Goal: Information Seeking & Learning: Learn about a topic

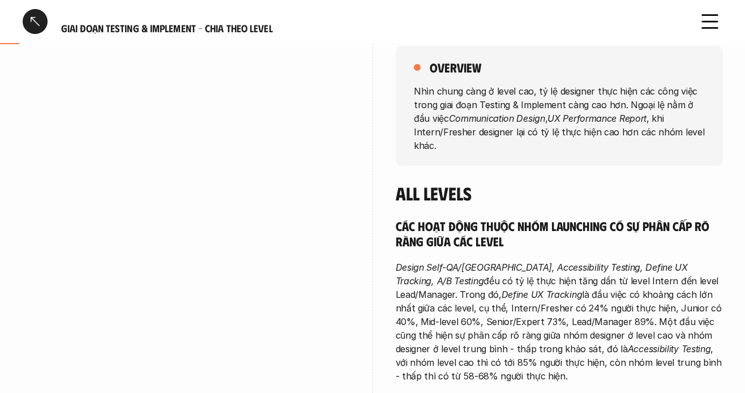
scroll to position [170, 0]
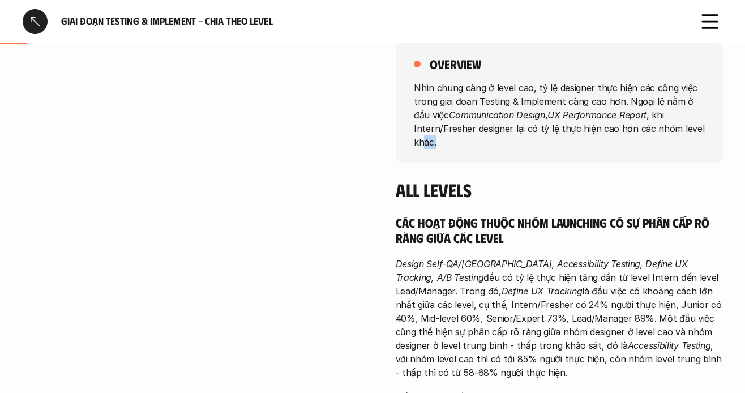
drag, startPoint x: 424, startPoint y: 136, endPoint x: 494, endPoint y: 136, distance: 70.8
click at [494, 136] on p "Nhìn chung càng ở level cao, tỷ lệ designer thực hiện các công việc trong giai …" at bounding box center [559, 114] width 291 height 68
click at [492, 125] on p "Nhìn chung càng ở level cao, tỷ lệ designer thực hiện các công việc trong giai …" at bounding box center [559, 114] width 291 height 68
drag, startPoint x: 500, startPoint y: 130, endPoint x: 534, endPoint y: 130, distance: 34.0
click at [534, 130] on p "Nhìn chung càng ở level cao, tỷ lệ designer thực hiện các công việc trong giai …" at bounding box center [559, 114] width 291 height 68
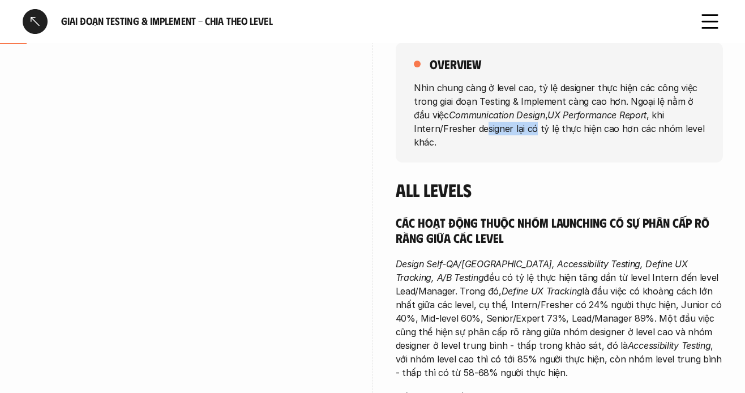
click at [530, 133] on p "Nhìn chung càng ở level cao, tỷ lệ designer thực hiện các công việc trong giai …" at bounding box center [559, 114] width 291 height 68
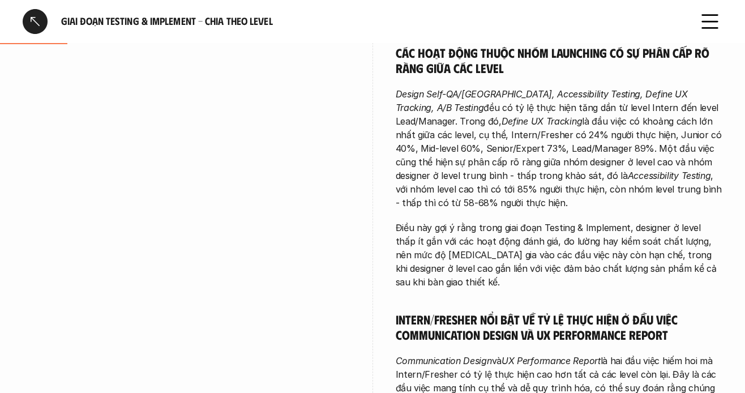
scroll to position [283, 0]
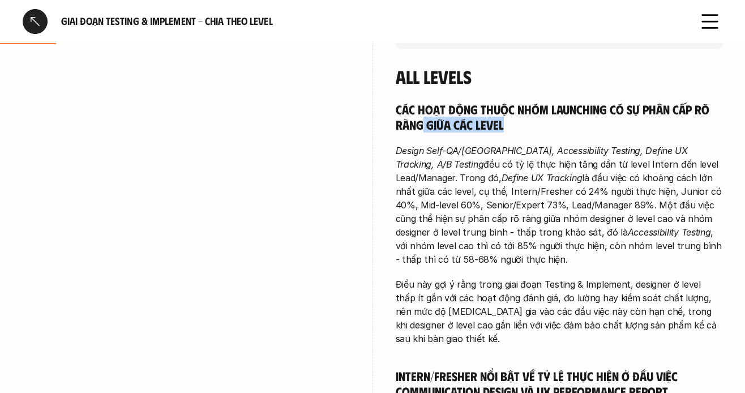
drag, startPoint x: 420, startPoint y: 120, endPoint x: 556, endPoint y: 131, distance: 135.8
click at [556, 131] on h5 "Các hoạt động thuộc nhóm Launching có sự phân cấp rõ ràng giữa các level" at bounding box center [559, 116] width 327 height 31
click at [509, 113] on h5 "Các hoạt động thuộc nhóm Launching có sự phân cấp rõ ràng giữa các level" at bounding box center [559, 116] width 327 height 31
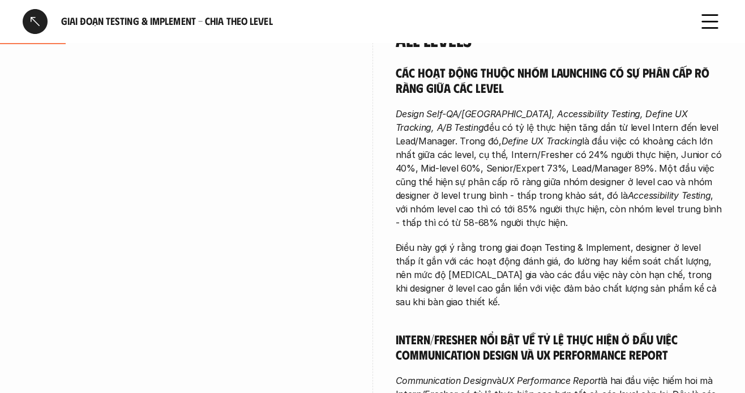
scroll to position [340, 0]
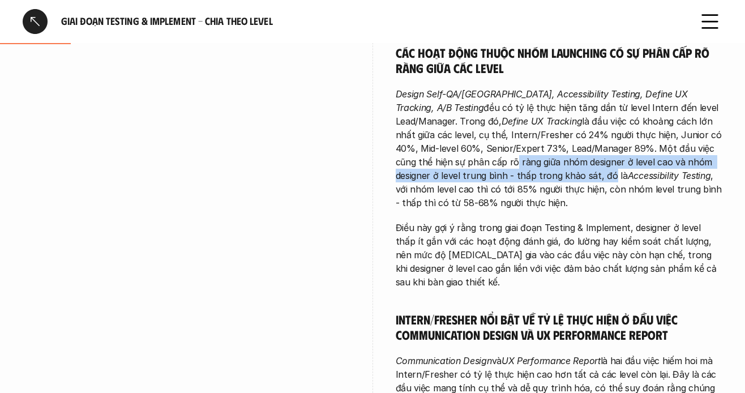
drag, startPoint x: 446, startPoint y: 169, endPoint x: 513, endPoint y: 169, distance: 66.8
click at [513, 169] on p "Design Self-QA/[GEOGRAPHIC_DATA], Accessibility Testing, Define UX Tracking, A/…" at bounding box center [559, 148] width 327 height 122
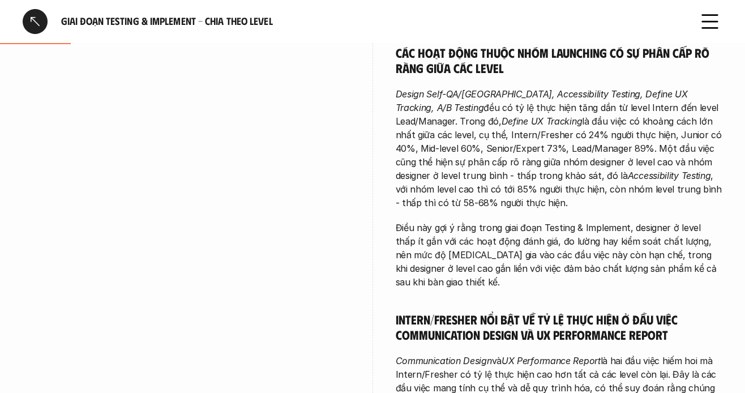
drag, startPoint x: 564, startPoint y: 221, endPoint x: 752, endPoint y: 82, distance: 234.0
click at [566, 221] on p "Điều này gợi ý rằng trong giai đoạn Testing & Implement, designer ở level thấp …" at bounding box center [559, 255] width 327 height 68
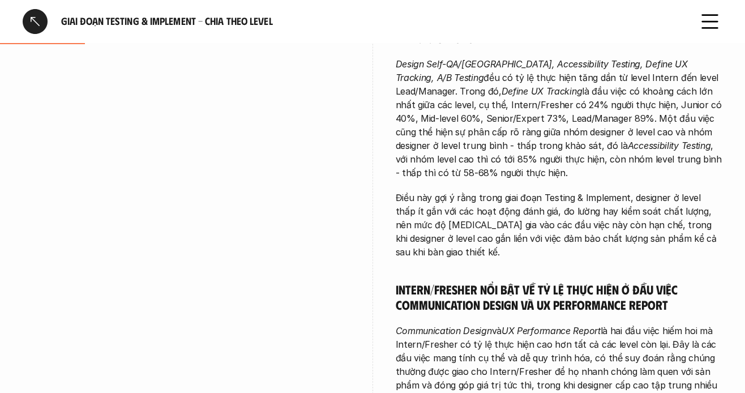
scroll to position [396, 0]
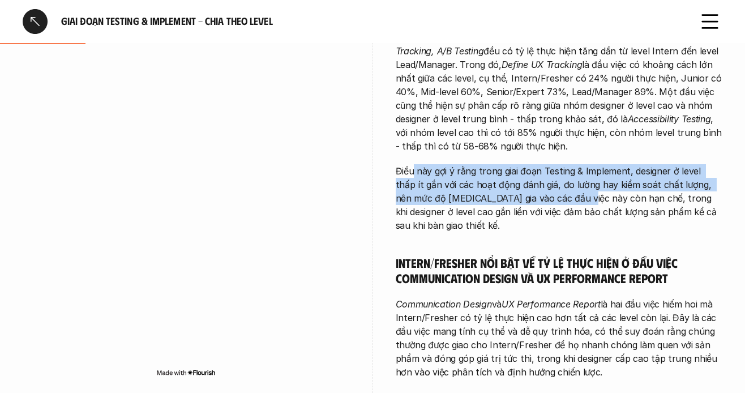
drag, startPoint x: 439, startPoint y: 175, endPoint x: 546, endPoint y: 204, distance: 111.0
click at [546, 204] on p "Điều này gợi ý rằng trong giai đoạn Testing & Implement, designer ở level thấp …" at bounding box center [559, 198] width 327 height 68
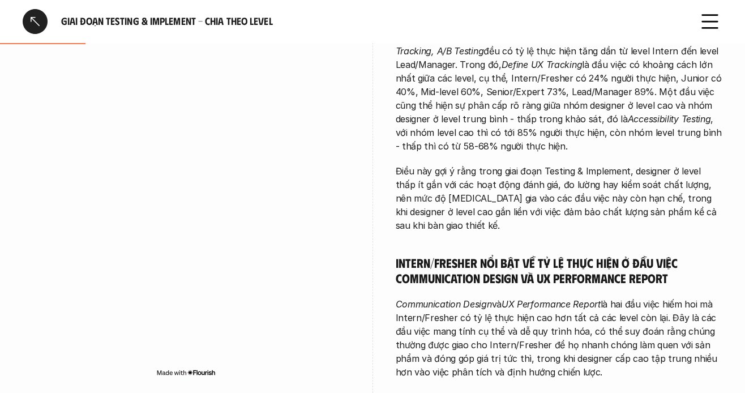
click at [487, 206] on p "Điều này gợi ý rằng trong giai đoạn Testing & Implement, designer ở level thấp …" at bounding box center [559, 198] width 327 height 68
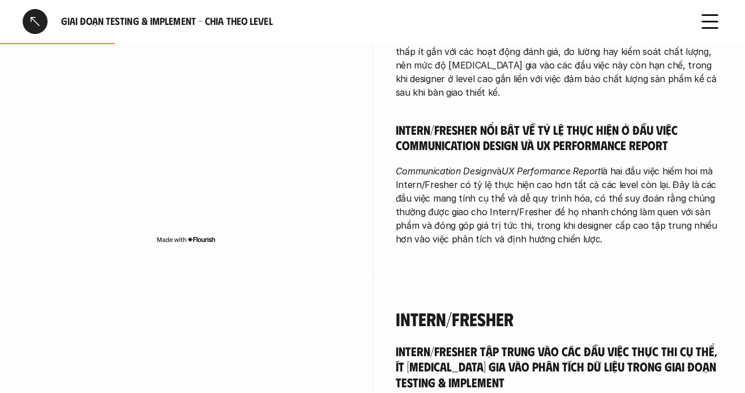
scroll to position [510, 0]
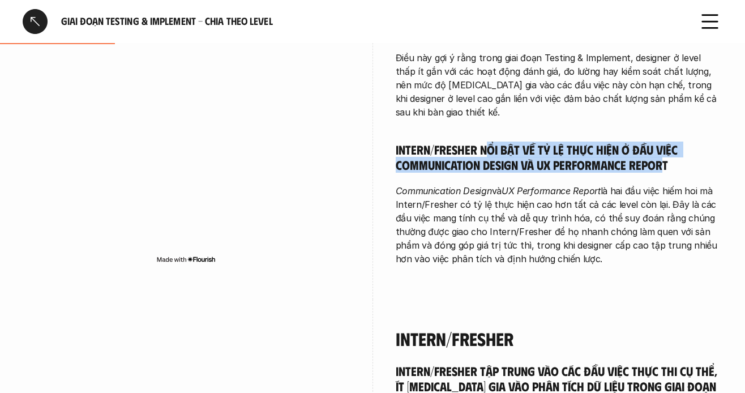
drag, startPoint x: 517, startPoint y: 141, endPoint x: 663, endPoint y: 153, distance: 146.1
click at [663, 153] on h5 "Intern/Fresher nổi bật về tỷ lệ thực hiện ở đầu việc Communication Design và UX…" at bounding box center [559, 157] width 327 height 31
click at [523, 163] on div "Các hoạt động thuộc nhóm Launching có sự phân cấp rõ ràng giữa các level Design…" at bounding box center [559, 70] width 327 height 391
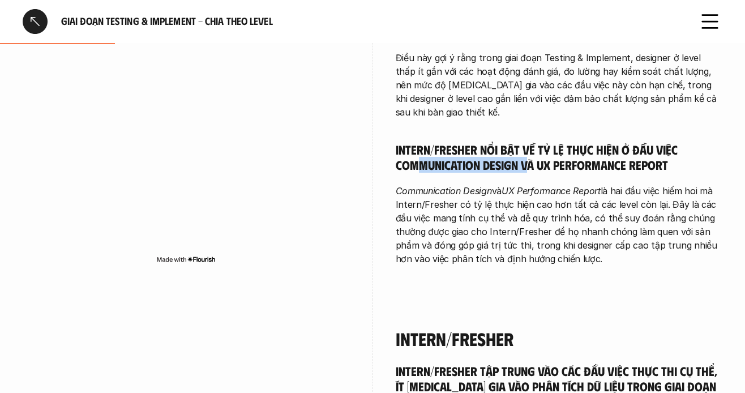
drag, startPoint x: 420, startPoint y: 150, endPoint x: 527, endPoint y: 151, distance: 107.1
click at [527, 151] on h5 "Intern/Fresher nổi bật về tỷ lệ thực hiện ở đầu việc Communication Design và UX…" at bounding box center [559, 157] width 327 height 31
click at [555, 155] on h5 "Intern/Fresher nổi bật về tỷ lệ thực hiện ở đầu việc Communication Design và UX…" at bounding box center [559, 157] width 327 height 31
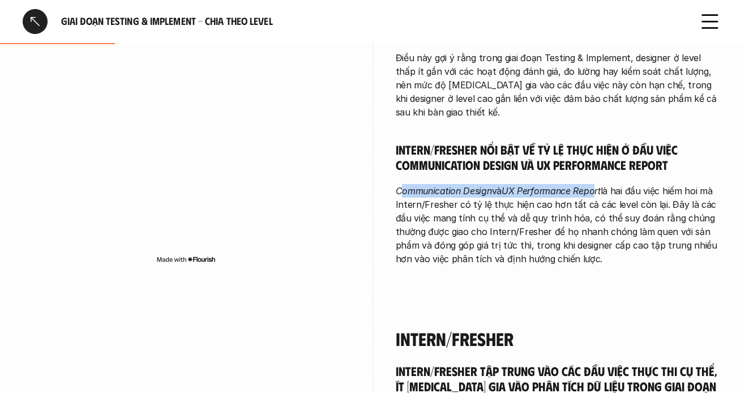
drag, startPoint x: 400, startPoint y: 176, endPoint x: 599, endPoint y: 177, distance: 198.8
click at [599, 184] on p "Communication Design và UX Performance Report là hai đầu việc hiếm hoi mà Inter…" at bounding box center [559, 225] width 327 height 82
click at [564, 185] on em "UX Performance Report" at bounding box center [551, 190] width 99 height 11
drag, startPoint x: 518, startPoint y: 177, endPoint x: 615, endPoint y: 183, distance: 97.6
click at [615, 184] on p "Communication Design và UX Performance Report là hai đầu việc hiếm hoi mà Inter…" at bounding box center [559, 225] width 327 height 82
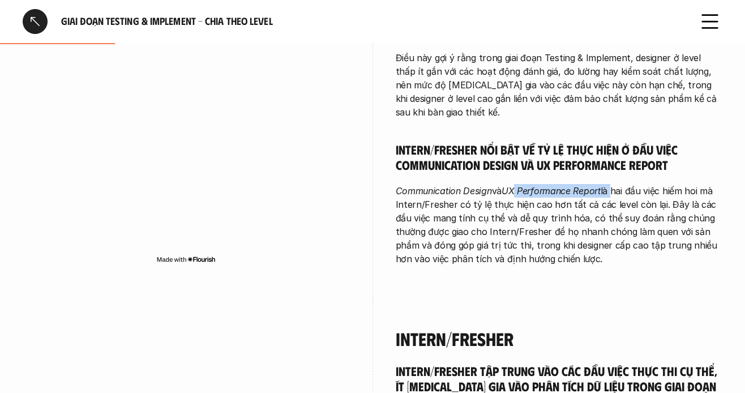
click at [573, 185] on em "UX Performance Report" at bounding box center [551, 190] width 99 height 11
click at [502, 197] on p "Communication Design và UX Performance Report là hai đầu việc hiếm hoi mà Inter…" at bounding box center [559, 225] width 327 height 82
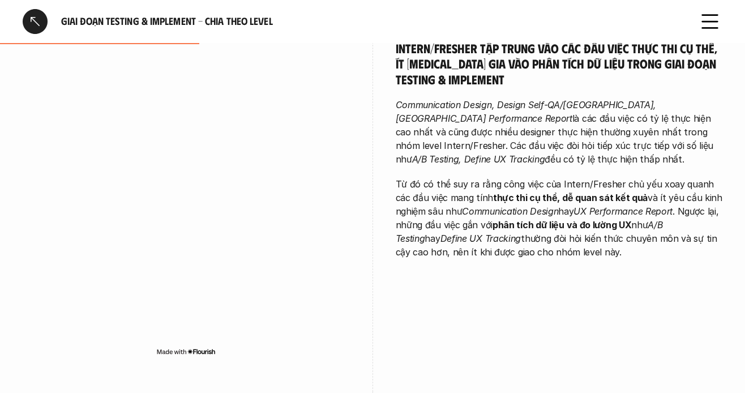
scroll to position [850, 0]
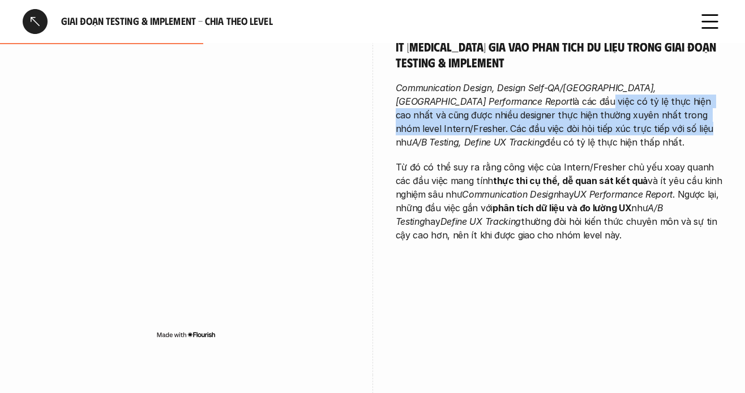
drag, startPoint x: 408, startPoint y: 82, endPoint x: 485, endPoint y: 112, distance: 82.9
click at [485, 112] on p "Communication Design, Design Self-QA/QC, UX Performance Report là các đầu việc …" at bounding box center [559, 115] width 327 height 68
click at [462, 104] on p "Communication Design, Design Self-QA/QC, UX Performance Report là các đầu việc …" at bounding box center [559, 115] width 327 height 68
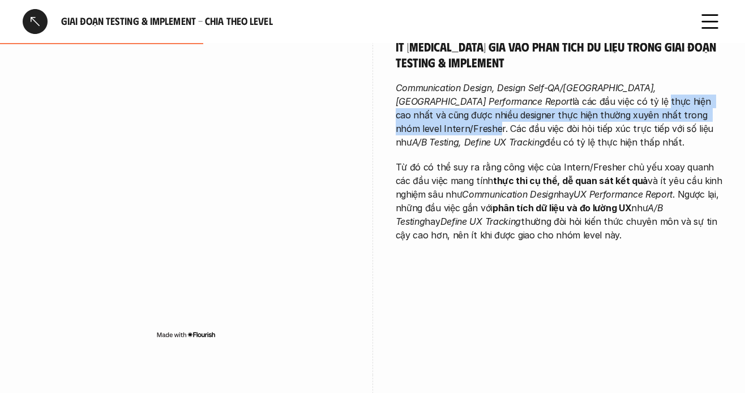
drag, startPoint x: 461, startPoint y: 90, endPoint x: 595, endPoint y: 100, distance: 134.6
click at [595, 100] on p "Communication Design, Design Self-QA/QC, UX Performance Report là các đầu việc …" at bounding box center [559, 115] width 327 height 68
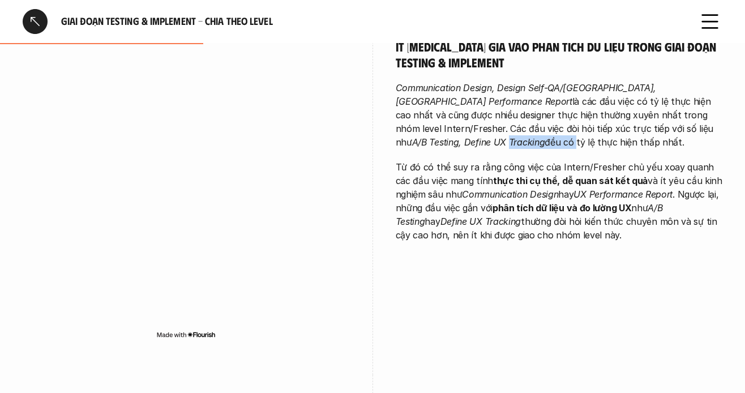
drag, startPoint x: 629, startPoint y: 114, endPoint x: 673, endPoint y: 114, distance: 43.6
click at [673, 114] on p "Communication Design, Design Self-QA/QC, UX Performance Report là các đầu việc …" at bounding box center [559, 115] width 327 height 68
drag, startPoint x: 531, startPoint y: 148, endPoint x: 575, endPoint y: 155, distance: 45.2
click at [562, 160] on p "Từ đó có thể suy ra rằng công việc của Intern/Fresher chủ yếu xoay quanh các đầ…" at bounding box center [559, 201] width 327 height 82
drag, startPoint x: 614, startPoint y: 155, endPoint x: 628, endPoint y: 155, distance: 13.6
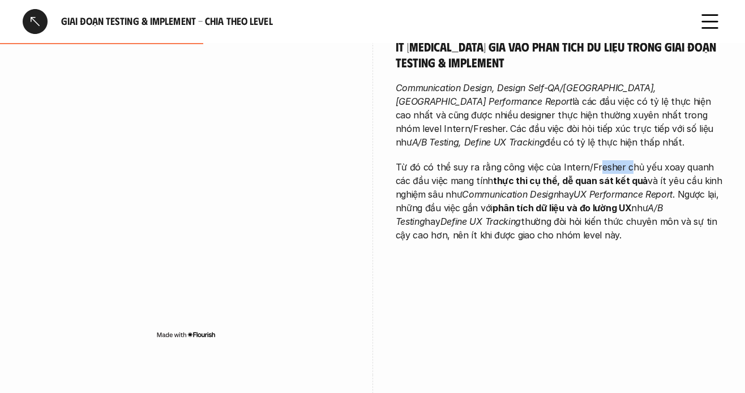
click at [628, 160] on p "Từ đó có thể suy ra rằng công việc của Intern/Fresher chủ yếu xoay quanh các đầ…" at bounding box center [559, 201] width 327 height 82
click at [646, 160] on p "Từ đó có thể suy ra rằng công việc của Intern/Fresher chủ yếu xoay quanh các đầ…" at bounding box center [559, 201] width 327 height 82
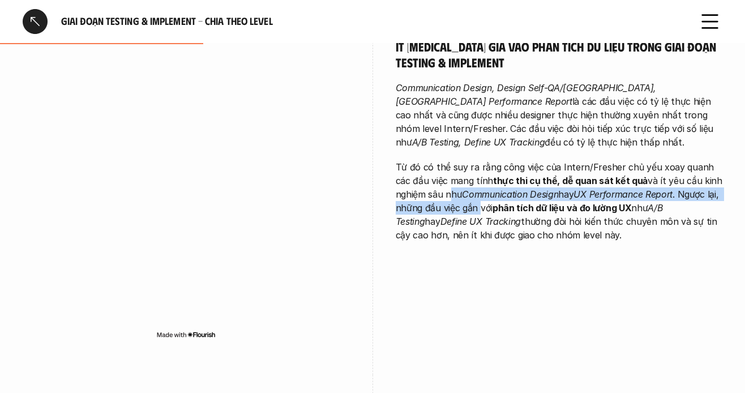
drag, startPoint x: 458, startPoint y: 190, endPoint x: 496, endPoint y: 190, distance: 37.9
click at [496, 190] on p "Từ đó có thể suy ra rằng công việc của Intern/Fresher chủ yếu xoay quanh các đầ…" at bounding box center [559, 201] width 327 height 82
click at [487, 187] on p "Từ đó có thể suy ra rằng công việc của Intern/Fresher chủ yếu xoay quanh các đầ…" at bounding box center [559, 201] width 327 height 82
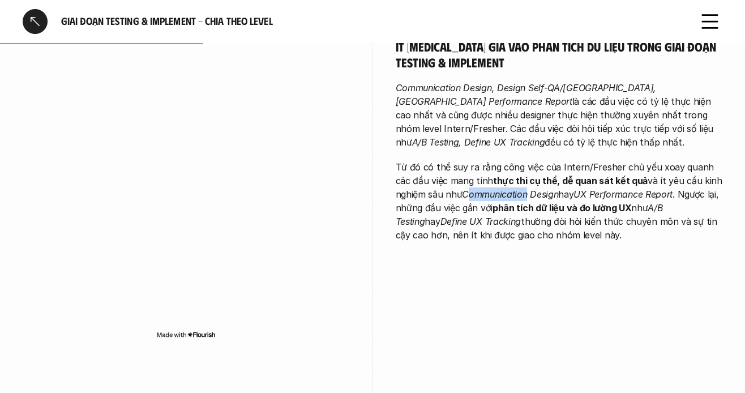
drag, startPoint x: 473, startPoint y: 180, endPoint x: 534, endPoint y: 181, distance: 61.2
click at [532, 189] on em "Communication Design" at bounding box center [510, 194] width 96 height 11
click at [541, 189] on em "Communication Design" at bounding box center [510, 194] width 96 height 11
drag, startPoint x: 562, startPoint y: 184, endPoint x: 619, endPoint y: 180, distance: 56.8
click at [605, 182] on p "Từ đó có thể suy ra rằng công việc của Intern/Fresher chủ yếu xoay quanh các đầ…" at bounding box center [559, 201] width 327 height 82
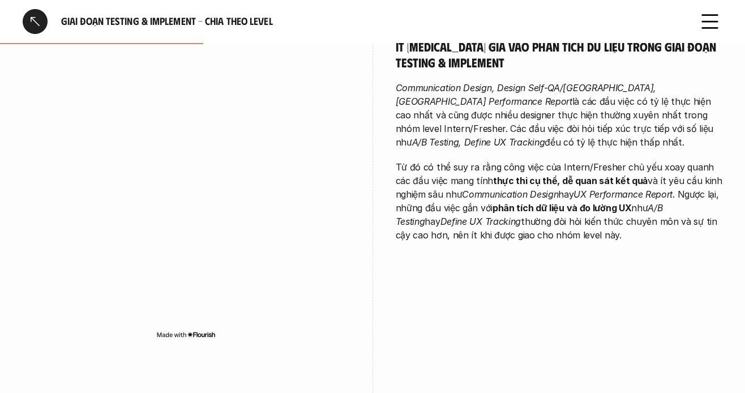
click at [630, 189] on em "UX Performance Report" at bounding box center [623, 194] width 99 height 11
drag, startPoint x: 595, startPoint y: 180, endPoint x: 689, endPoint y: 177, distance: 94.6
click at [687, 177] on p "Từ đó có thể suy ra rằng công việc của Intern/Fresher chủ yếu xoay quanh các đầ…" at bounding box center [559, 201] width 327 height 82
click at [691, 177] on p "Từ đó có thể suy ra rằng công việc của Intern/Fresher chủ yếu xoay quanh các đầ…" at bounding box center [559, 201] width 327 height 82
drag, startPoint x: 420, startPoint y: 193, endPoint x: 549, endPoint y: 190, distance: 129.7
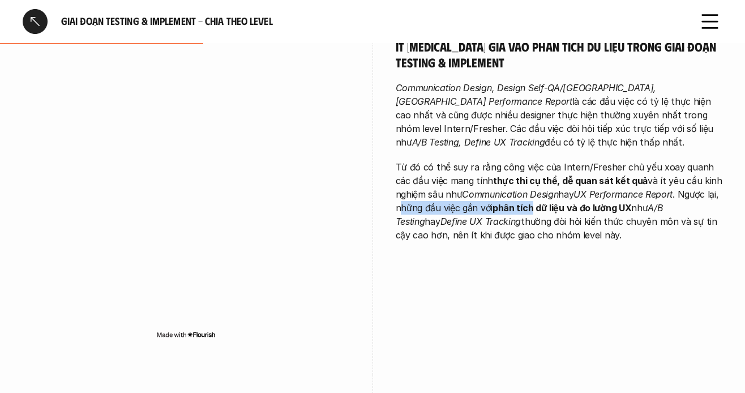
click at [549, 190] on p "Từ đó có thể suy ra rằng công việc của Intern/Fresher chủ yếu xoay quanh các đầ…" at bounding box center [559, 201] width 327 height 82
click at [549, 202] on strong "phân tích dữ liệu và đo lường UX" at bounding box center [562, 207] width 139 height 11
drag, startPoint x: 534, startPoint y: 193, endPoint x: 540, endPoint y: 194, distance: 6.5
click at [538, 202] on strong "phân tích dữ liệu và đo lường UX" at bounding box center [562, 207] width 139 height 11
drag, startPoint x: 549, startPoint y: 194, endPoint x: 584, endPoint y: 190, distance: 35.4
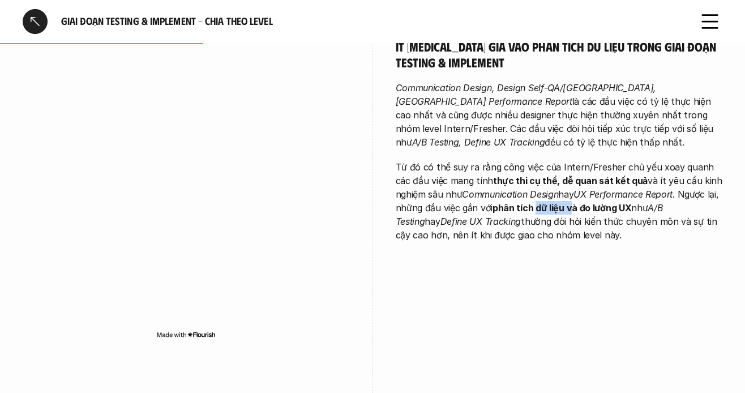
click at [584, 202] on strong "phân tích dữ liệu và đo lường UX" at bounding box center [562, 207] width 139 height 11
click at [575, 202] on strong "phân tích dữ liệu và đo lường UX" at bounding box center [562, 207] width 139 height 11
click at [607, 202] on strong "phân tích dữ liệu và đo lường UX" at bounding box center [562, 207] width 139 height 11
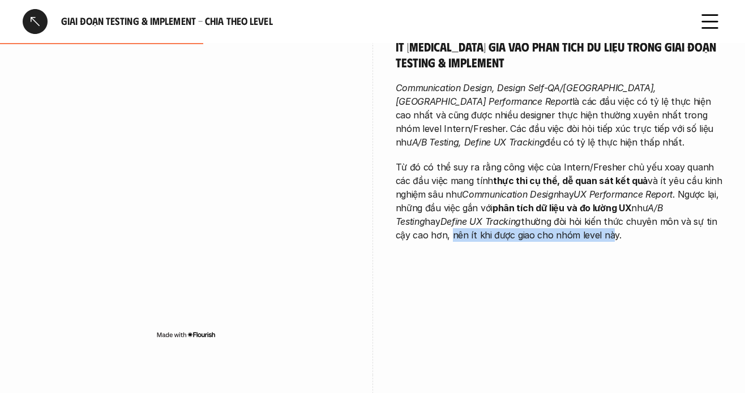
drag, startPoint x: 415, startPoint y: 215, endPoint x: 571, endPoint y: 217, distance: 155.8
click at [571, 217] on p "Từ đó có thể suy ra rằng công việc của Intern/Fresher chủ yếu xoay quanh các đầ…" at bounding box center [559, 201] width 327 height 82
click at [512, 208] on p "Từ đó có thể suy ra rằng công việc của Intern/Fresher chủ yếu xoay quanh các đầ…" at bounding box center [559, 201] width 327 height 82
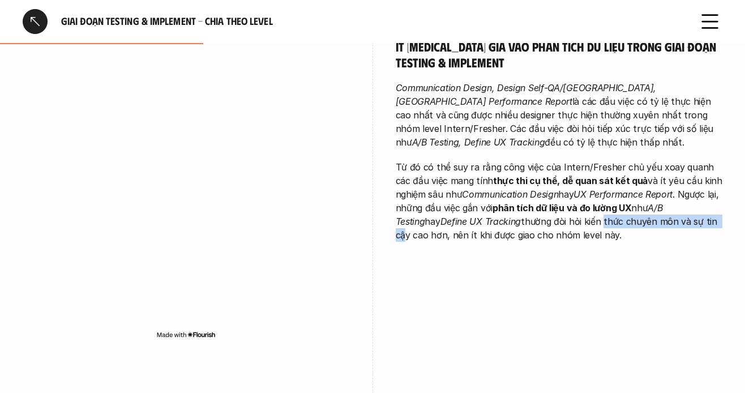
drag, startPoint x: 573, startPoint y: 203, endPoint x: 692, endPoint y: 203, distance: 118.4
click at [692, 203] on p "Từ đó có thể suy ra rằng công việc của Intern/Fresher chủ yếu xoay quanh các đầ…" at bounding box center [559, 201] width 327 height 82
click at [604, 218] on p "Từ đó có thể suy ra rằng công việc của Intern/Fresher chủ yếu xoay quanh các đầ…" at bounding box center [559, 201] width 327 height 82
click at [530, 219] on p "Từ đó có thể suy ra rằng công việc của Intern/Fresher chủ yếu xoay quanh các đầ…" at bounding box center [559, 201] width 327 height 82
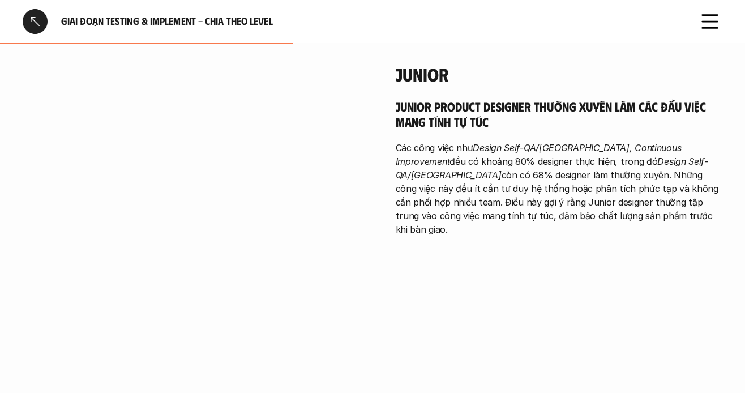
scroll to position [1246, 0]
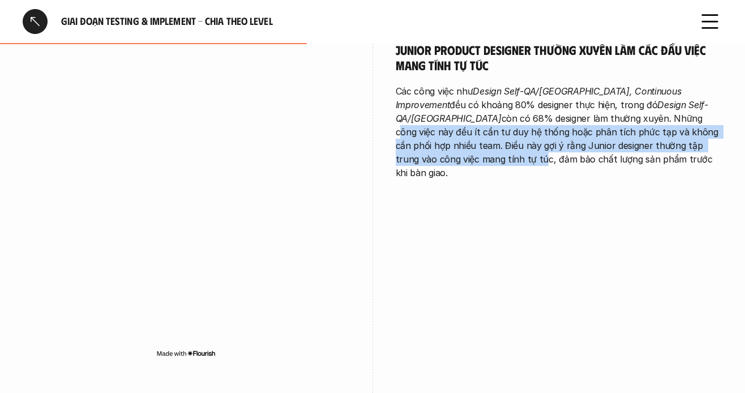
drag, startPoint x: 592, startPoint y: 107, endPoint x: 654, endPoint y: 129, distance: 65.4
click at [659, 129] on p "Các công việc như Design Self-QA/QC, Continuous Improvement đều có khoảng 80% d…" at bounding box center [559, 131] width 327 height 95
click at [590, 129] on p "Các công việc như Design Self-QA/QC, Continuous Improvement đều có khoảng 80% d…" at bounding box center [559, 131] width 327 height 95
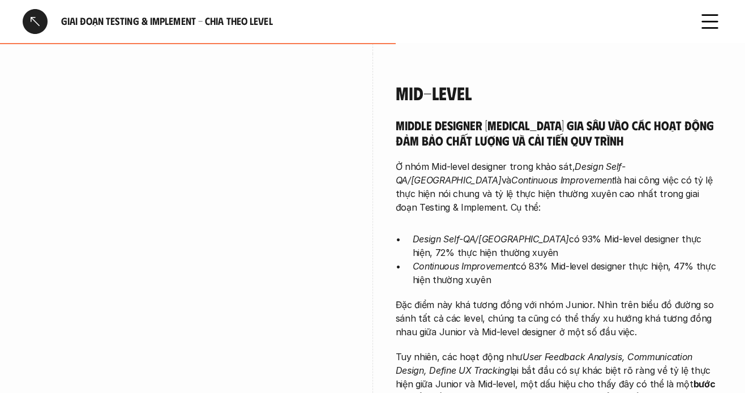
scroll to position [1643, 0]
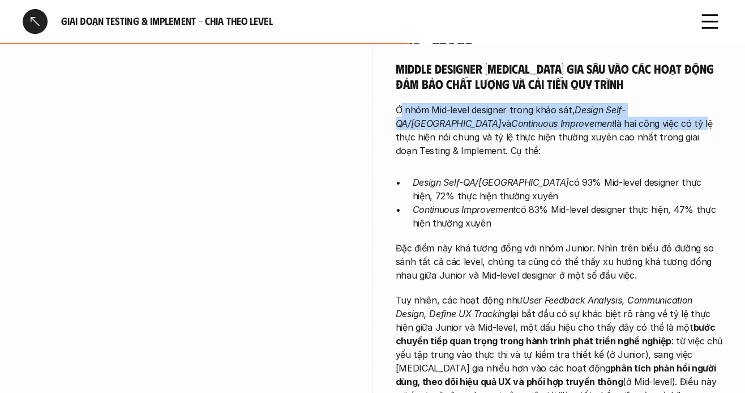
drag, startPoint x: 402, startPoint y: 96, endPoint x: 540, endPoint y: 114, distance: 139.4
click at [540, 114] on p "Ở nhóm Mid-level designer trong khảo sát, Design Self-QA/QC và Continuous Impro…" at bounding box center [559, 130] width 327 height 54
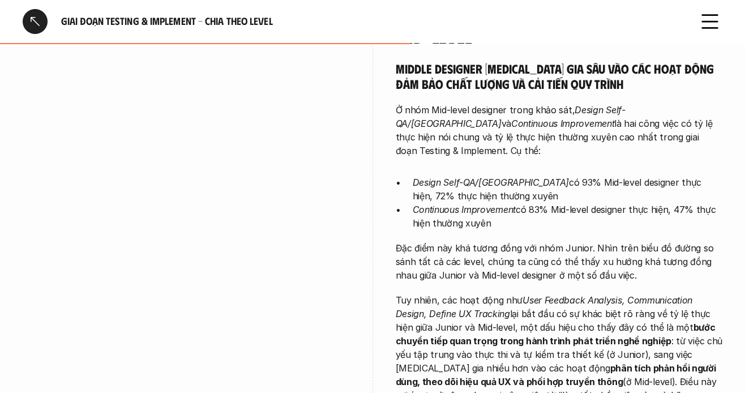
click at [578, 115] on p "Ở nhóm Mid-level designer trong khảo sát, Design Self-QA/QC và Continuous Impro…" at bounding box center [559, 130] width 327 height 54
drag, startPoint x: 505, startPoint y: 108, endPoint x: 633, endPoint y: 112, distance: 128.1
click at [633, 112] on p "Ở nhóm Mid-level designer trong khảo sát, Design Self-QA/QC và Continuous Impro…" at bounding box center [559, 130] width 327 height 54
click at [634, 112] on p "Ở nhóm Mid-level designer trong khảo sát, Design Self-QA/QC và Continuous Impro…" at bounding box center [559, 130] width 327 height 54
drag, startPoint x: 488, startPoint y: 128, endPoint x: 505, endPoint y: 128, distance: 16.4
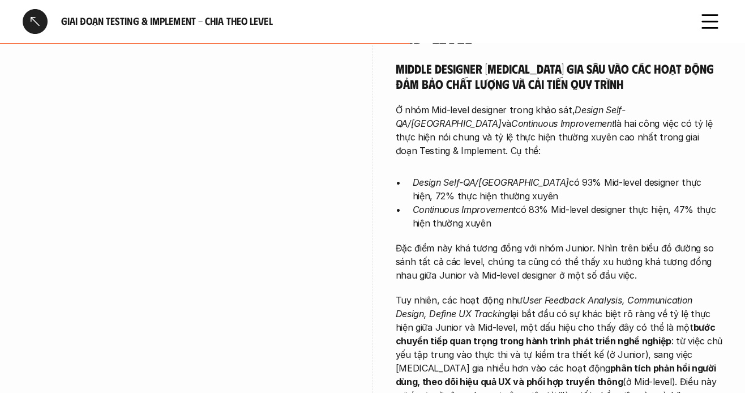
click at [500, 128] on p "Ở nhóm Mid-level designer trong khảo sát, Design Self-QA/QC và Continuous Impro…" at bounding box center [559, 130] width 327 height 54
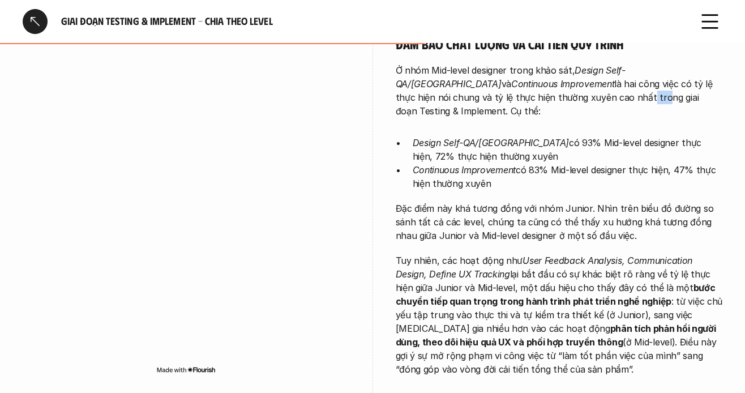
scroll to position [1699, 0]
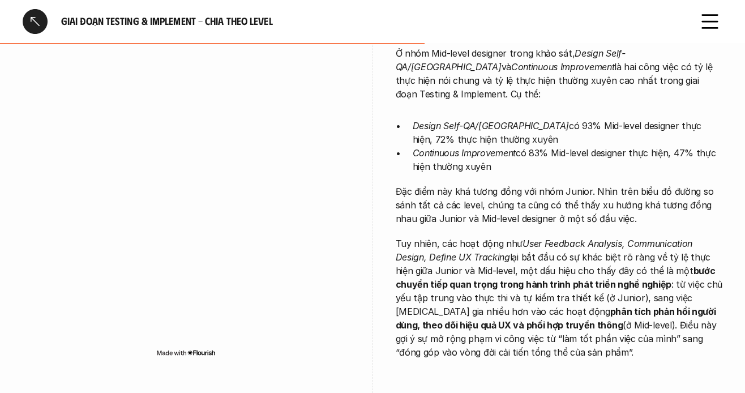
click at [541, 146] on p "Continuous Improvement có 83% Mid-level designer thực hiện, 47% thực hiện thườn…" at bounding box center [568, 159] width 310 height 27
drag, startPoint x: 579, startPoint y: 180, endPoint x: 645, endPoint y: 184, distance: 65.8
click at [645, 185] on p "Đặc điểm này khá tương đồng với nhóm Junior. Nhìn trên biểu đồ đường so sánh tấ…" at bounding box center [559, 205] width 327 height 41
click at [541, 200] on div "Middle Designer [MEDICAL_DATA] gia sâu vào các hoạt động đảm bảo chất lượng và …" at bounding box center [559, 181] width 327 height 355
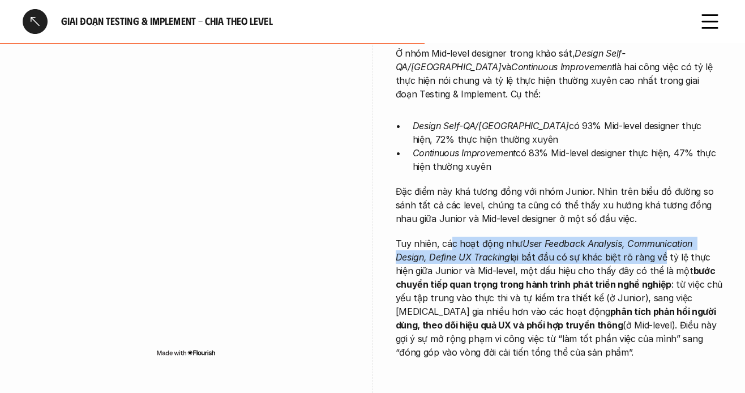
drag, startPoint x: 462, startPoint y: 215, endPoint x: 632, endPoint y: 235, distance: 171.1
click at [658, 237] on p "Tuy nhiên, các hoạt động như User Feedback Analysis, Communication Design, Defi…" at bounding box center [559, 298] width 327 height 122
click at [600, 237] on p "Tuy nhiên, các hoạt động như User Feedback Analysis, Communication Design, Defi…" at bounding box center [559, 298] width 327 height 122
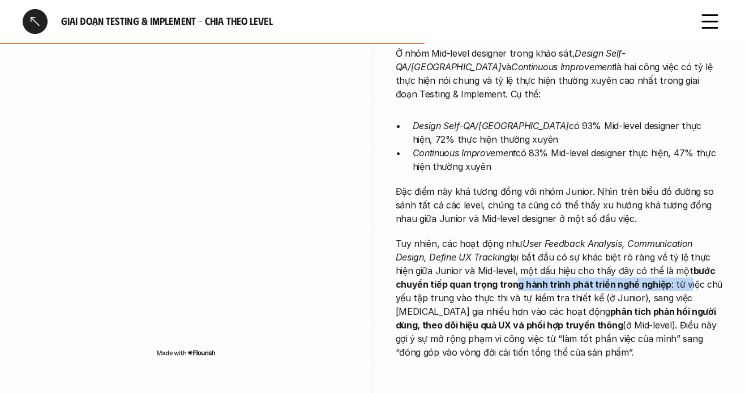
drag, startPoint x: 516, startPoint y: 257, endPoint x: 684, endPoint y: 259, distance: 168.2
click at [684, 259] on p "Tuy nhiên, các hoạt động như User Feedback Analysis, Communication Design, Defi…" at bounding box center [559, 298] width 327 height 122
click at [674, 265] on p "Tuy nhiên, các hoạt động như User Feedback Analysis, Communication Design, Defi…" at bounding box center [559, 298] width 327 height 122
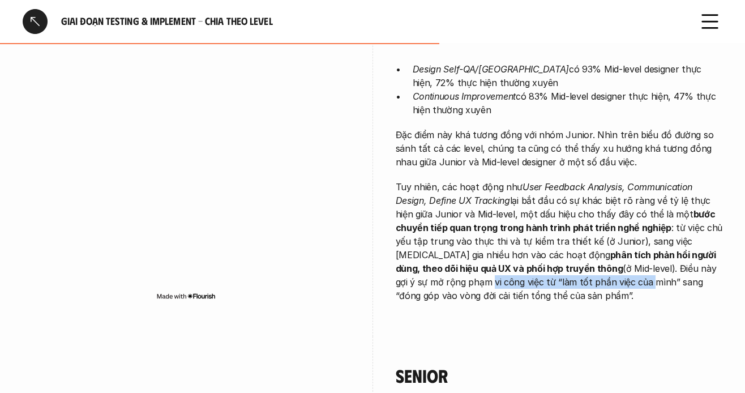
drag, startPoint x: 420, startPoint y: 259, endPoint x: 573, endPoint y: 259, distance: 153.5
click at [573, 259] on p "Tuy nhiên, các hoạt động như User Feedback Analysis, Communication Design, Defi…" at bounding box center [559, 241] width 327 height 122
click at [496, 270] on p "Tuy nhiên, các hoạt động như User Feedback Analysis, Communication Design, Defi…" at bounding box center [559, 241] width 327 height 122
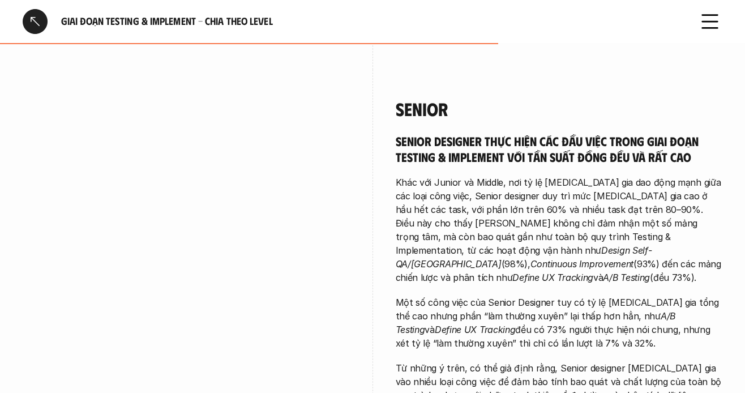
scroll to position [2039, 0]
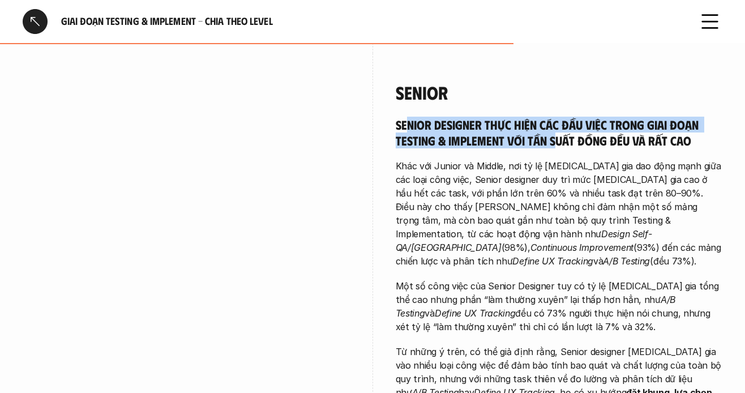
drag, startPoint x: 404, startPoint y: 99, endPoint x: 534, endPoint y: 113, distance: 130.5
click at [554, 117] on h5 "Senior designer thực hiện các đầu việc trong giai đoạn Testing & Implement với …" at bounding box center [559, 132] width 327 height 31
click at [490, 120] on h5 "Senior designer thực hiện các đầu việc trong giai đoạn Testing & Implement với …" at bounding box center [559, 132] width 327 height 31
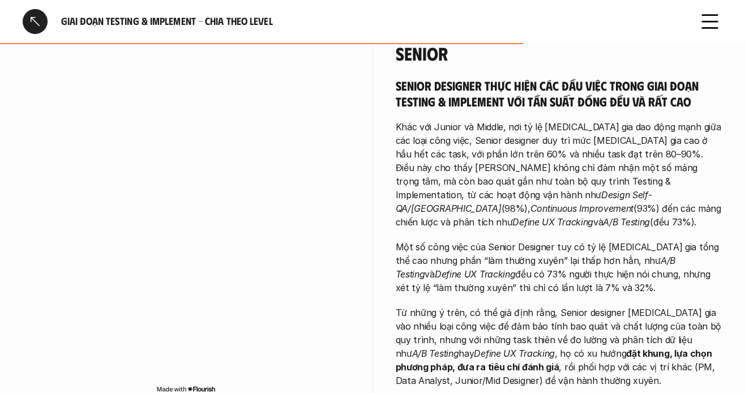
scroll to position [2096, 0]
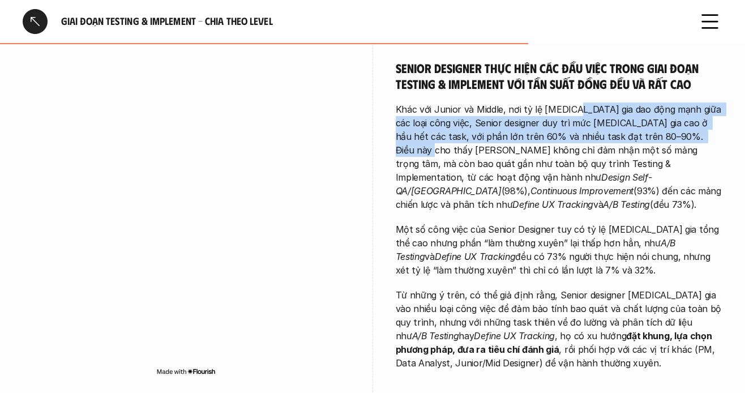
drag, startPoint x: 591, startPoint y: 87, endPoint x: 600, endPoint y: 118, distance: 32.4
click at [689, 118] on p "Khác với Junior và Middle, nơi tỷ lệ [MEDICAL_DATA] gia dao động mạnh giữa các …" at bounding box center [559, 157] width 327 height 109
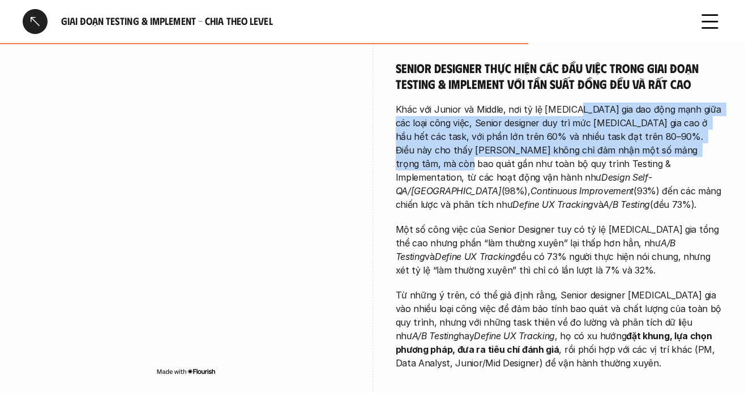
click at [574, 112] on p "Khác với Junior và Middle, nơi tỷ lệ [MEDICAL_DATA] gia dao động mạnh giữa các …" at bounding box center [559, 157] width 327 height 109
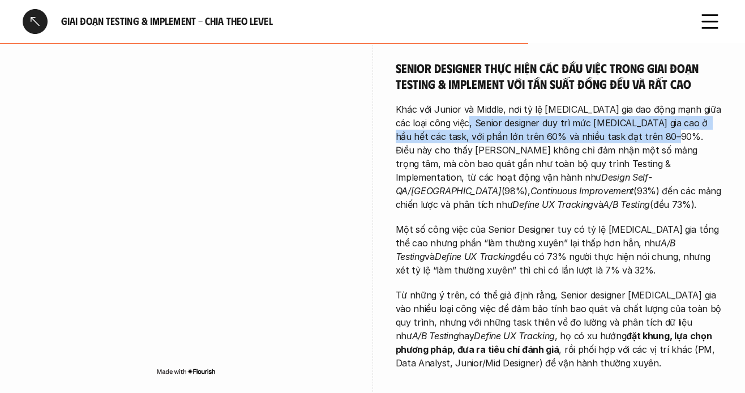
drag, startPoint x: 450, startPoint y: 90, endPoint x: 629, endPoint y: 121, distance: 181.6
click at [629, 117] on p "Khác với Junior và Middle, nơi tỷ lệ [MEDICAL_DATA] gia dao động mạnh giữa các …" at bounding box center [559, 157] width 327 height 109
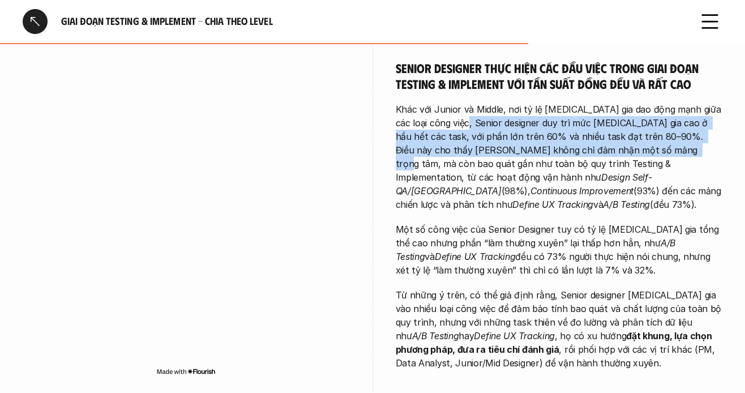
click at [629, 123] on p "Khác với Junior và Middle, nơi tỷ lệ [MEDICAL_DATA] gia dao động mạnh giữa các …" at bounding box center [559, 157] width 327 height 109
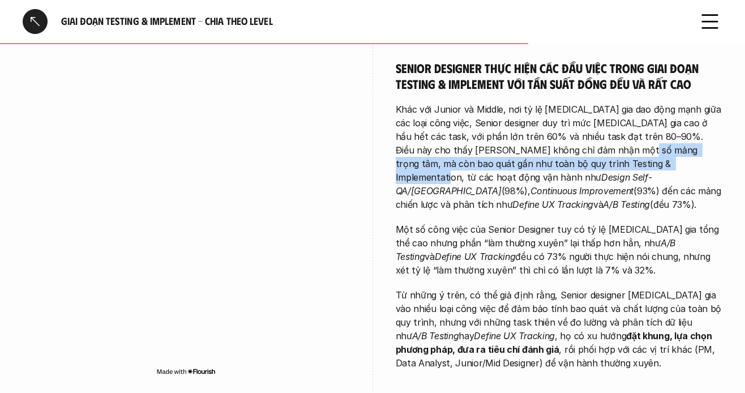
drag, startPoint x: 590, startPoint y: 125, endPoint x: 577, endPoint y: 142, distance: 21.4
click at [603, 140] on p "Khác với Junior và Middle, nơi tỷ lệ [MEDICAL_DATA] gia dao động mạnh giữa các …" at bounding box center [559, 157] width 327 height 109
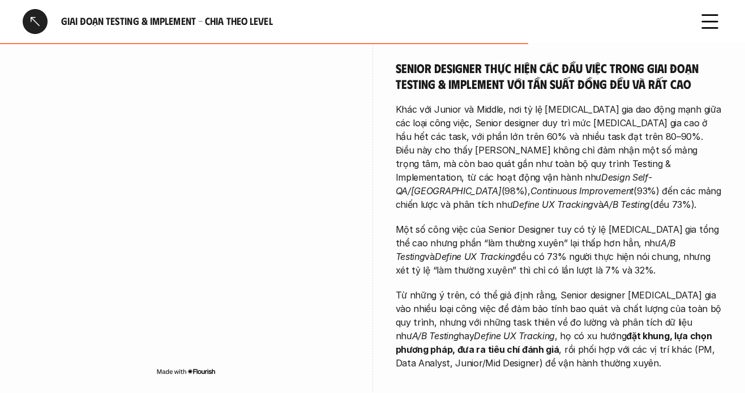
click at [531, 185] on em "Continuous Improvement" at bounding box center [582, 190] width 103 height 11
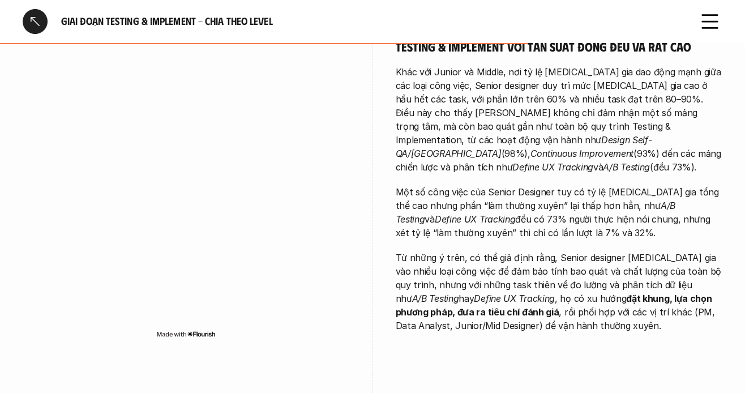
scroll to position [2152, 0]
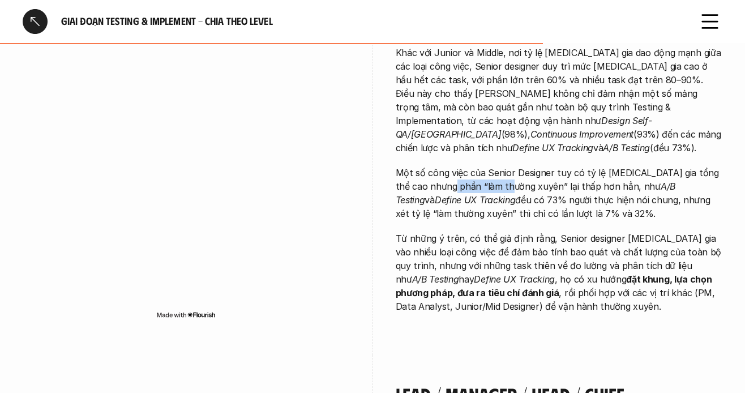
drag, startPoint x: 451, startPoint y: 142, endPoint x: 496, endPoint y: 148, distance: 45.2
click at [496, 166] on p "Một số công việc của Senior Designer tuy có tỷ lệ [MEDICAL_DATA] gia tổng thể c…" at bounding box center [559, 193] width 327 height 54
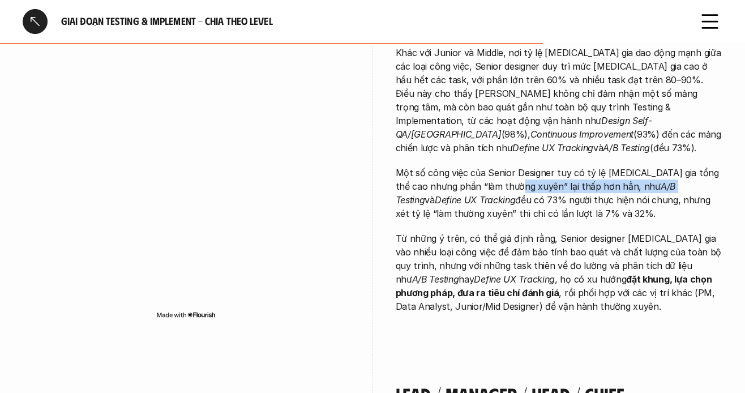
drag, startPoint x: 502, startPoint y: 140, endPoint x: 608, endPoint y: 140, distance: 106.5
click at [608, 166] on p "Một số công việc của Senior Designer tuy có tỷ lệ [MEDICAL_DATA] gia tổng thể c…" at bounding box center [559, 193] width 327 height 54
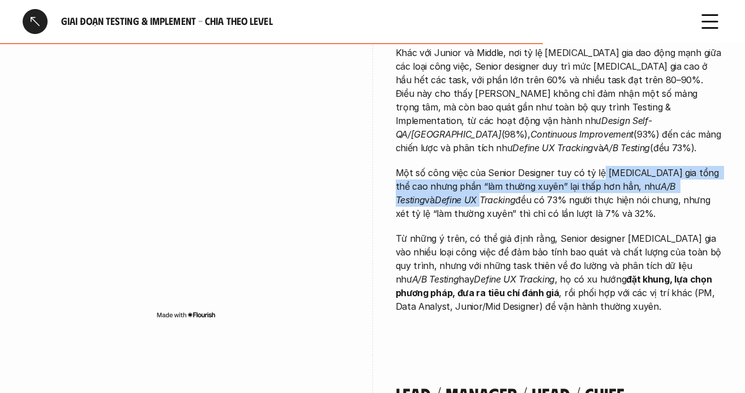
drag, startPoint x: 599, startPoint y: 133, endPoint x: 551, endPoint y: 151, distance: 52.0
click at [676, 166] on p "Một số công việc của Senior Designer tuy có tỷ lệ [MEDICAL_DATA] gia tổng thể c…" at bounding box center [559, 193] width 327 height 54
click at [523, 166] on p "Một số công việc của Senior Designer tuy có tỷ lệ [MEDICAL_DATA] gia tổng thể c…" at bounding box center [559, 193] width 327 height 54
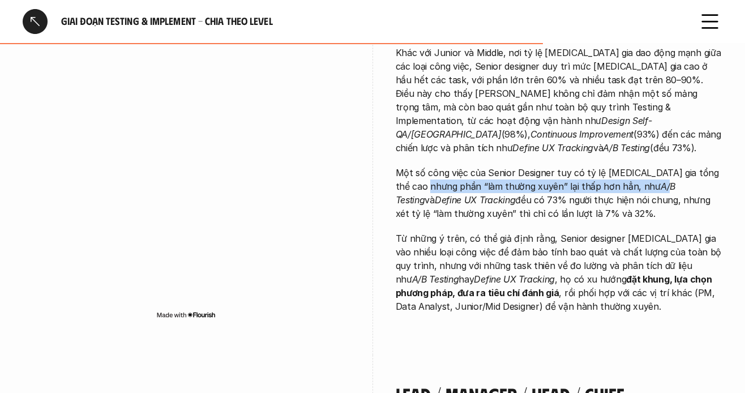
drag, startPoint x: 416, startPoint y: 146, endPoint x: 602, endPoint y: 146, distance: 185.8
click at [602, 166] on p "Một số công việc của Senior Designer tuy có tỷ lệ [MEDICAL_DATA] gia tổng thể c…" at bounding box center [559, 193] width 327 height 54
click at [602, 181] on em "A/B Testing" at bounding box center [537, 193] width 283 height 25
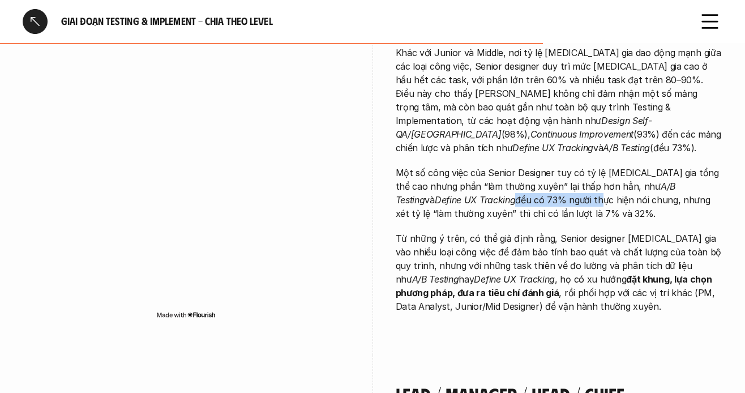
drag, startPoint x: 445, startPoint y: 161, endPoint x: 514, endPoint y: 157, distance: 68.7
click at [514, 166] on p "Một số công việc của Senior Designer tuy có tỷ lệ [MEDICAL_DATA] gia tổng thể c…" at bounding box center [559, 193] width 327 height 54
click at [510, 166] on p "Một số công việc của Senior Designer tuy có tỷ lệ [MEDICAL_DATA] gia tổng thể c…" at bounding box center [559, 193] width 327 height 54
drag, startPoint x: 473, startPoint y: 161, endPoint x: 526, endPoint y: 161, distance: 52.7
click at [526, 166] on p "Một số công việc của Senior Designer tuy có tỷ lệ [MEDICAL_DATA] gia tổng thể c…" at bounding box center [559, 193] width 327 height 54
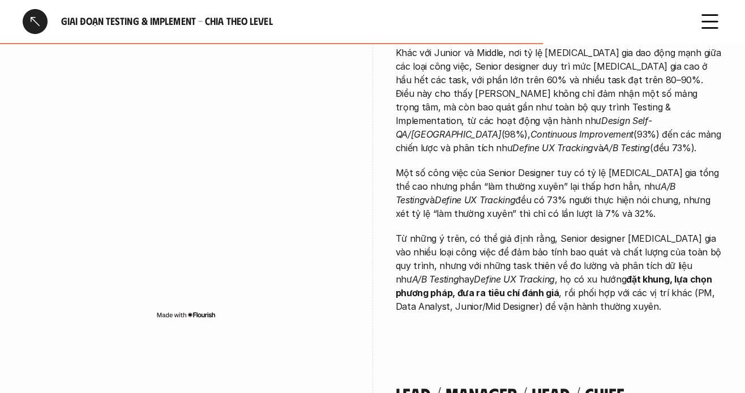
click at [544, 166] on p "Một số công việc của Senior Designer tuy có tỷ lệ [MEDICAL_DATA] gia tổng thể c…" at bounding box center [559, 193] width 327 height 54
drag, startPoint x: 562, startPoint y: 157, endPoint x: 612, endPoint y: 157, distance: 49.8
click at [612, 166] on p "Một số công việc của Senior Designer tuy có tỷ lệ [MEDICAL_DATA] gia tổng thể c…" at bounding box center [559, 193] width 327 height 54
click at [663, 166] on p "Một số công việc của Senior Designer tuy có tỷ lệ [MEDICAL_DATA] gia tổng thể c…" at bounding box center [559, 193] width 327 height 54
drag, startPoint x: 477, startPoint y: 177, endPoint x: 524, endPoint y: 198, distance: 51.5
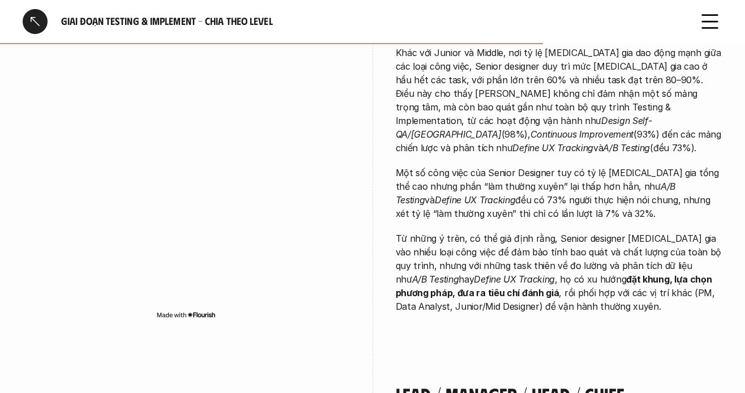
click at [559, 179] on p "Một số công việc của Senior Designer tuy có tỷ lệ [MEDICAL_DATA] gia tổng thể c…" at bounding box center [559, 193] width 327 height 54
click at [523, 232] on p "Từ những ý trên, có thể giả định rằng, Senior designer [MEDICAL_DATA] gia vào n…" at bounding box center [559, 273] width 327 height 82
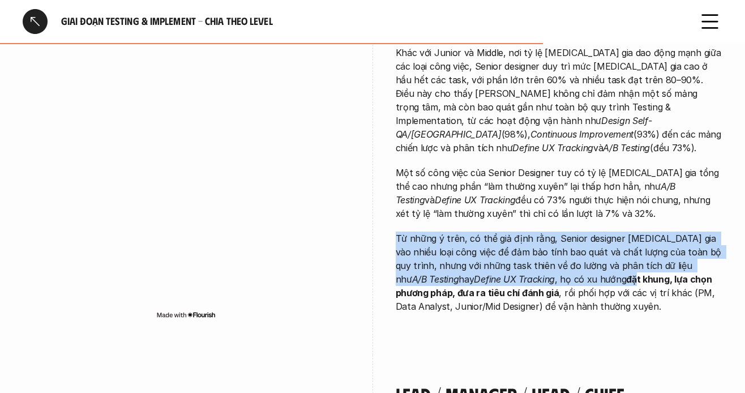
drag, startPoint x: 398, startPoint y: 195, endPoint x: 497, endPoint y: 237, distance: 107.9
click at [554, 233] on p "Từ những ý trên, có thể giả định rằng, Senior designer [MEDICAL_DATA] gia vào n…" at bounding box center [559, 273] width 327 height 82
click at [399, 232] on p "Từ những ý trên, có thể giả định rằng, Senior designer [MEDICAL_DATA] gia vào n…" at bounding box center [559, 273] width 327 height 82
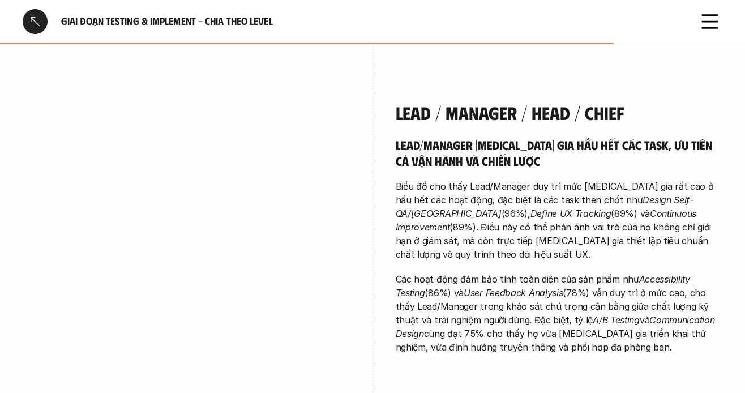
scroll to position [2435, 0]
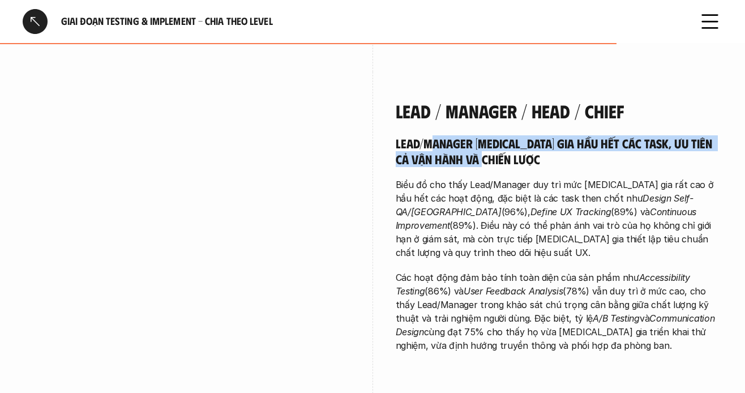
drag, startPoint x: 490, startPoint y: 116, endPoint x: 637, endPoint y: 138, distance: 147.9
click at [637, 138] on h5 "Lead/Manager [MEDICAL_DATA] gia hầu hết các task, ưu tiên cả vận hành và chiến …" at bounding box center [559, 150] width 327 height 31
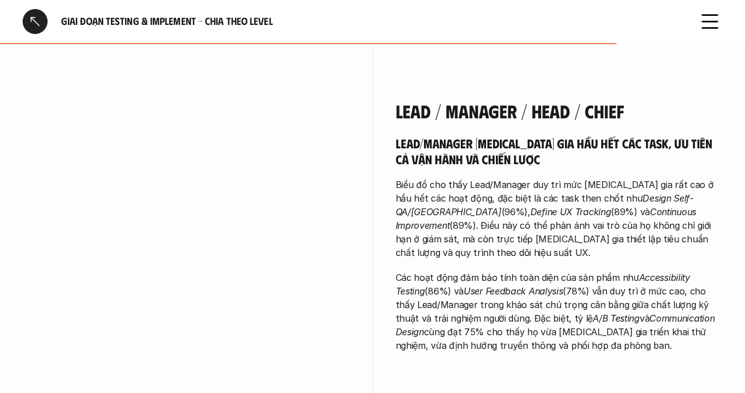
click at [569, 178] on p "Biểu đồ cho thấy Lead/Manager duy trì mức [MEDICAL_DATA] gia rất cao ở hầu hết …" at bounding box center [559, 219] width 327 height 82
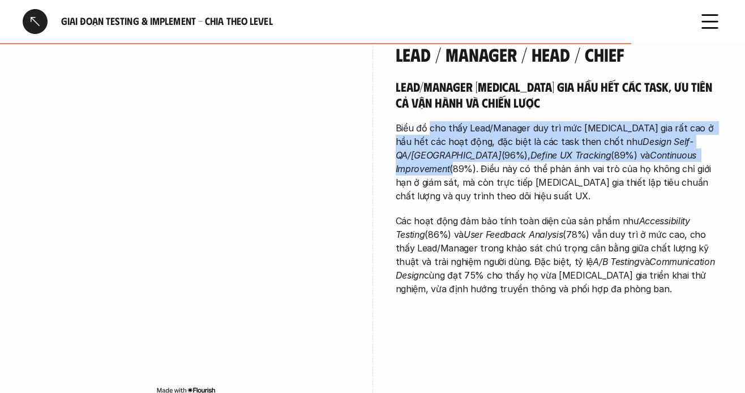
drag, startPoint x: 462, startPoint y: 97, endPoint x: 624, endPoint y: 123, distance: 164.6
click at [624, 123] on p "Biểu đồ cho thấy Lead/Manager duy trì mức [MEDICAL_DATA] gia rất cao ở hầu hết …" at bounding box center [559, 162] width 327 height 82
click at [501, 123] on p "Biểu đồ cho thấy Lead/Manager duy trì mức [MEDICAL_DATA] gia rất cao ở hầu hết …" at bounding box center [559, 162] width 327 height 82
drag, startPoint x: 500, startPoint y: 100, endPoint x: 621, endPoint y: 123, distance: 124.0
click at [621, 123] on p "Biểu đồ cho thấy Lead/Manager duy trì mức [MEDICAL_DATA] gia rất cao ở hầu hết …" at bounding box center [559, 162] width 327 height 82
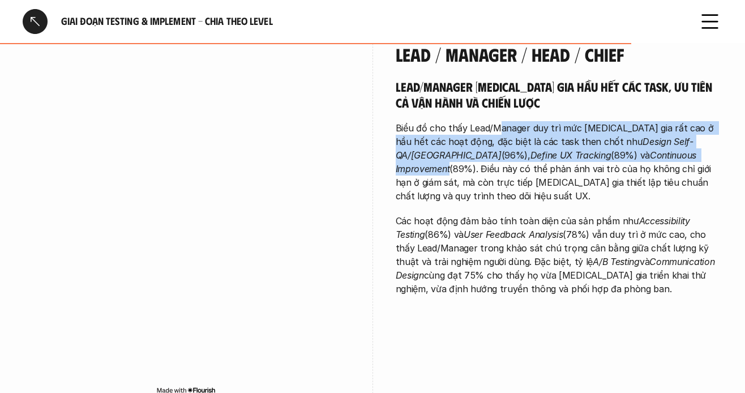
click at [522, 150] on em "Continuous Improvement" at bounding box center [548, 162] width 304 height 25
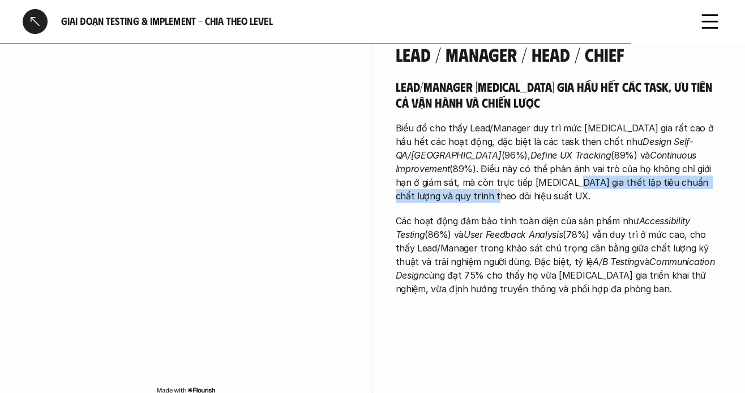
drag, startPoint x: 407, startPoint y: 157, endPoint x: 637, endPoint y: 159, distance: 230.0
click at [634, 159] on p "Biểu đồ cho thấy Lead/Manager duy trì mức [MEDICAL_DATA] gia rất cao ở hầu hết …" at bounding box center [559, 162] width 327 height 82
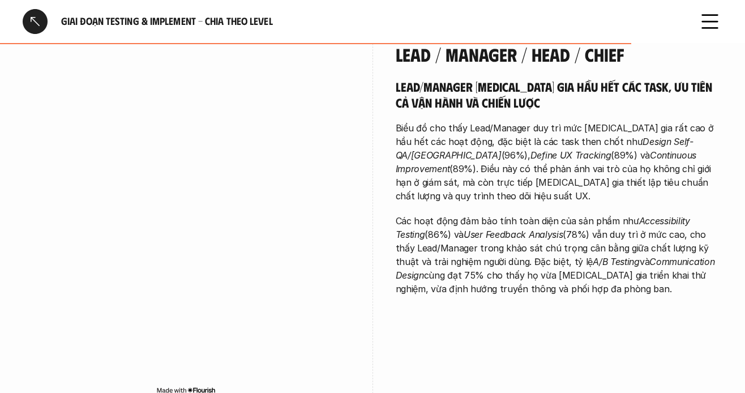
click at [645, 157] on p "Biểu đồ cho thấy Lead/Manager duy trì mức [MEDICAL_DATA] gia rất cao ở hầu hết …" at bounding box center [559, 162] width 327 height 82
drag, startPoint x: 591, startPoint y: 155, endPoint x: 664, endPoint y: 150, distance: 73.8
click at [664, 150] on p "Biểu đồ cho thấy Lead/Manager duy trì mức [MEDICAL_DATA] gia rất cao ở hầu hết …" at bounding box center [559, 162] width 327 height 82
click at [623, 147] on p "Biểu đồ cho thấy Lead/Manager duy trì mức [MEDICAL_DATA] gia rất cao ở hầu hết …" at bounding box center [559, 162] width 327 height 82
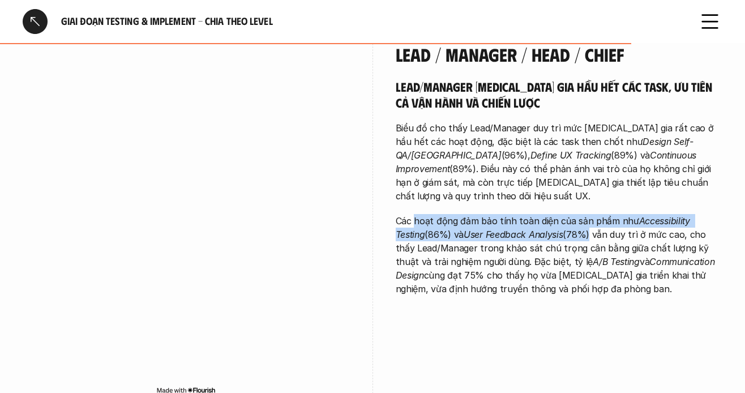
drag, startPoint x: 414, startPoint y: 182, endPoint x: 561, endPoint y: 190, distance: 147.4
click at [561, 214] on p "Các hoạt động đảm bảo tính toàn diện của sản phẩm như Accessibility Testing (86…" at bounding box center [559, 255] width 327 height 82
click at [532, 214] on p "Các hoạt động đảm bảo tính toàn diện của sản phẩm như Accessibility Testing (86…" at bounding box center [559, 255] width 327 height 82
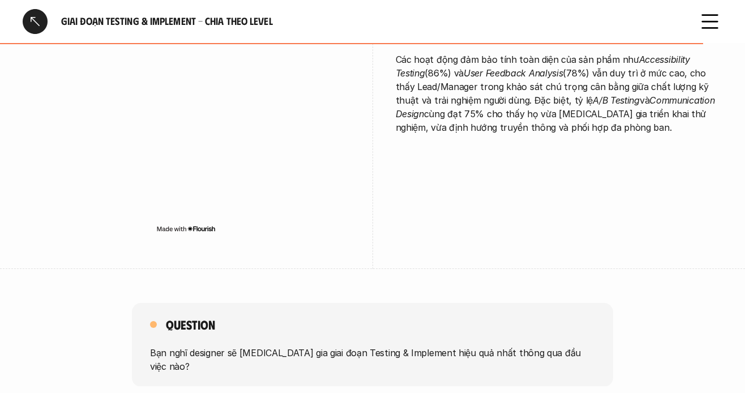
scroll to position [2832, 0]
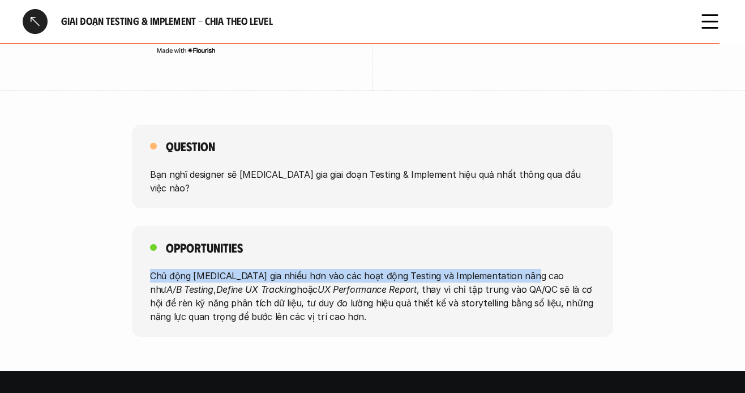
drag, startPoint x: 229, startPoint y: 231, endPoint x: 522, endPoint y: 234, distance: 293.4
click at [522, 234] on div "Opportunities Chủ động [MEDICAL_DATA] gia nhiều hơn vào các hoạt động Testing v…" at bounding box center [372, 281] width 481 height 111
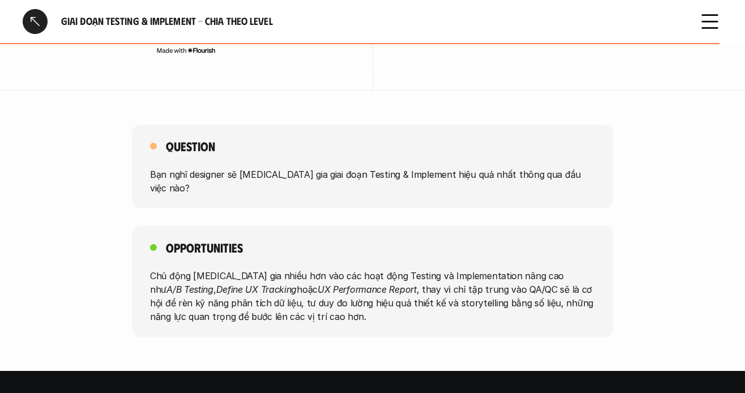
click at [216, 284] on em "Define UX Tracking" at bounding box center [256, 289] width 81 height 11
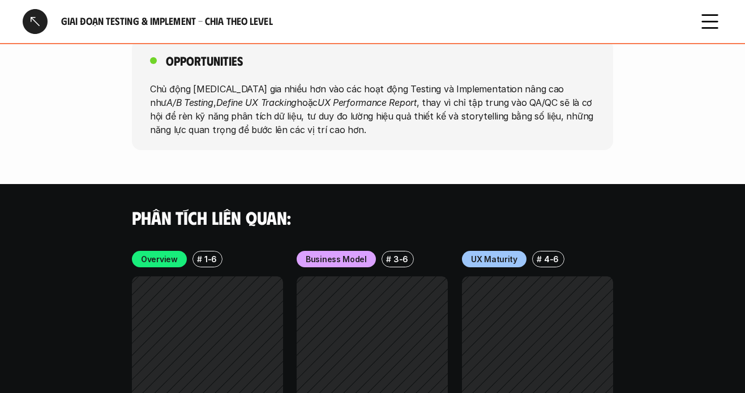
click at [36, 26] on div at bounding box center [35, 21] width 25 height 25
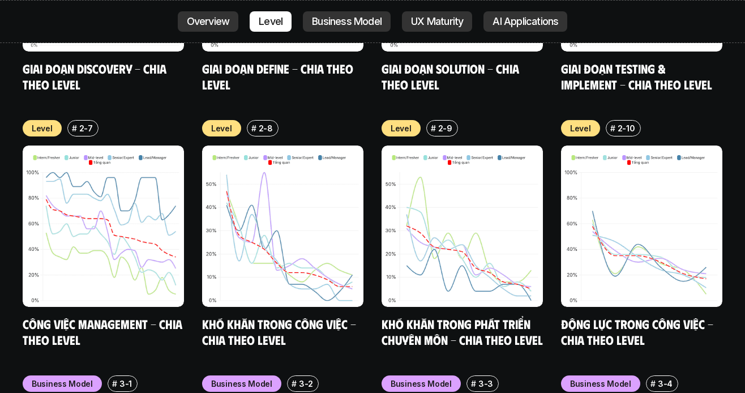
scroll to position [4210, 0]
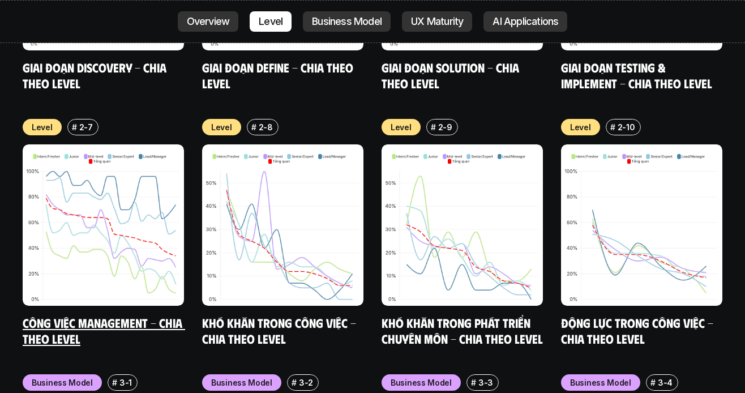
click at [130, 315] on link "Công việc Management - Chia theo level" at bounding box center [104, 330] width 163 height 31
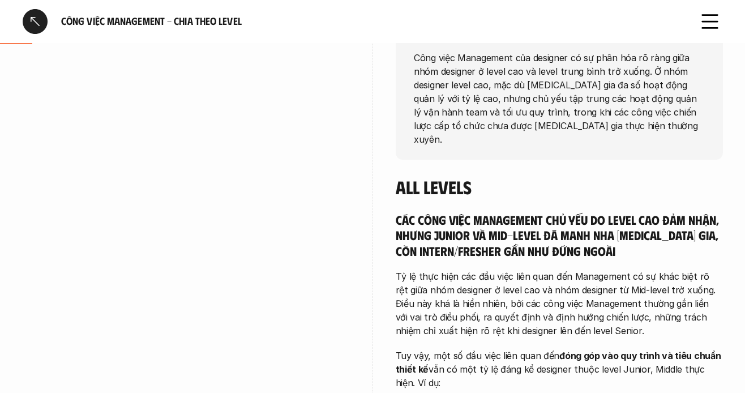
scroll to position [113, 0]
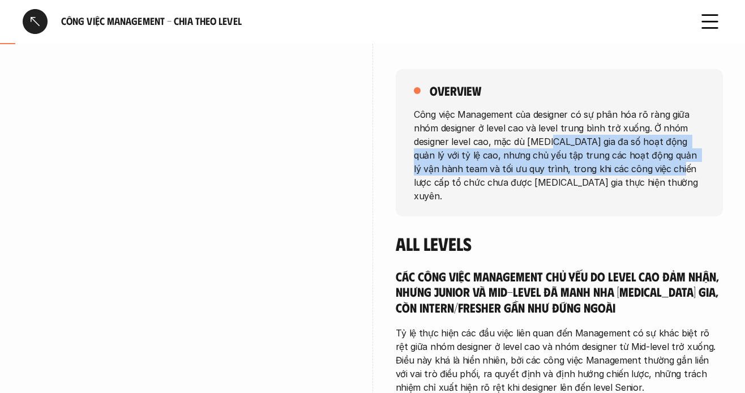
drag, startPoint x: 577, startPoint y: 146, endPoint x: 645, endPoint y: 174, distance: 74.2
click at [645, 174] on p "Công việc Management của designer có sự phân hóa rõ ràng giữa nhóm designer ở l…" at bounding box center [559, 154] width 291 height 95
click at [629, 173] on p "Công việc Management của designer có sự phân hóa rõ ràng giữa nhóm designer ở l…" at bounding box center [559, 154] width 291 height 95
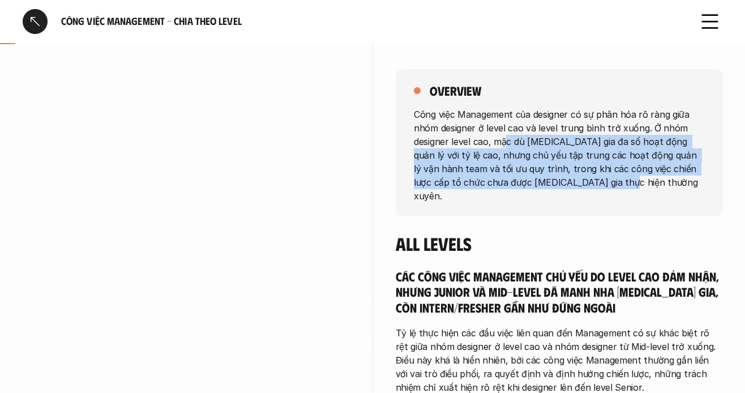
drag, startPoint x: 505, startPoint y: 140, endPoint x: 654, endPoint y: 193, distance: 158.0
click at [654, 193] on div "overview Công việc Management của designer có sự phân hóa rõ ràng giữa nhóm des…" at bounding box center [559, 142] width 327 height 147
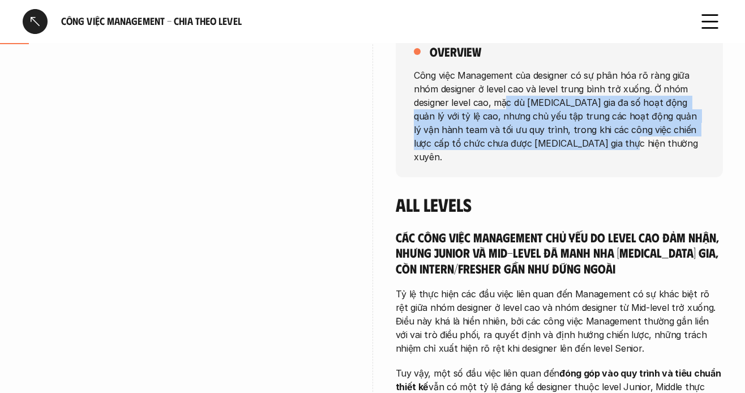
scroll to position [170, 0]
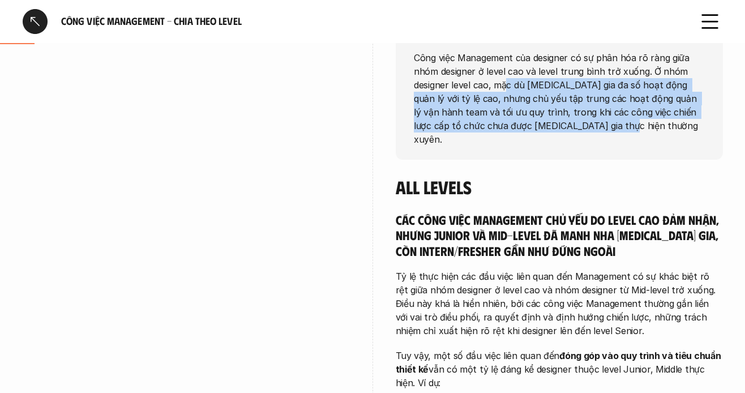
click at [603, 123] on p "Công việc Management của designer có sự phân hóa rõ ràng giữa nhóm designer ở l…" at bounding box center [559, 97] width 291 height 95
drag, startPoint x: 445, startPoint y: 97, endPoint x: 623, endPoint y: 128, distance: 180.5
click at [623, 128] on p "Công việc Management của designer có sự phân hóa rõ ràng giữa nhóm designer ở l…" at bounding box center [559, 97] width 291 height 95
click at [615, 112] on p "Công việc Management của designer có sự phân hóa rõ ràng giữa nhóm designer ở l…" at bounding box center [559, 97] width 291 height 95
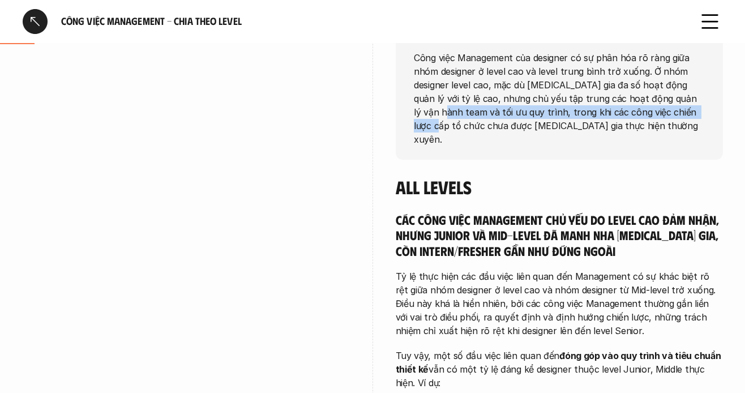
drag, startPoint x: 417, startPoint y: 109, endPoint x: 683, endPoint y: 118, distance: 266.4
click at [683, 118] on p "Công việc Management của designer có sự phân hóa rõ ràng giữa nhóm designer ở l…" at bounding box center [559, 97] width 291 height 95
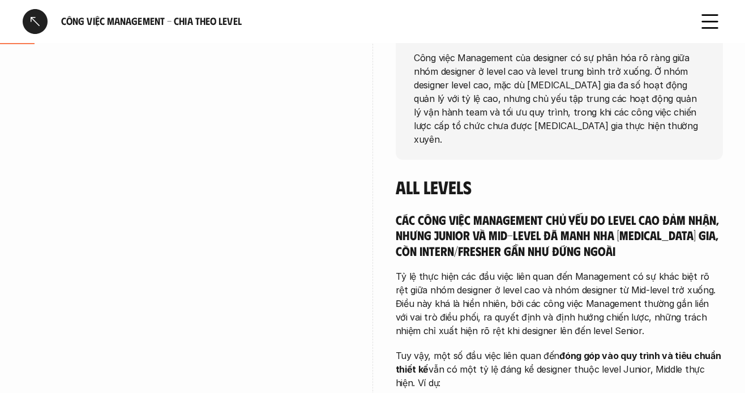
click at [522, 124] on p "Công việc Management của designer có sự phân hóa rõ ràng giữa nhóm designer ở l…" at bounding box center [559, 97] width 291 height 95
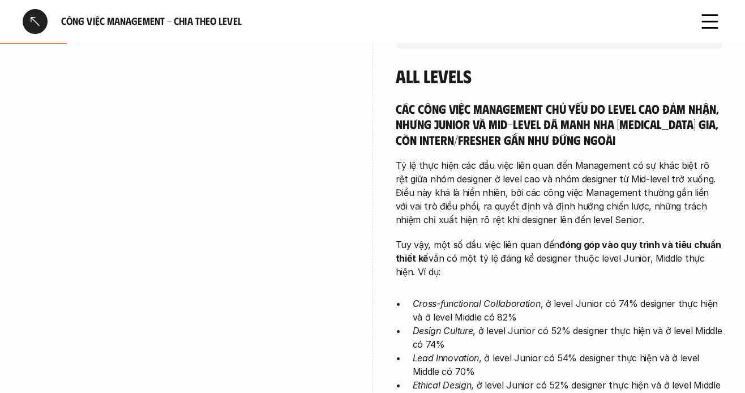
scroll to position [283, 0]
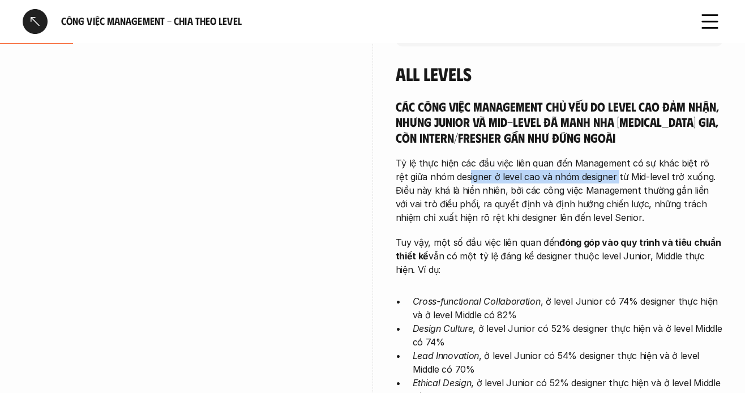
drag, startPoint x: 469, startPoint y: 160, endPoint x: 603, endPoint y: 160, distance: 133.7
click at [603, 160] on p "Tỷ lệ thực hiện các đầu việc liên quan đến Management có sự khác biệt rõ rệt gi…" at bounding box center [559, 190] width 327 height 68
drag, startPoint x: 655, startPoint y: 143, endPoint x: 668, endPoint y: 142, distance: 13.0
click at [658, 142] on div "Các công việc Management chủ yếu do level cao đảm nhận, nhưng Junior và Mid-lev…" at bounding box center [559, 291] width 327 height 385
click at [628, 170] on p "Tỷ lệ thực hiện các đầu việc liên quan đến Management có sự khác biệt rõ rệt gi…" at bounding box center [559, 190] width 327 height 68
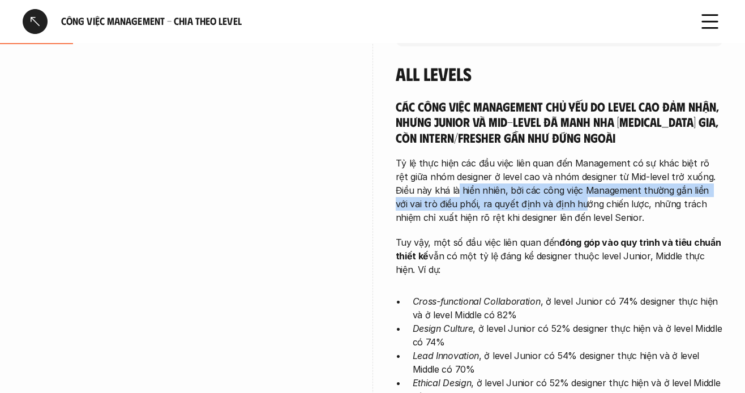
drag, startPoint x: 437, startPoint y: 174, endPoint x: 553, endPoint y: 189, distance: 117.0
click at [553, 189] on p "Tỷ lệ thực hiện các đầu việc liên quan đến Management có sự khác biệt rõ rệt gi…" at bounding box center [559, 190] width 327 height 68
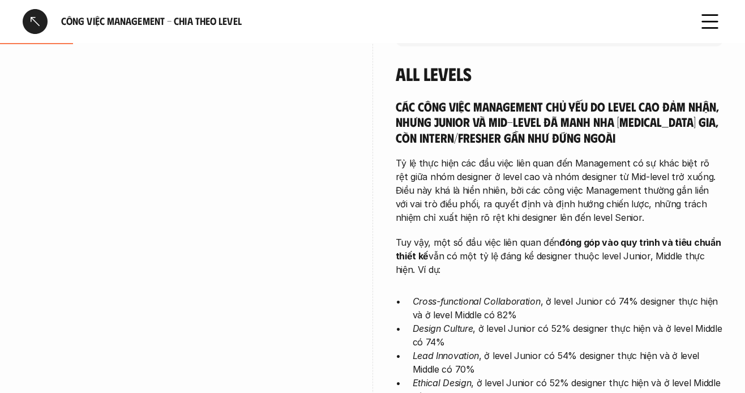
click at [539, 199] on p "Tỷ lệ thực hiện các đầu việc liên quan đến Management có sự khác biệt rõ rệt gi…" at bounding box center [559, 190] width 327 height 68
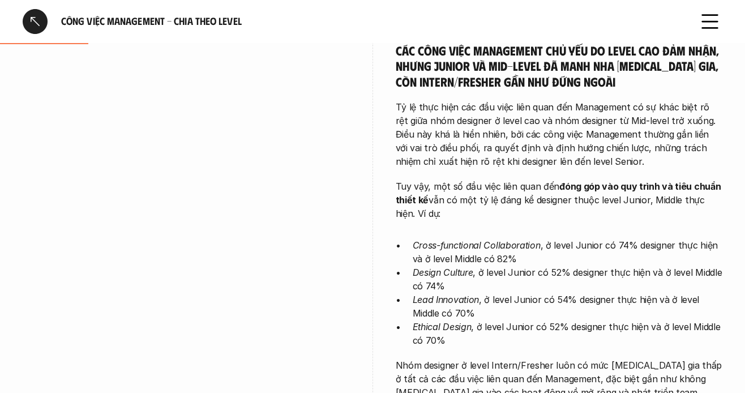
scroll to position [340, 0]
click at [513, 304] on p "Lead Innovation , ở level Junior có 54% designer thực hiện và ở level Middle có…" at bounding box center [568, 305] width 310 height 27
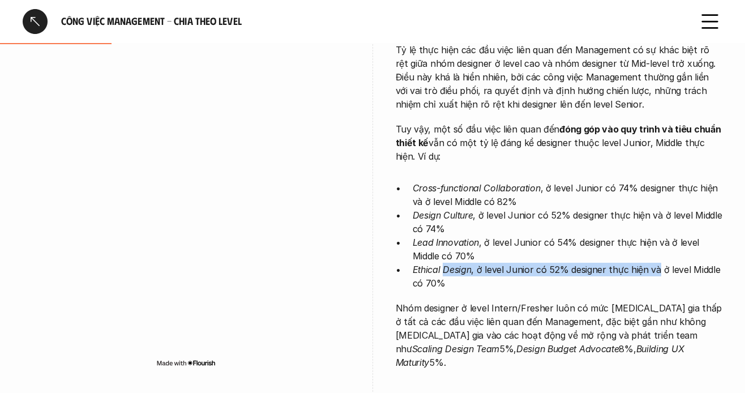
drag, startPoint x: 444, startPoint y: 253, endPoint x: 641, endPoint y: 263, distance: 196.8
click at [654, 263] on p "Ethical Design , ở level Junior có 52% designer thực hiện và ở level Middle có …" at bounding box center [568, 276] width 310 height 27
click at [594, 270] on p "Ethical Design , ở level Junior có 52% designer thực hiện và ở level Middle có …" at bounding box center [568, 276] width 310 height 27
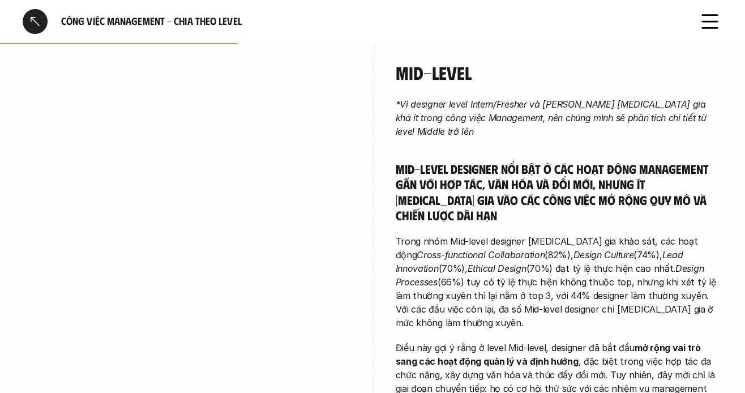
scroll to position [793, 0]
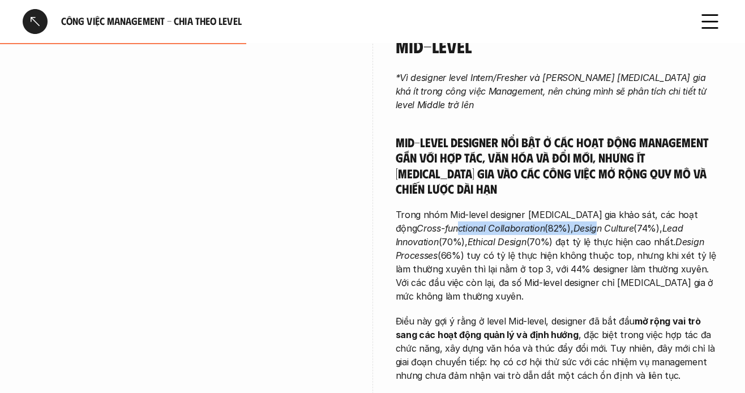
drag, startPoint x: 441, startPoint y: 170, endPoint x: 551, endPoint y: 172, distance: 109.9
click at [551, 208] on p "Trong nhóm Mid-level designer [MEDICAL_DATA] gia khảo sát, các hoạt động Cross-…" at bounding box center [559, 255] width 327 height 95
click at [525, 208] on p "Trong nhóm Mid-level designer [MEDICAL_DATA] gia khảo sát, các hoạt động Cross-…" at bounding box center [559, 255] width 327 height 95
drag, startPoint x: 450, startPoint y: 173, endPoint x: 507, endPoint y: 175, distance: 57.8
click at [507, 208] on p "Trong nhóm Mid-level designer [MEDICAL_DATA] gia khảo sát, các hoạt động Cross-…" at bounding box center [559, 255] width 327 height 95
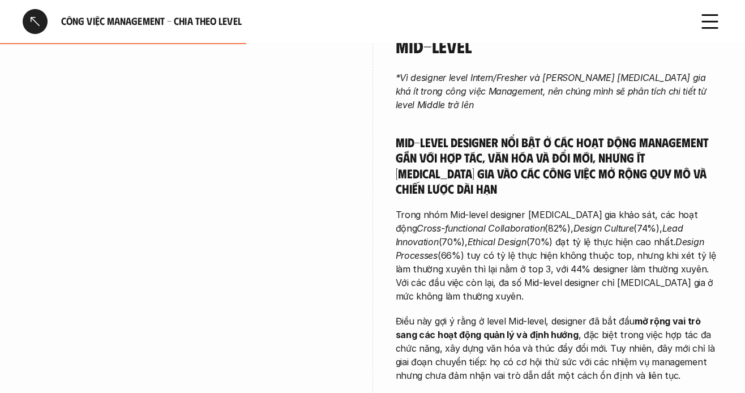
click at [517, 208] on p "Trong nhóm Mid-level designer [MEDICAL_DATA] gia khảo sát, các hoạt động Cross-…" at bounding box center [559, 255] width 327 height 95
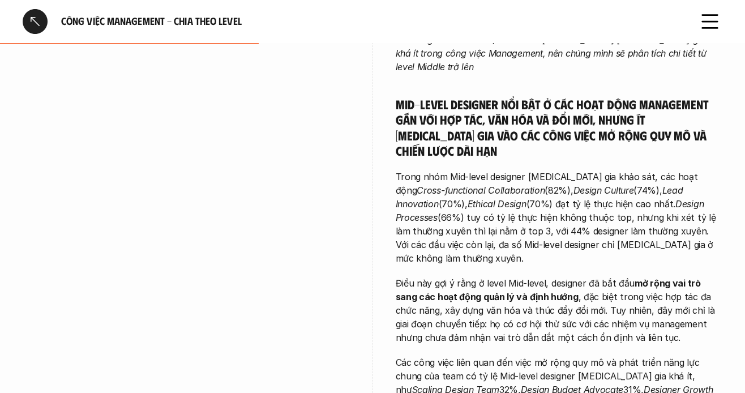
scroll to position [850, 0]
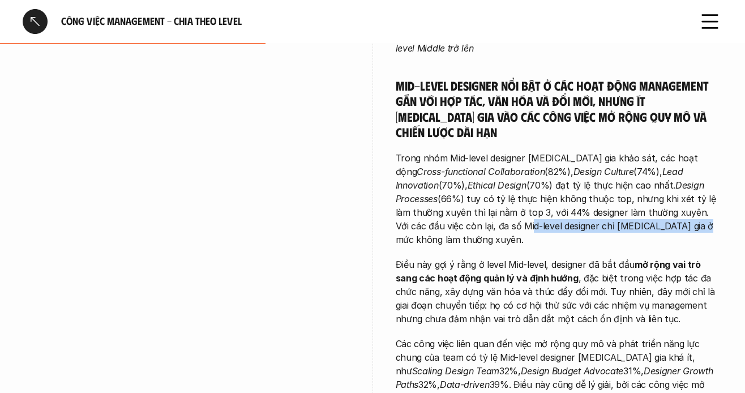
drag, startPoint x: 429, startPoint y: 173, endPoint x: 589, endPoint y: 181, distance: 159.9
click at [589, 181] on div "*Vì designer level Intern/Fresher và [PERSON_NAME] [MEDICAL_DATA] gia khá ít tr…" at bounding box center [559, 236] width 327 height 445
click at [489, 182] on div "*Vì designer level Intern/Fresher và [PERSON_NAME] [MEDICAL_DATA] gia khá ít tr…" at bounding box center [559, 236] width 327 height 445
drag, startPoint x: 505, startPoint y: 172, endPoint x: 603, endPoint y: 181, distance: 99.0
click at [644, 176] on p "Trong nhóm Mid-level designer [MEDICAL_DATA] gia khảo sát, các hoạt động Cross-…" at bounding box center [559, 198] width 327 height 95
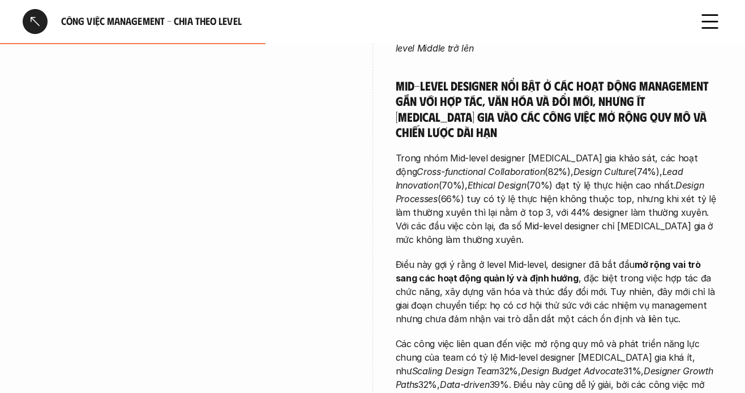
click at [552, 187] on div "*Vì designer level Intern/Fresher và [PERSON_NAME] [MEDICAL_DATA] gia khá ít tr…" at bounding box center [559, 236] width 327 height 445
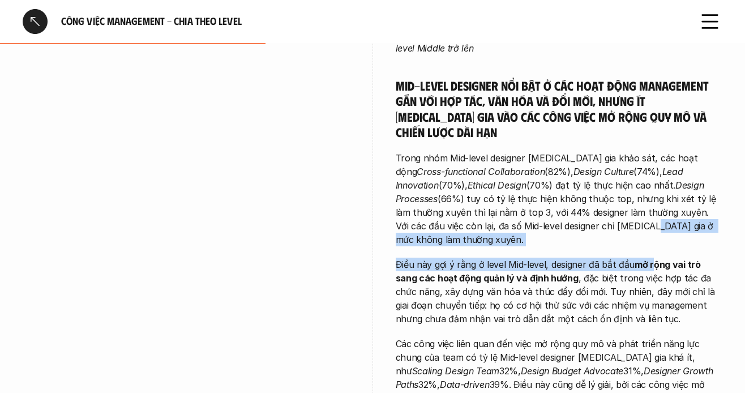
drag, startPoint x: 534, startPoint y: 175, endPoint x: 654, endPoint y: 193, distance: 121.9
click at [654, 193] on div "*Vì designer level Intern/Fresher và [PERSON_NAME] [MEDICAL_DATA] gia khá ít tr…" at bounding box center [559, 236] width 327 height 445
click at [570, 181] on div "*Vì designer level Intern/Fresher và [PERSON_NAME] [MEDICAL_DATA] gia khá ít tr…" at bounding box center [559, 236] width 327 height 445
click at [521, 258] on p "Điều này gợi ý rằng ở level Mid-level, designer đã bắt đầu mở rộng vai trò sang…" at bounding box center [559, 292] width 327 height 68
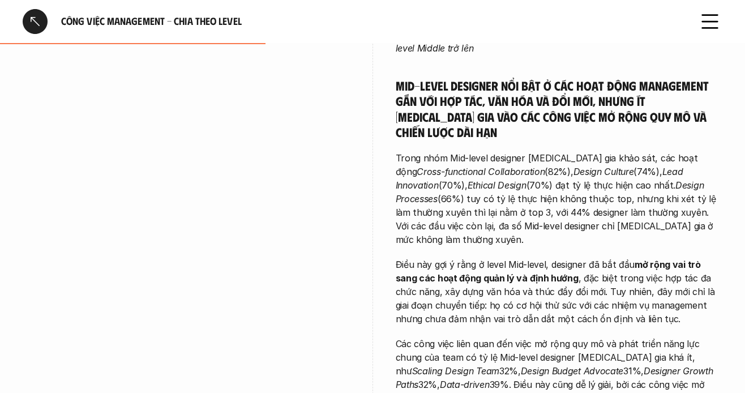
click at [429, 259] on strong "mở rộng vai trò sang các hoạt động quản lý và định hướng" at bounding box center [550, 271] width 308 height 25
drag, startPoint x: 509, startPoint y: 202, endPoint x: 617, endPoint y: 199, distance: 108.2
click at [616, 258] on p "Điều này gợi ý rằng ở level Mid-level, designer đã bắt đầu mở rộng vai trò sang…" at bounding box center [559, 292] width 327 height 68
click at [586, 258] on p "Điều này gợi ý rằng ở level Mid-level, designer đã bắt đầu mở rộng vai trò sang…" at bounding box center [559, 292] width 327 height 68
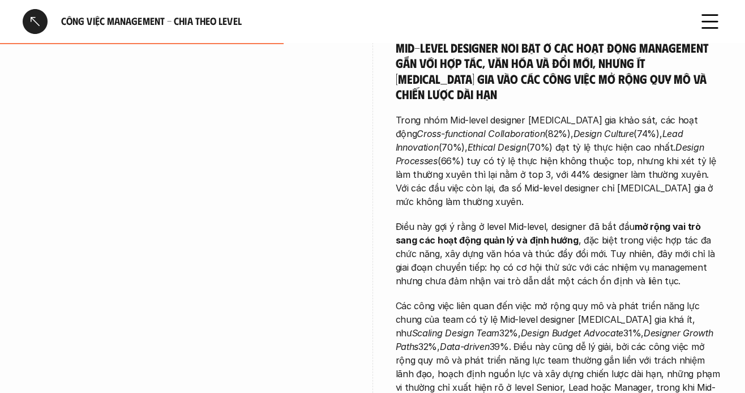
scroll to position [906, 0]
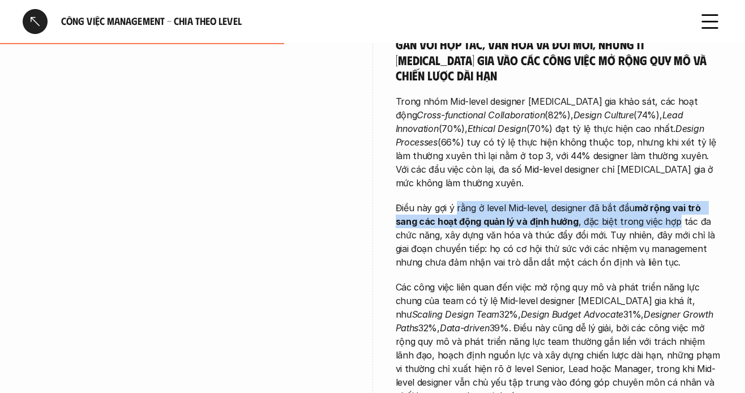
drag, startPoint x: 457, startPoint y: 143, endPoint x: 652, endPoint y: 155, distance: 196.4
click at [652, 201] on p "Điều này gợi ý rằng ở level Mid-level, designer đã bắt đầu mở rộng vai trò sang…" at bounding box center [559, 235] width 327 height 68
click at [568, 201] on p "Điều này gợi ý rằng ở level Mid-level, designer đã bắt đầu mở rộng vai trò sang…" at bounding box center [559, 235] width 327 height 68
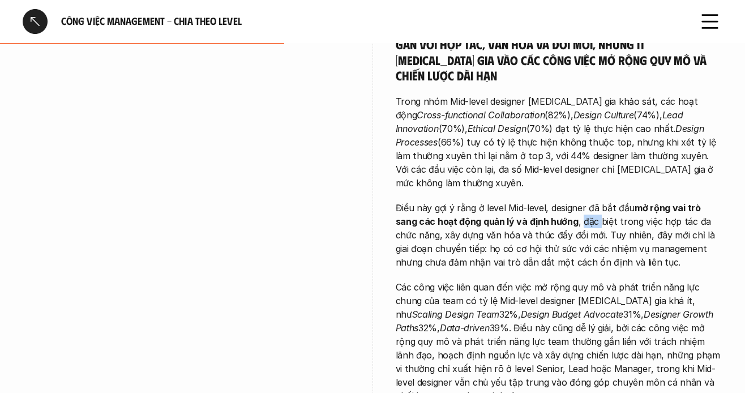
click at [568, 201] on p "Điều này gợi ý rằng ở level Mid-level, designer đã bắt đầu mở rộng vai trò sang…" at bounding box center [559, 235] width 327 height 68
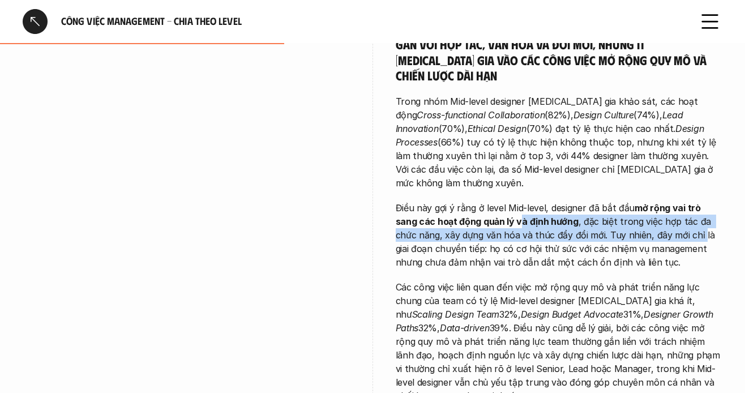
drag, startPoint x: 496, startPoint y: 152, endPoint x: 666, endPoint y: 165, distance: 170.4
click at [669, 201] on p "Điều này gợi ý rằng ở level Mid-level, designer đã bắt đầu mở rộng vai trò sang…" at bounding box center [559, 235] width 327 height 68
click at [631, 201] on p "Điều này gợi ý rằng ở level Mid-level, designer đã bắt đầu mở rộng vai trò sang…" at bounding box center [559, 235] width 327 height 68
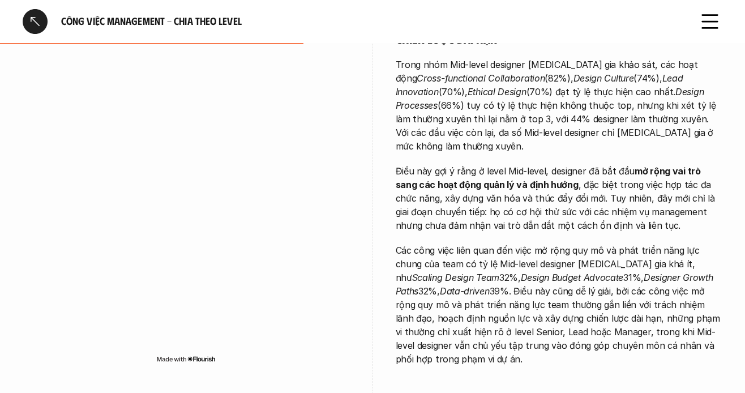
scroll to position [963, 0]
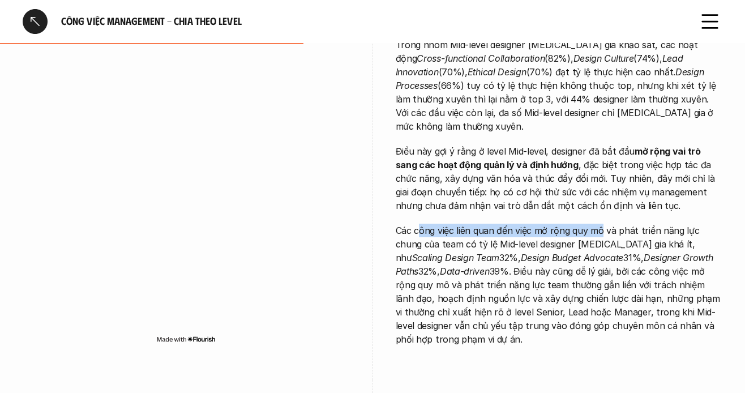
drag, startPoint x: 420, startPoint y: 160, endPoint x: 602, endPoint y: 158, distance: 181.8
click at [602, 224] on p "Các công việc liên quan đến việc mở rộng quy mô và phát triển năng lực chung củ…" at bounding box center [559, 285] width 327 height 122
click at [569, 224] on p "Các công việc liên quan đến việc mở rộng quy mô và phát triển năng lực chung củ…" at bounding box center [559, 285] width 327 height 122
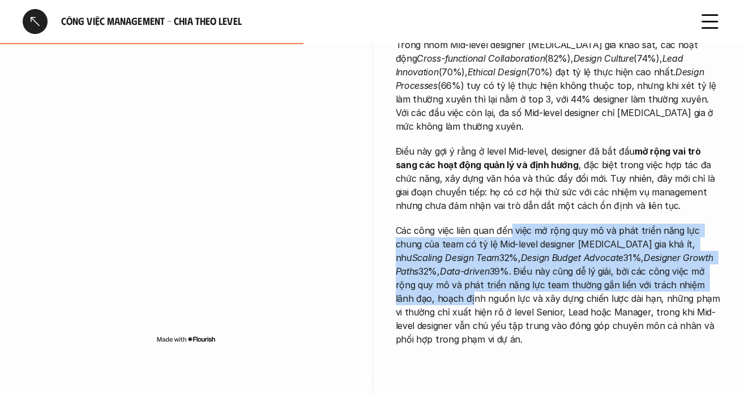
drag, startPoint x: 511, startPoint y: 166, endPoint x: 663, endPoint y: 211, distance: 158.3
click at [663, 224] on p "Các công việc liên quan đến việc mở rộng quy mô và phát triển năng lực chung củ…" at bounding box center [559, 285] width 327 height 122
click at [628, 252] on em "Designer Growth Paths" at bounding box center [556, 264] width 321 height 25
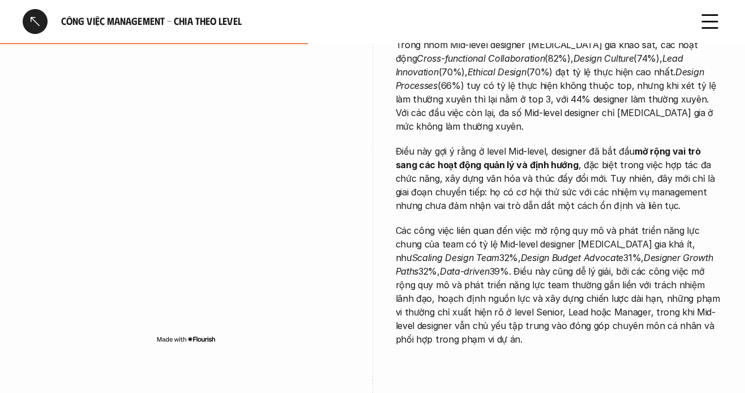
scroll to position [1020, 0]
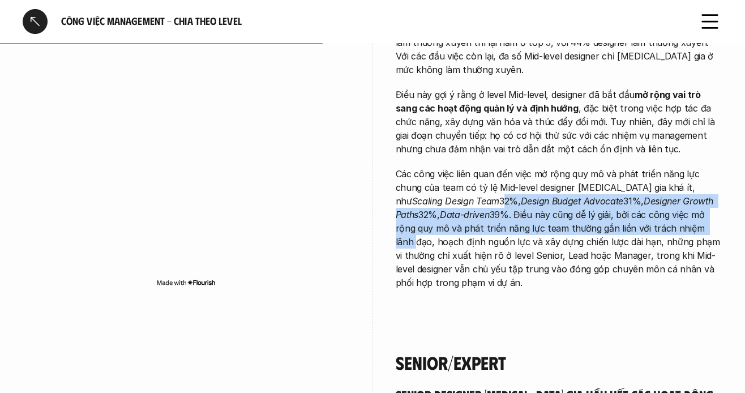
drag, startPoint x: 445, startPoint y: 132, endPoint x: 579, endPoint y: 155, distance: 136.7
click at [596, 155] on div "Mid-Level *Vì designer level Intern/Fresher và [PERSON_NAME] [MEDICAL_DATA] gia…" at bounding box center [373, 51] width 700 height 543
click at [558, 167] on p "Các công việc liên quan đến việc mở rộng quy mô và phát triển năng lực chung củ…" at bounding box center [559, 228] width 327 height 122
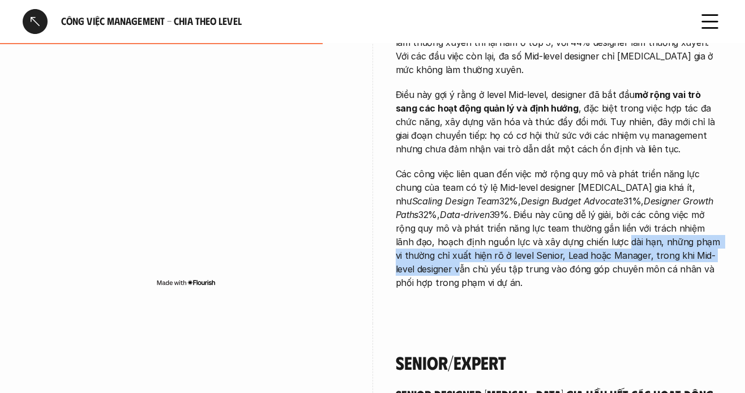
drag, startPoint x: 491, startPoint y: 171, endPoint x: 631, endPoint y: 182, distance: 140.3
click at [631, 182] on p "Các công việc liên quan đến việc mở rộng quy mô và phát triển năng lực chung củ…" at bounding box center [559, 228] width 327 height 122
click at [617, 192] on p "Các công việc liên quan đến việc mở rộng quy mô và phát triển năng lực chung củ…" at bounding box center [559, 228] width 327 height 122
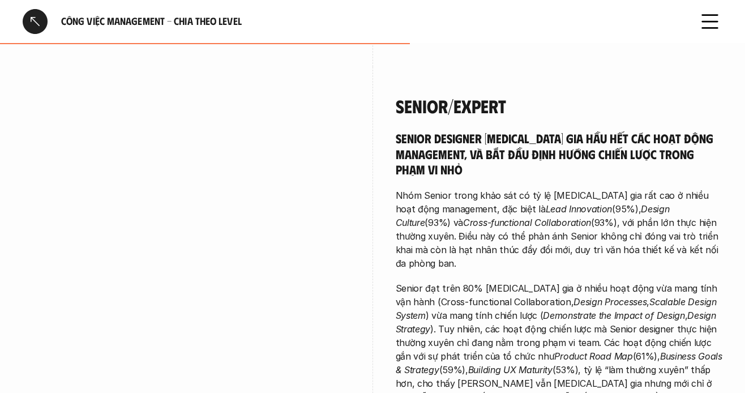
scroll to position [1303, 0]
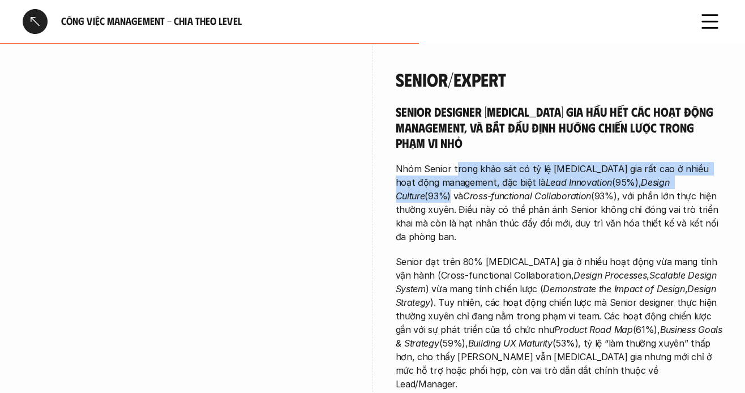
drag, startPoint x: 475, startPoint y: 79, endPoint x: 685, endPoint y: 105, distance: 211.8
click at [685, 105] on div "Senior Designer [MEDICAL_DATA] gia hầu hết các hoạt động management, và bắt đầu…" at bounding box center [559, 273] width 327 height 339
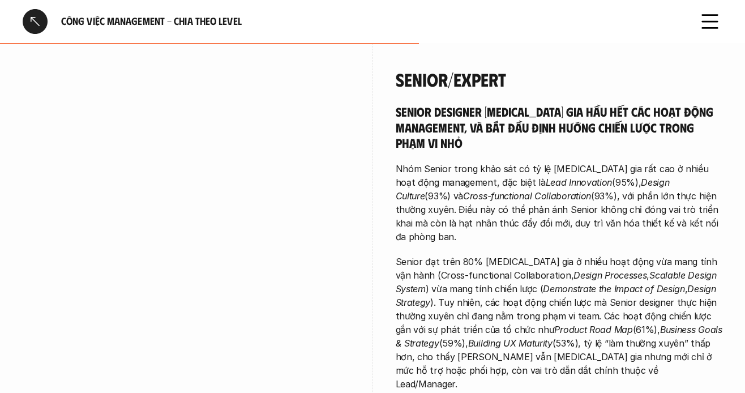
click at [677, 162] on p "Nhóm Senior trong khảo sát có tỷ lệ [MEDICAL_DATA] gia rất cao ở nhiều hoạt độn…" at bounding box center [559, 203] width 327 height 82
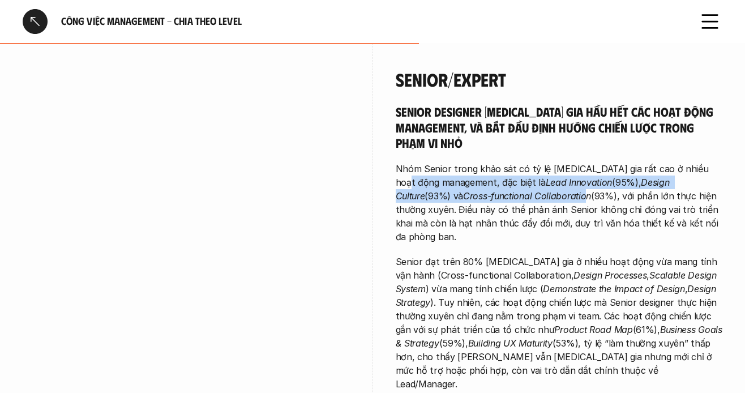
drag, startPoint x: 426, startPoint y: 103, endPoint x: 516, endPoint y: 108, distance: 90.2
click at [516, 162] on p "Nhóm Senior trong khảo sát có tỷ lệ [MEDICAL_DATA] gia rất cao ở nhiều hoạt độn…" at bounding box center [559, 203] width 327 height 82
click at [507, 190] on em "Cross-functional Collaboration" at bounding box center [527, 195] width 128 height 11
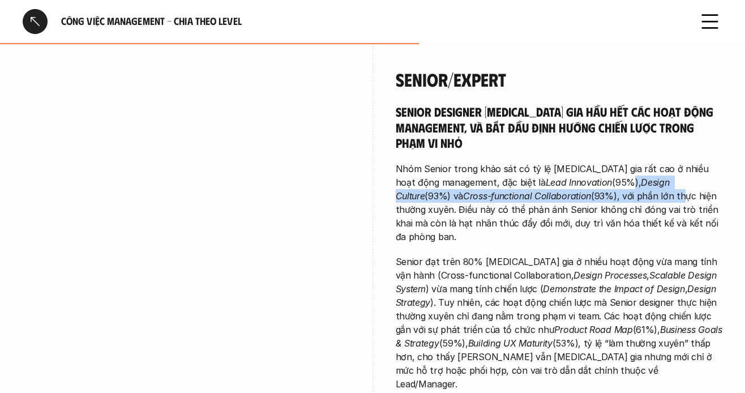
drag, startPoint x: 582, startPoint y: 103, endPoint x: 626, endPoint y: 104, distance: 44.8
click at [613, 162] on p "Nhóm Senior trong khảo sát có tỷ lệ [MEDICAL_DATA] gia rất cao ở nhiều hoạt độn…" at bounding box center [559, 203] width 327 height 82
click at [628, 177] on em "Design Culture" at bounding box center [534, 189] width 277 height 25
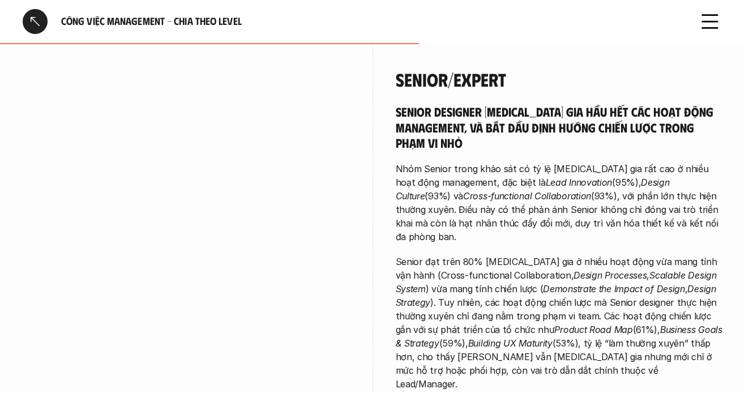
click at [656, 162] on p "Nhóm Senior trong khảo sát có tỷ lệ [MEDICAL_DATA] gia rất cao ở nhiều hoạt độn…" at bounding box center [559, 203] width 327 height 82
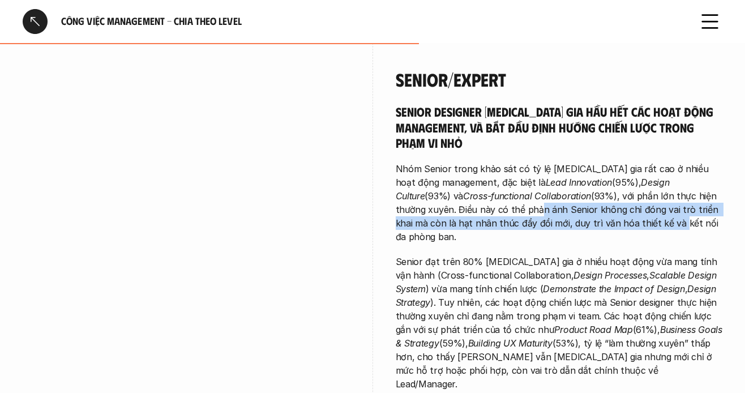
drag, startPoint x: 549, startPoint y: 131, endPoint x: 596, endPoint y: 135, distance: 46.6
click at [596, 162] on p "Nhóm Senior trong khảo sát có tỷ lệ [MEDICAL_DATA] gia rất cao ở nhiều hoạt độn…" at bounding box center [559, 203] width 327 height 82
click at [588, 162] on p "Nhóm Senior trong khảo sát có tỷ lệ [MEDICAL_DATA] gia rất cao ở nhiều hoạt độn…" at bounding box center [559, 203] width 327 height 82
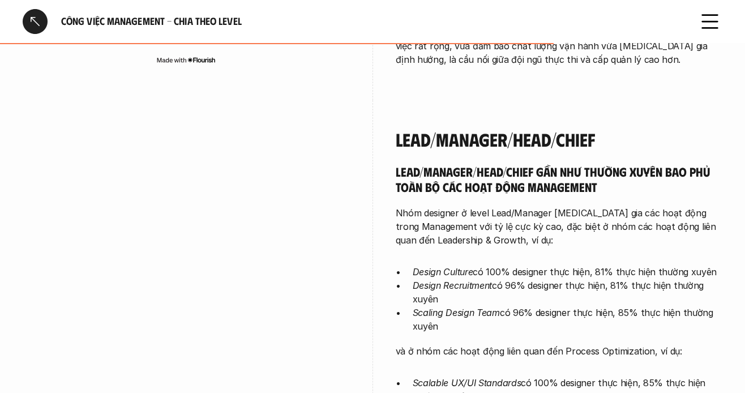
scroll to position [1699, 0]
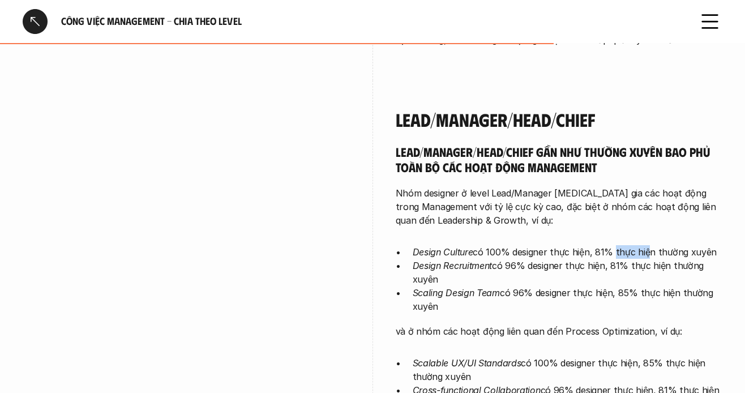
drag, startPoint x: 611, startPoint y: 142, endPoint x: 644, endPoint y: 143, distance: 32.9
click at [644, 245] on p "Design Culture có 100% designer thực hiện, 81% thực hiện thường xuyên" at bounding box center [568, 252] width 310 height 14
click at [619, 259] on p "Design Recruitment có 96% designer thực hiện, 81% thực hiện thường xuyên" at bounding box center [568, 272] width 310 height 27
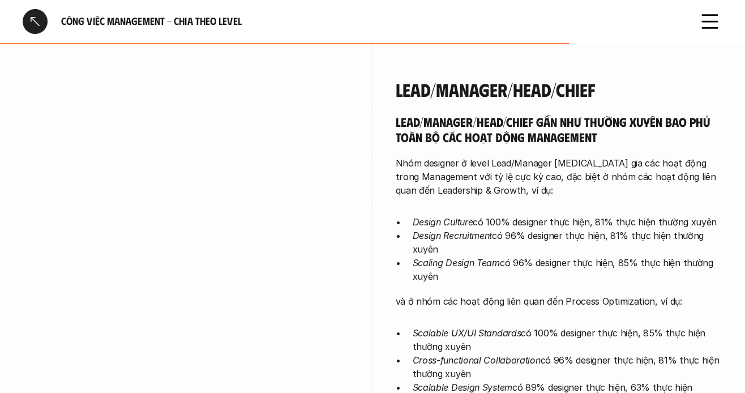
scroll to position [1756, 0]
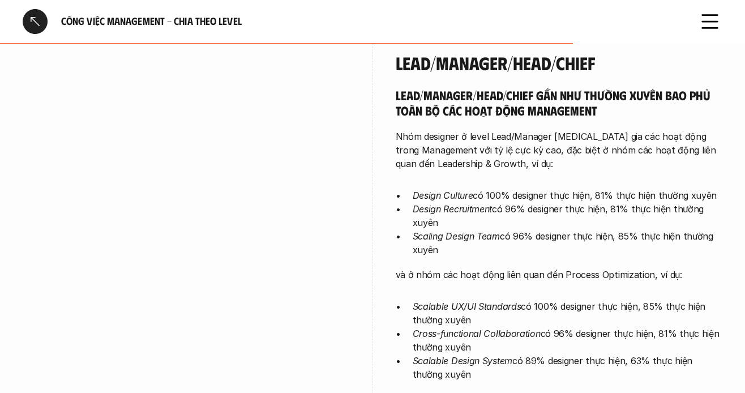
drag, startPoint x: 605, startPoint y: 140, endPoint x: 663, endPoint y: 143, distance: 57.8
click at [663, 229] on p "Scaling Design Team có 96% designer thực hiện, 85% thực hiện thường xuyên" at bounding box center [568, 242] width 310 height 27
drag, startPoint x: 647, startPoint y: 128, endPoint x: 669, endPoint y: 135, distance: 22.7
click at [669, 229] on p "Scaling Design Team có 96% designer thực hiện, 85% thực hiện thường xuyên" at bounding box center [568, 242] width 310 height 27
click at [531, 229] on p "Scaling Design Team có 96% designer thực hiện, 85% thực hiện thường xuyên" at bounding box center [568, 242] width 310 height 27
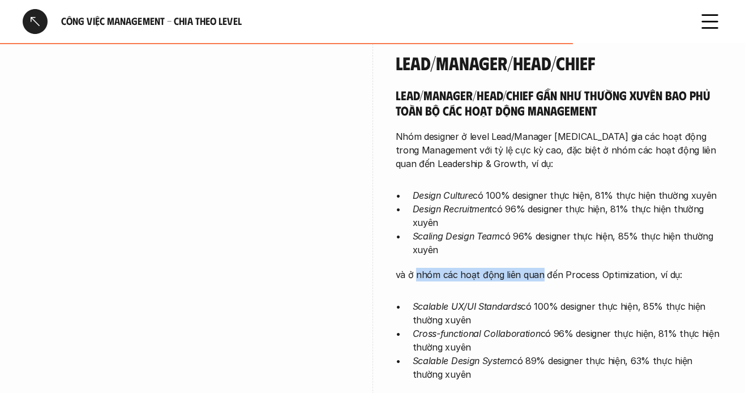
drag, startPoint x: 514, startPoint y: 174, endPoint x: 539, endPoint y: 174, distance: 24.9
click at [539, 268] on p "và ở nhóm các hoạt động liên quan đến Process Optimization, ví dụ:" at bounding box center [559, 275] width 327 height 14
click at [519, 268] on p "và ở nhóm các hoạt động liên quan đến Process Optimization, ví dụ:" at bounding box center [559, 275] width 327 height 14
drag, startPoint x: 450, startPoint y: 165, endPoint x: 647, endPoint y: 165, distance: 197.7
click at [647, 268] on p "và ở nhóm các hoạt động liên quan đến Process Optimization, ví dụ:" at bounding box center [559, 275] width 327 height 14
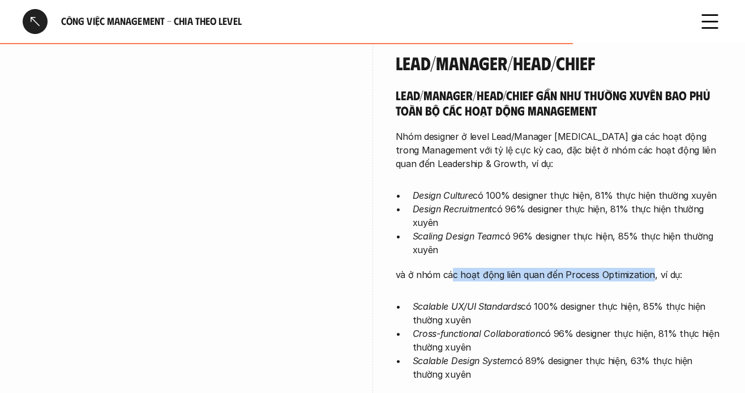
click at [612, 268] on p "và ở nhóm các hoạt động liên quan đến Process Optimization, ví dụ:" at bounding box center [559, 275] width 327 height 14
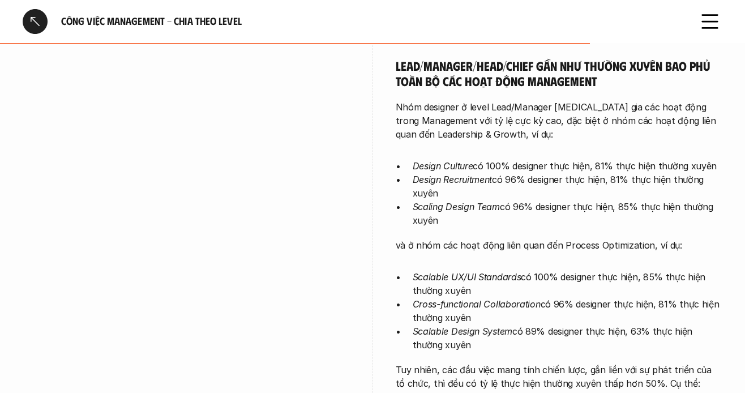
scroll to position [1812, 0]
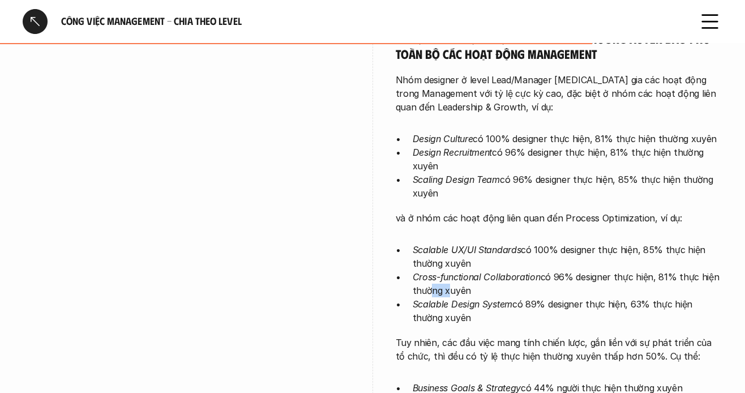
drag, startPoint x: 428, startPoint y: 185, endPoint x: 450, endPoint y: 185, distance: 21.5
click at [447, 270] on p "Cross-functional Collaboration có 96% designer thực hiện, 81% thực hiện thường …" at bounding box center [568, 283] width 310 height 27
drag, startPoint x: 461, startPoint y: 177, endPoint x: 480, endPoint y: 174, distance: 19.5
click at [469, 271] on em "Cross-functional Collaboration" at bounding box center [477, 276] width 128 height 11
drag, startPoint x: 568, startPoint y: 173, endPoint x: 675, endPoint y: 170, distance: 107.1
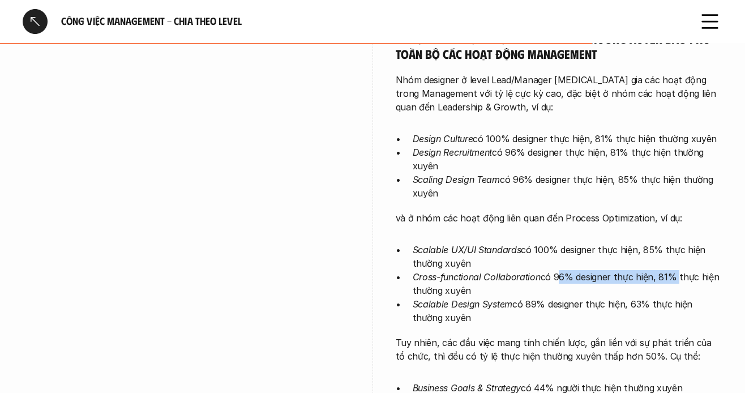
click at [675, 270] on p "Cross-functional Collaboration có 96% designer thực hiện, 81% thực hiện thường …" at bounding box center [568, 283] width 310 height 27
click at [506, 298] on em "Scalable Design System" at bounding box center [463, 303] width 100 height 11
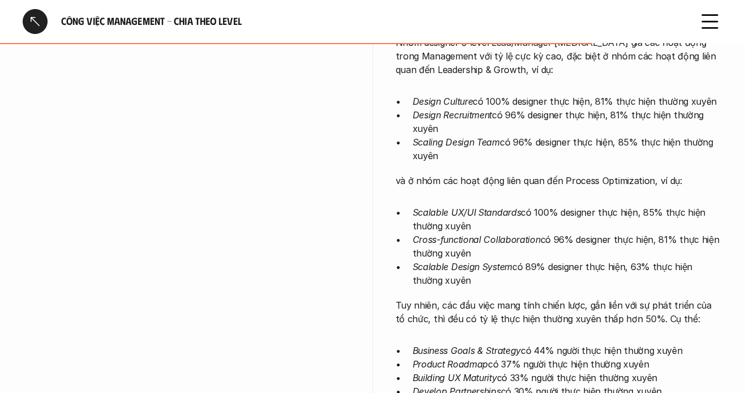
scroll to position [1869, 0]
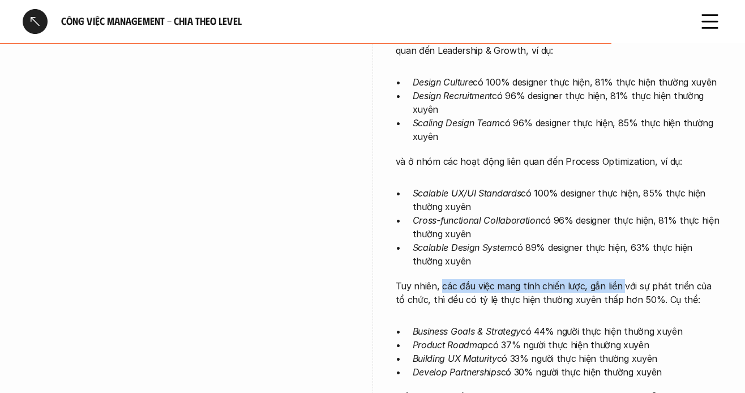
drag, startPoint x: 469, startPoint y: 181, endPoint x: 550, endPoint y: 197, distance: 82.5
click at [623, 279] on p "Tuy nhiên, các đầu việc mang tính chiến lược, gắn liền với sự phát triển của tổ…" at bounding box center [559, 292] width 327 height 27
click at [515, 202] on div "Lead/Manager/Head/Chief gần như thường xuyên bao phủ toàn bộ các hoạt động mana…" at bounding box center [559, 202] width 327 height 457
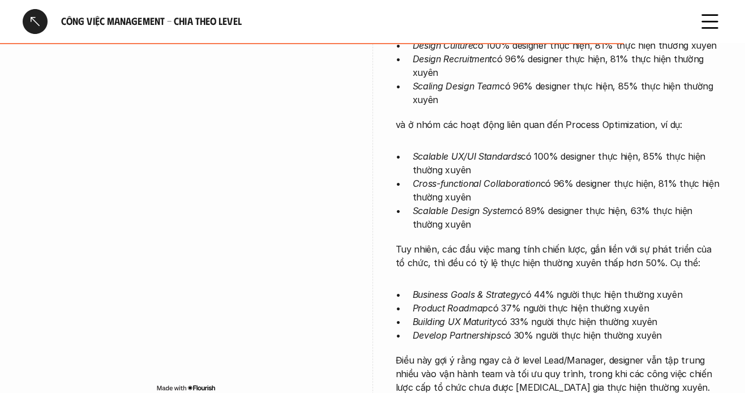
scroll to position [1926, 0]
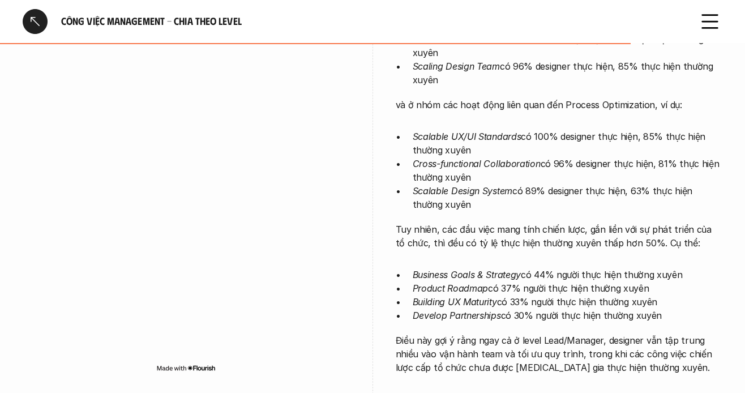
drag, startPoint x: 474, startPoint y: 165, endPoint x: 577, endPoint y: 190, distance: 106.6
click at [653, 268] on ul "Business Goals & Strategy có 44% người thực hiện thường xuyên Product Roadmap c…" at bounding box center [559, 295] width 327 height 54
click at [576, 295] on p "Building UX Maturity có 33% người thực hiện thường xuyên" at bounding box center [568, 302] width 310 height 14
drag, startPoint x: 557, startPoint y: 185, endPoint x: 650, endPoint y: 182, distance: 93.0
click at [650, 281] on p "Product Roadmap có 37% người thực hiện thường xuyên" at bounding box center [568, 288] width 310 height 14
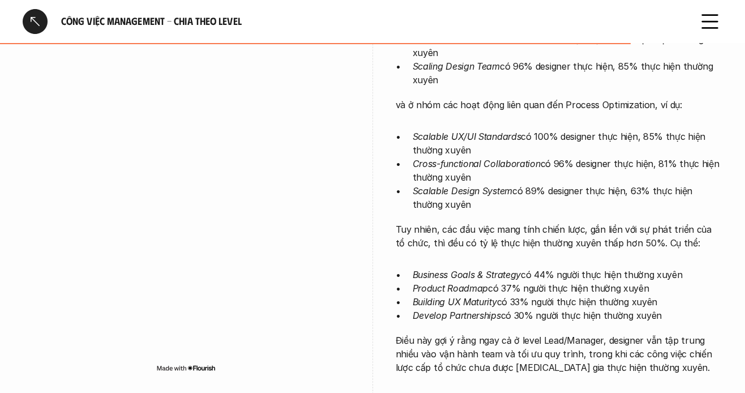
click at [488, 296] on em "Building UX Maturity" at bounding box center [455, 301] width 84 height 11
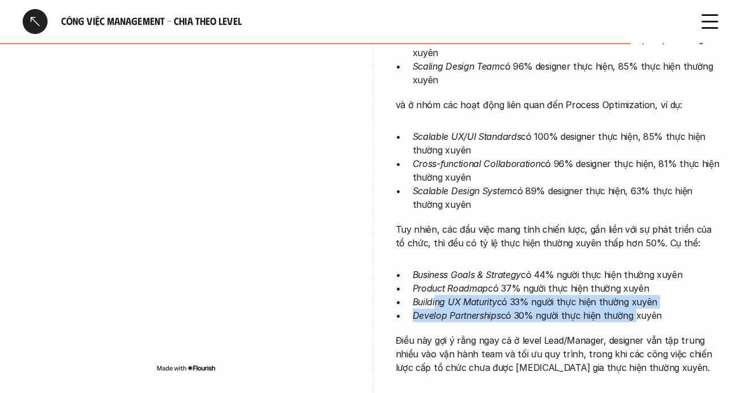
drag, startPoint x: 435, startPoint y: 199, endPoint x: 633, endPoint y: 205, distance: 197.8
click at [633, 268] on ul "Business Goals & Strategy có 44% người thực hiện thường xuyên Product Roadmap c…" at bounding box center [559, 295] width 327 height 54
click at [633, 295] on p "Building UX Maturity có 33% người thực hiện thường xuyên" at bounding box center [568, 302] width 310 height 14
drag, startPoint x: 415, startPoint y: 207, endPoint x: 669, endPoint y: 207, distance: 254.3
click at [669, 309] on p "Develop Partnerships có 30% người thực hiện thường xuyên" at bounding box center [568, 316] width 310 height 14
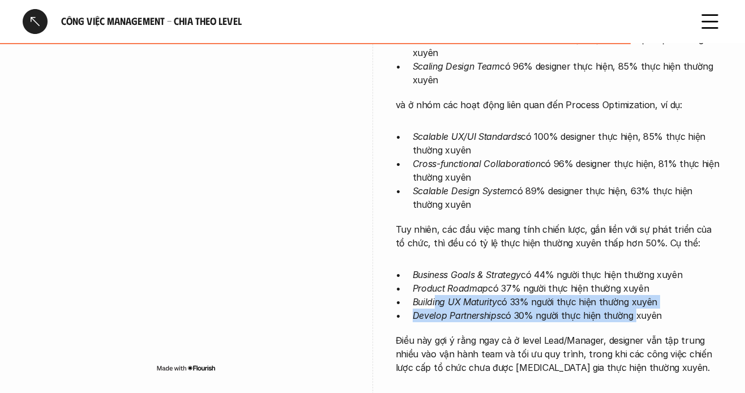
click at [562, 217] on div "Lead/Manager/Head/Chief gần như thường xuyên bao phủ toàn bộ các hoạt động mana…" at bounding box center [559, 145] width 327 height 457
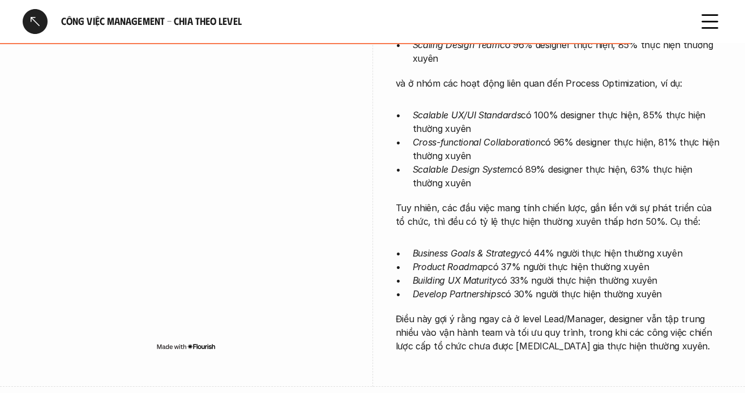
scroll to position [1982, 0]
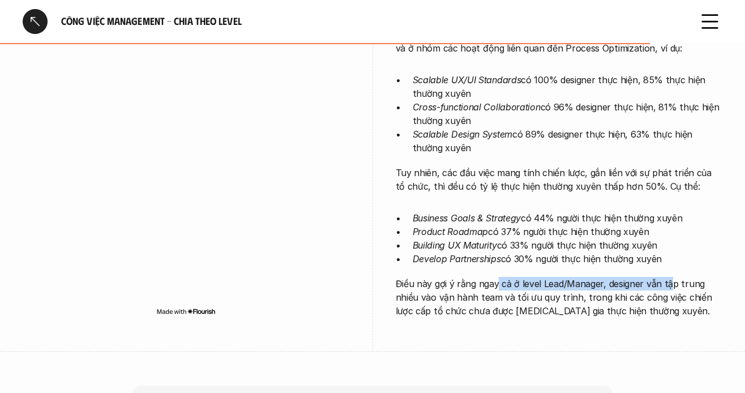
drag, startPoint x: 501, startPoint y: 169, endPoint x: 642, endPoint y: 181, distance: 141.5
click at [671, 176] on div "Lead/Manager/Head/Chief gần như thường xuyên bao phủ toàn bộ các hoạt động mana…" at bounding box center [559, 89] width 327 height 457
click at [640, 277] on p "Điều này gợi ý rằng ngay cả ở level Lead/Manager, designer vẫn tập trung nhiều …" at bounding box center [559, 297] width 327 height 41
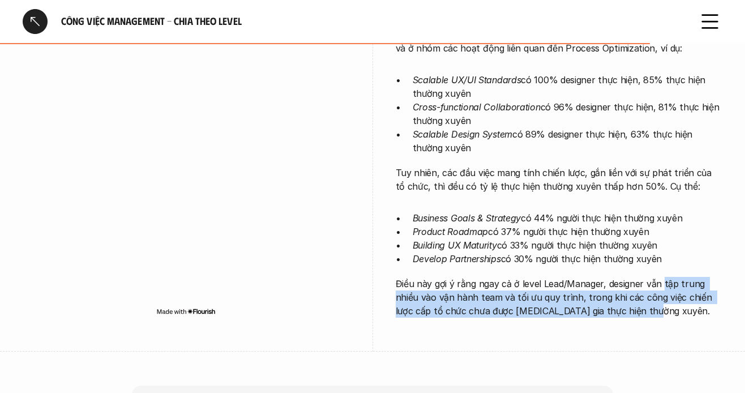
drag, startPoint x: 662, startPoint y: 182, endPoint x: 649, endPoint y: 200, distance: 22.0
click at [651, 277] on p "Điều này gợi ý rằng ngay cả ở level Lead/Manager, designer vẫn tập trung nhiều …" at bounding box center [559, 297] width 327 height 41
click at [579, 215] on div "Lead/Manager/Head/Chief Lead/Manager/Head/Chief gần như thường xuyên bao phủ to…" at bounding box center [559, 74] width 327 height 554
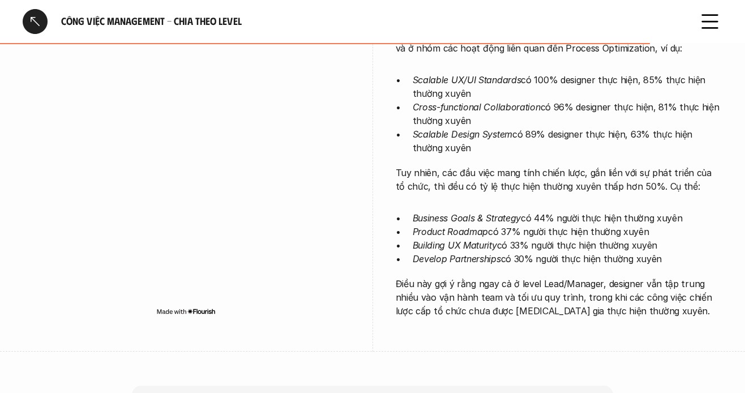
drag, startPoint x: 616, startPoint y: 195, endPoint x: 523, endPoint y: 199, distance: 92.4
click at [616, 277] on p "Điều này gợi ý rằng ngay cả ở level Lead/Manager, designer vẫn tập trung nhiều …" at bounding box center [559, 297] width 327 height 41
click at [486, 277] on p "Điều này gợi ý rằng ngay cả ở level Lead/Manager, designer vẫn tập trung nhiều …" at bounding box center [559, 297] width 327 height 41
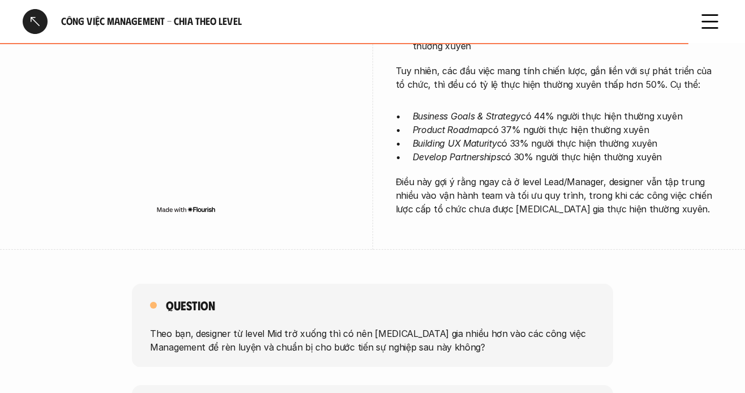
scroll to position [2096, 0]
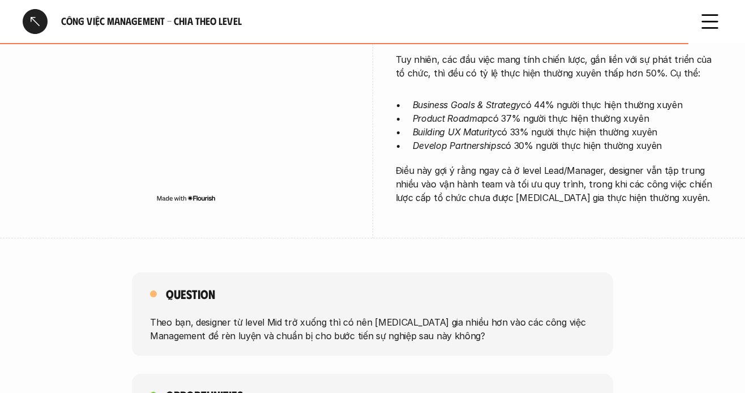
click at [211, 272] on div "Question Theo bạn, designer từ level Mid trở xuống thì có nên [MEDICAL_DATA] gi…" at bounding box center [372, 314] width 481 height 84
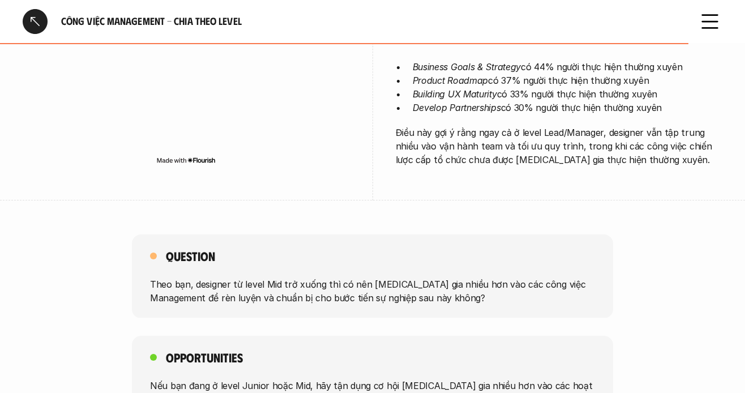
scroll to position [2152, 0]
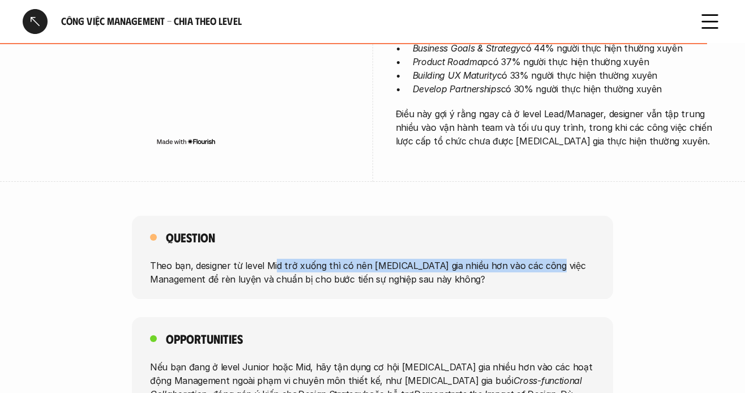
drag, startPoint x: 281, startPoint y: 161, endPoint x: 548, endPoint y: 166, distance: 266.3
click at [551, 258] on p "Theo bạn, designer từ level Mid trở xuống thì có nên [MEDICAL_DATA] gia nhiều h…" at bounding box center [372, 271] width 445 height 27
click at [546, 258] on p "Theo bạn, designer từ level Mid trở xuống thì có nên [MEDICAL_DATA] gia nhiều h…" at bounding box center [372, 271] width 445 height 27
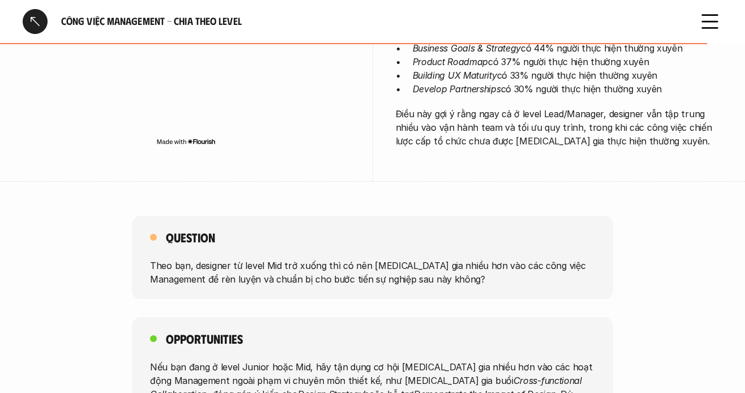
click at [230, 258] on p "Theo bạn, designer từ level Mid trở xuống thì có nên [MEDICAL_DATA] gia nhiều h…" at bounding box center [372, 271] width 445 height 27
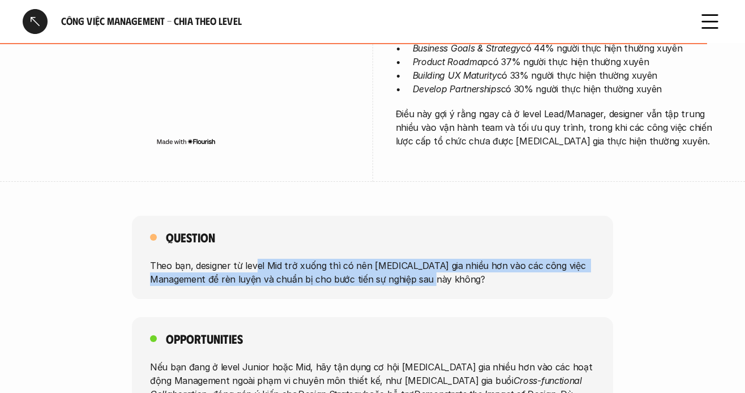
drag, startPoint x: 257, startPoint y: 166, endPoint x: 404, endPoint y: 176, distance: 147.6
click at [415, 258] on p "Theo bạn, designer từ level Mid trở xuống thì có nên [MEDICAL_DATA] gia nhiều h…" at bounding box center [372, 271] width 445 height 27
click at [377, 258] on p "Theo bạn, designer từ level Mid trở xuống thì có nên [MEDICAL_DATA] gia nhiều h…" at bounding box center [372, 271] width 445 height 27
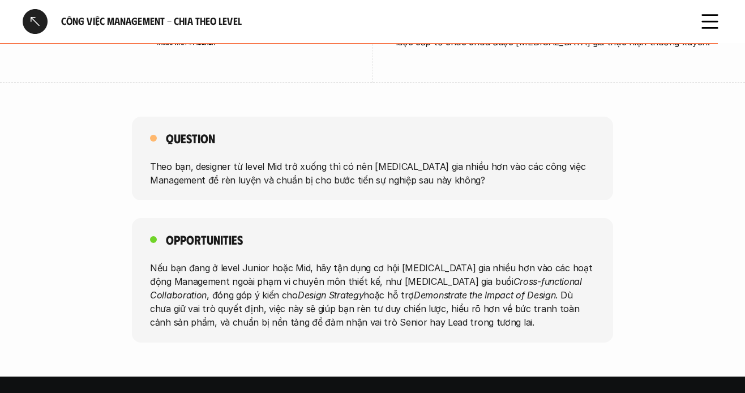
scroll to position [2266, 0]
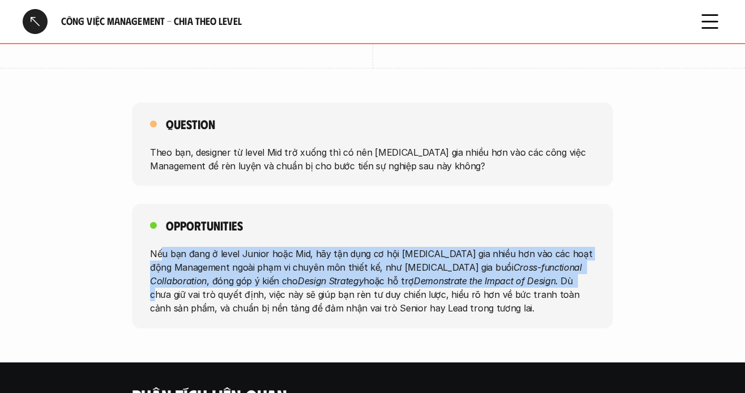
drag, startPoint x: 260, startPoint y: 152, endPoint x: 497, endPoint y: 174, distance: 237.7
click at [497, 247] on p "Nếu bạn đang ở level Junior hoặc Mid, hãy tận dụng cơ hội [MEDICAL_DATA] gia nh…" at bounding box center [372, 281] width 445 height 68
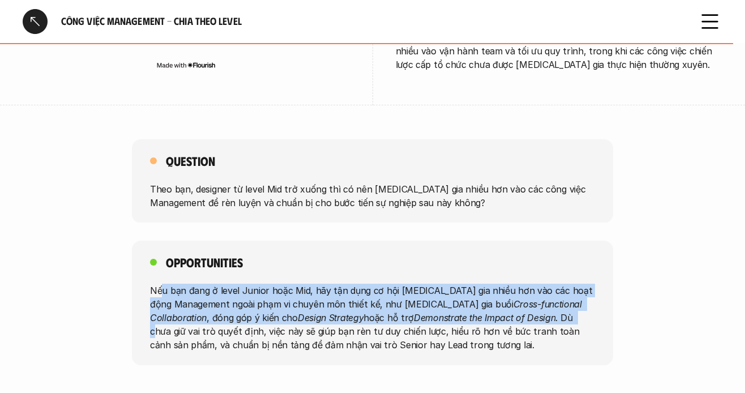
scroll to position [2209, 0]
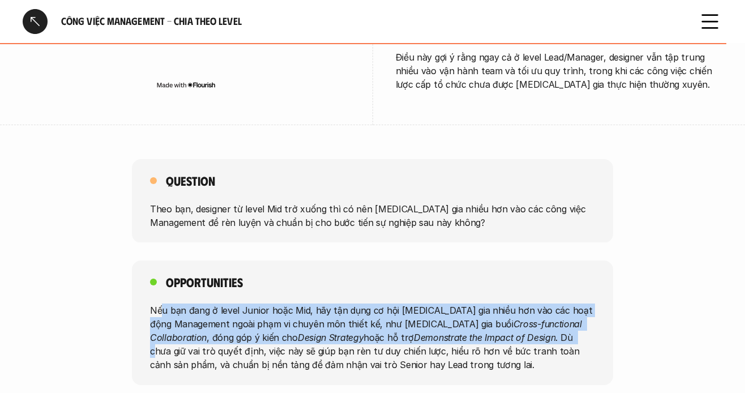
click at [330, 304] on p "Nếu bạn đang ở level Junior hoặc Mid, hãy tận dụng cơ hội [MEDICAL_DATA] gia nh…" at bounding box center [372, 338] width 445 height 68
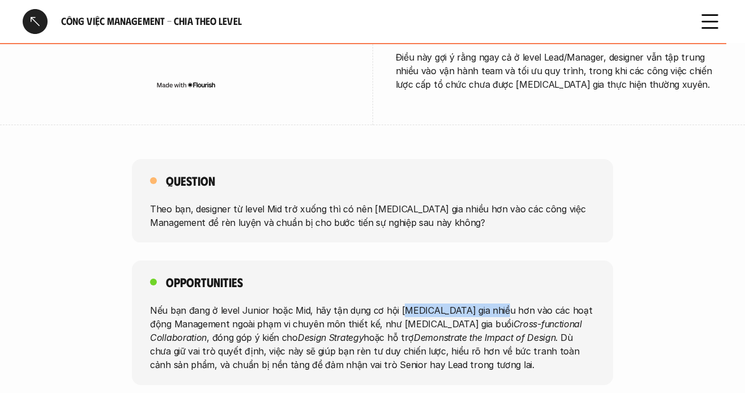
drag, startPoint x: 416, startPoint y: 206, endPoint x: 489, endPoint y: 207, distance: 72.5
click at [493, 304] on p "Nếu bạn đang ở level Junior hoặc Mid, hãy tận dụng cơ hội [MEDICAL_DATA] gia nh…" at bounding box center [372, 338] width 445 height 68
click at [419, 304] on p "Nếu bạn đang ở level Junior hoặc Mid, hãy tận dụng cơ hội [MEDICAL_DATA] gia nh…" at bounding box center [372, 338] width 445 height 68
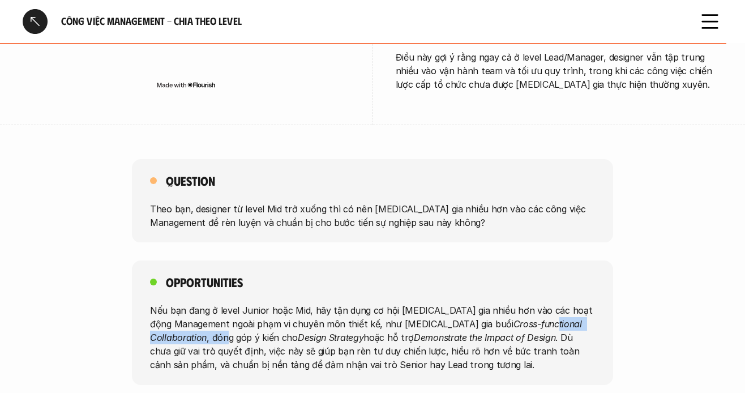
drag, startPoint x: 478, startPoint y: 219, endPoint x: 581, endPoint y: 223, distance: 103.2
click at [581, 304] on p "Nếu bạn đang ở level Junior hoặc Mid, hãy tận dụng cơ hội [MEDICAL_DATA] gia nh…" at bounding box center [372, 338] width 445 height 68
click at [549, 318] on em "Cross-functional Collaboration" at bounding box center [367, 330] width 435 height 25
click at [512, 304] on p "Nếu bạn đang ở level Junior hoặc Mid, hãy tận dụng cơ hội [MEDICAL_DATA] gia nh…" at bounding box center [372, 338] width 445 height 68
drag, startPoint x: 170, startPoint y: 229, endPoint x: 199, endPoint y: 236, distance: 29.6
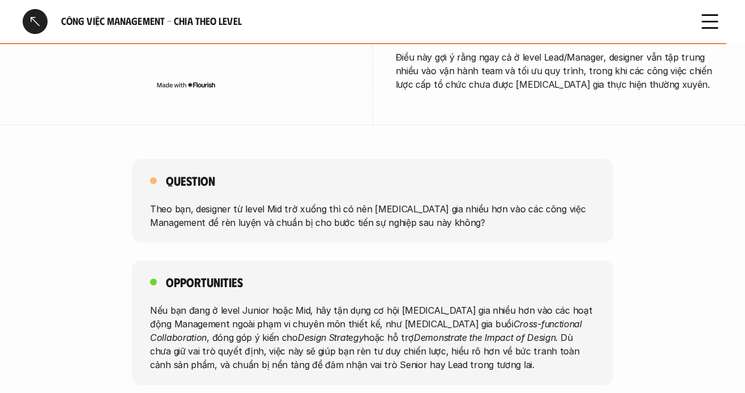
click at [177, 304] on p "Nếu bạn đang ở level Junior hoặc Mid, hãy tận dụng cơ hội [MEDICAL_DATA] gia nh…" at bounding box center [372, 338] width 445 height 68
drag, startPoint x: 227, startPoint y: 238, endPoint x: 328, endPoint y: 238, distance: 101.4
click at [326, 304] on p "Nếu bạn đang ở level Junior hoặc Mid, hãy tận dụng cơ hội [MEDICAL_DATA] gia nh…" at bounding box center [372, 338] width 445 height 68
click at [328, 304] on p "Nếu bạn đang ở level Junior hoặc Mid, hãy tận dụng cơ hội [MEDICAL_DATA] gia nh…" at bounding box center [372, 338] width 445 height 68
drag, startPoint x: 369, startPoint y: 238, endPoint x: 391, endPoint y: 233, distance: 22.7
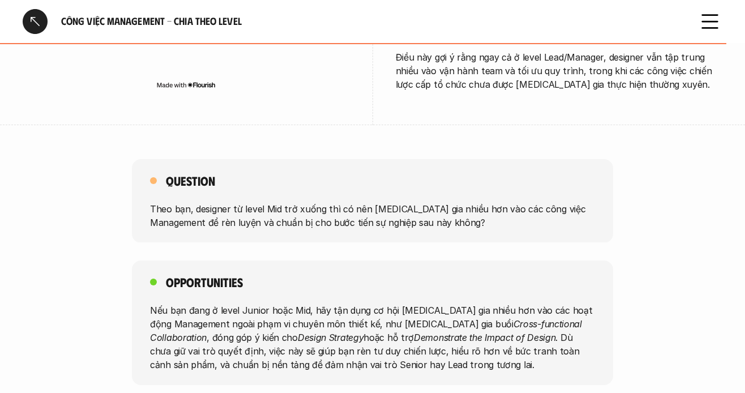
click at [414, 332] on em "Demonstrate the Impact of Design" at bounding box center [485, 337] width 142 height 11
click at [380, 304] on p "Nếu bạn đang ở level Junior hoặc Mid, hãy tận dụng cơ hội [MEDICAL_DATA] gia nh…" at bounding box center [372, 338] width 445 height 68
drag, startPoint x: 459, startPoint y: 230, endPoint x: 509, endPoint y: 214, distance: 51.9
click at [462, 332] on em "Demonstrate the Impact of Design" at bounding box center [485, 337] width 142 height 11
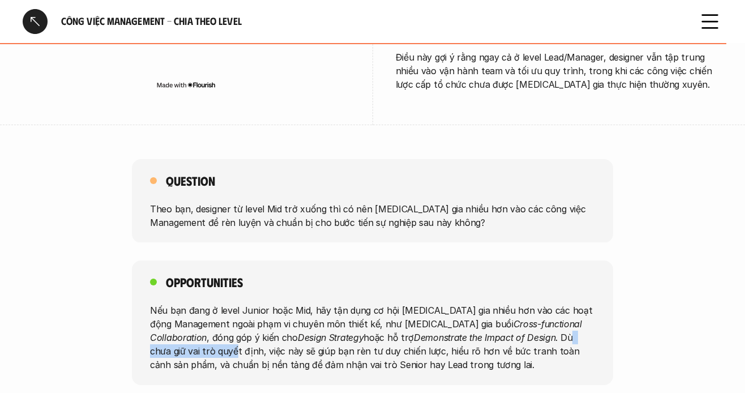
drag, startPoint x: 487, startPoint y: 229, endPoint x: 577, endPoint y: 229, distance: 90.6
click at [577, 304] on p "Nếu bạn đang ở level Junior hoặc Mid, hãy tận dụng cơ hội [MEDICAL_DATA] gia nh…" at bounding box center [372, 338] width 445 height 68
click at [495, 304] on p "Nếu bạn đang ở level Junior hoặc Mid, hãy tận dụng cơ hội [MEDICAL_DATA] gia nh…" at bounding box center [372, 338] width 445 height 68
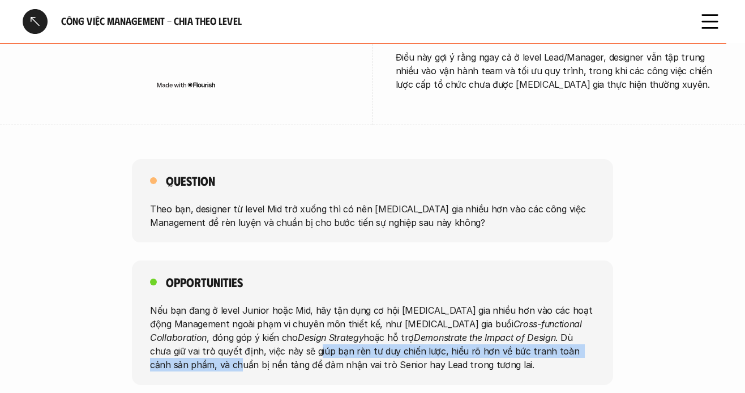
drag, startPoint x: 233, startPoint y: 250, endPoint x: 578, endPoint y: 252, distance: 344.9
click at [578, 304] on p "Nếu bạn đang ở level Junior hoặc Mid, hãy tận dụng cơ hội [MEDICAL_DATA] gia nh…" at bounding box center [372, 338] width 445 height 68
click at [332, 304] on p "Nếu bạn đang ở level Junior hoặc Mid, hãy tận dụng cơ hội [MEDICAL_DATA] gia nh…" at bounding box center [372, 338] width 445 height 68
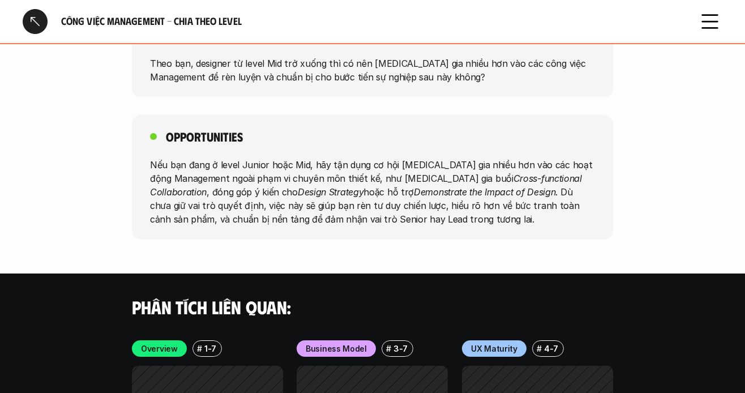
scroll to position [2379, 0]
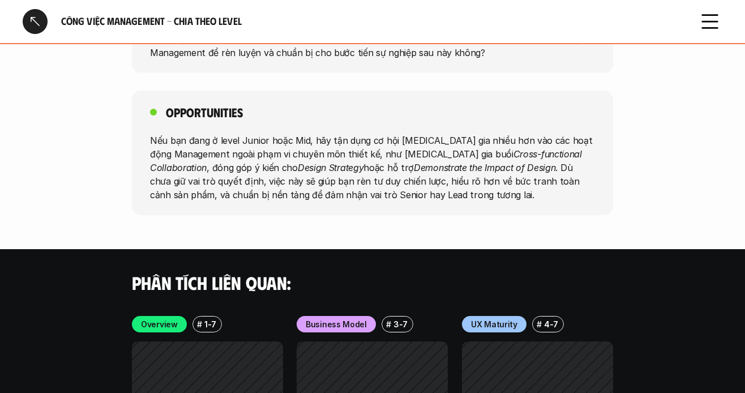
click at [37, 22] on div at bounding box center [35, 21] width 25 height 25
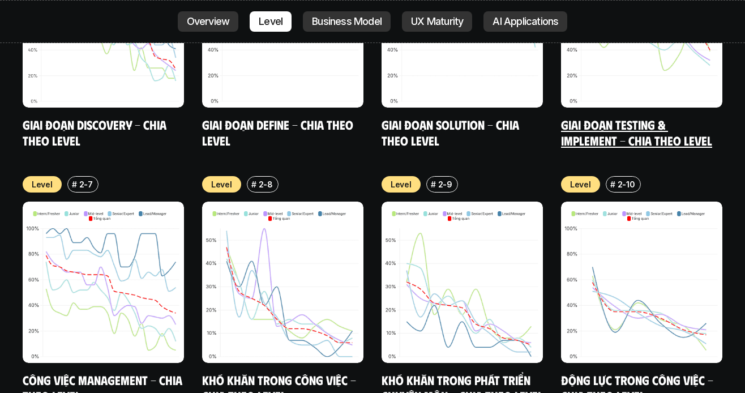
scroll to position [4153, 0]
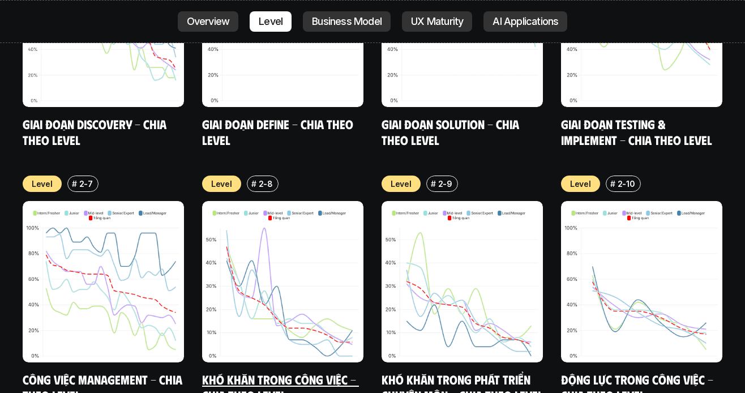
click at [250, 372] on link "Khó khăn trong công việc - Chia theo Level" at bounding box center [280, 387] width 157 height 31
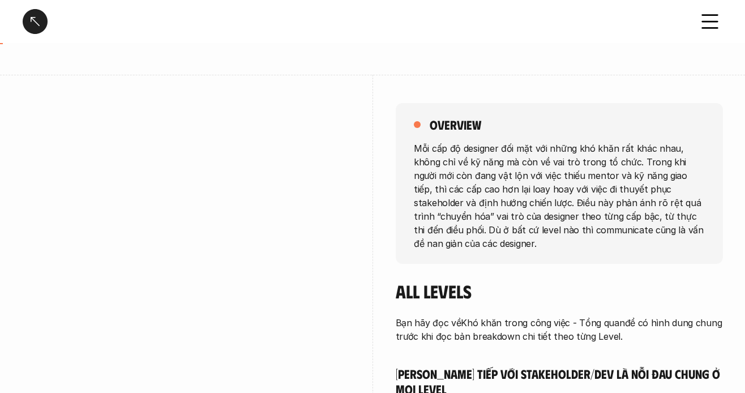
scroll to position [113, 0]
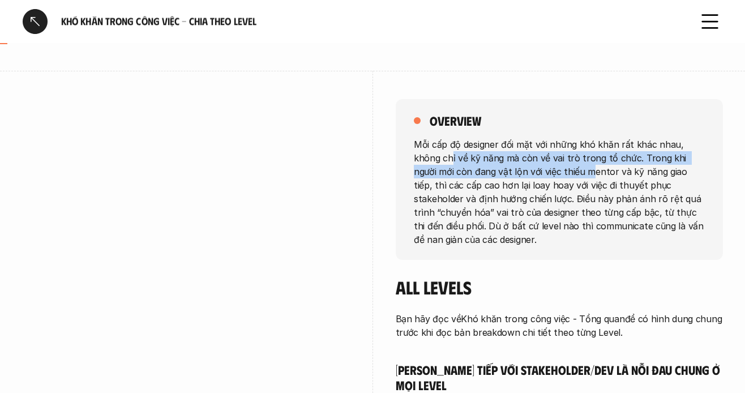
drag, startPoint x: 424, startPoint y: 160, endPoint x: 565, endPoint y: 187, distance: 143.5
click at [561, 175] on p "Mỗi cấp độ designer đối mặt với những khó khăn rất khác nhau, không chỉ về kỹ n…" at bounding box center [559, 191] width 291 height 109
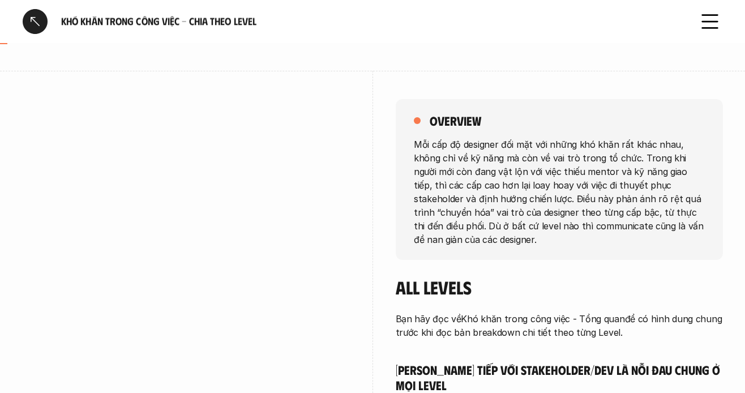
click at [564, 199] on p "Mỗi cấp độ designer đối mặt với những khó khăn rất khác nhau, không chỉ về kỹ n…" at bounding box center [559, 191] width 291 height 109
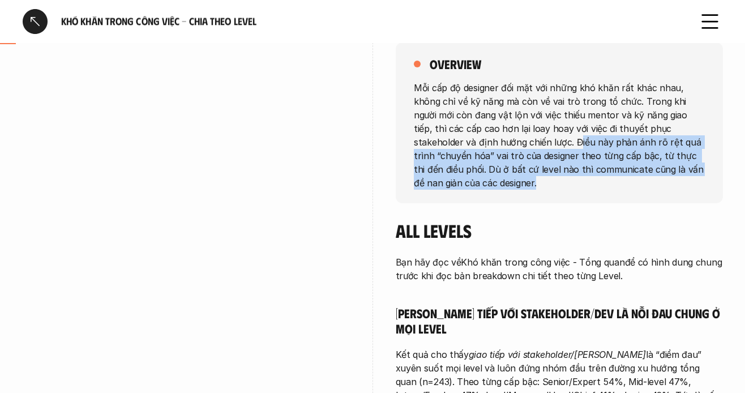
drag, startPoint x: 494, startPoint y: 143, endPoint x: 621, endPoint y: 181, distance: 131.9
click at [621, 181] on p "Mỗi cấp độ designer đối mặt với những khó khăn rất khác nhau, không chỉ về kỹ n…" at bounding box center [559, 134] width 291 height 109
click at [618, 173] on p "Mỗi cấp độ designer đối mặt với những khó khăn rất khác nhau, không chỉ về kỹ n…" at bounding box center [559, 134] width 291 height 109
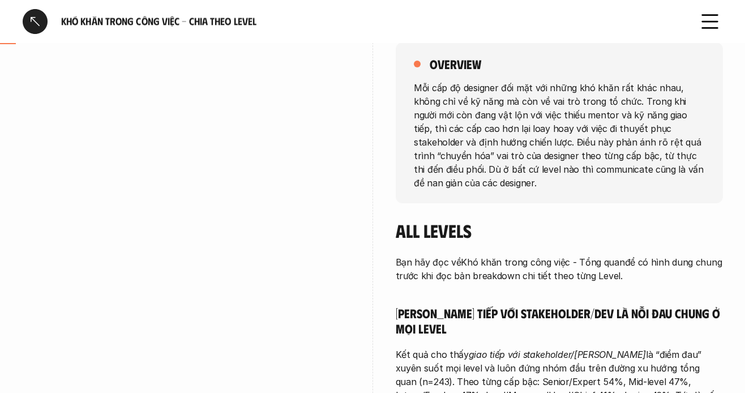
click at [664, 165] on p "Mỗi cấp độ designer đối mặt với những khó khăn rất khác nhau, không chỉ về kỹ n…" at bounding box center [559, 134] width 291 height 109
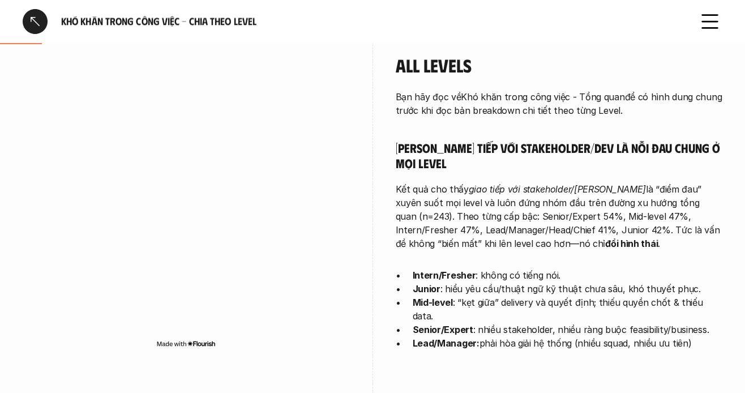
scroll to position [340, 0]
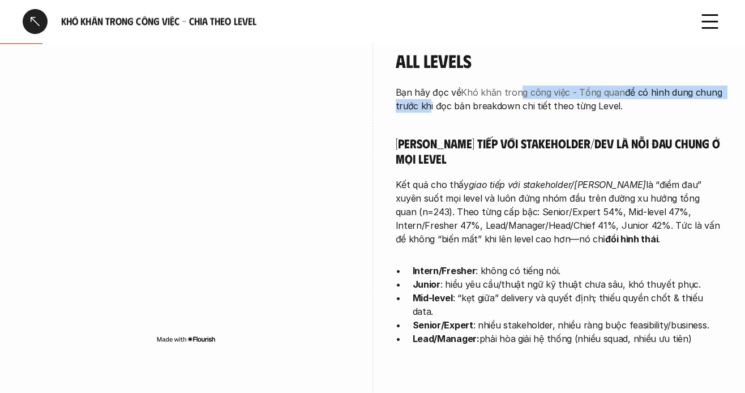
drag, startPoint x: 422, startPoint y: 99, endPoint x: 521, endPoint y: 95, distance: 98.7
click at [521, 95] on p "Bạn hãy đọc về Khó khăn trong công việc - Tổng quan để có hình dung chung trước…" at bounding box center [559, 99] width 327 height 27
click at [507, 96] on link "Khó khăn trong công việc - Tổng quan" at bounding box center [543, 92] width 164 height 11
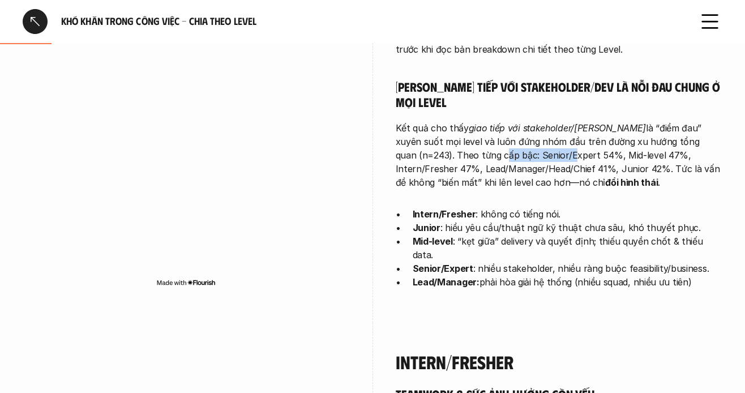
drag, startPoint x: 419, startPoint y: 134, endPoint x: 483, endPoint y: 133, distance: 64.0
click at [483, 133] on p "Kết quả cho thấy giao tiếp với stakeholder/dev là “điểm đau” xuyên suốt mọi lev…" at bounding box center [559, 155] width 327 height 68
click at [463, 129] on p "Kết quả cho thấy giao tiếp với stakeholder/dev là “điểm đau” xuyên suốt mọi lev…" at bounding box center [559, 155] width 327 height 68
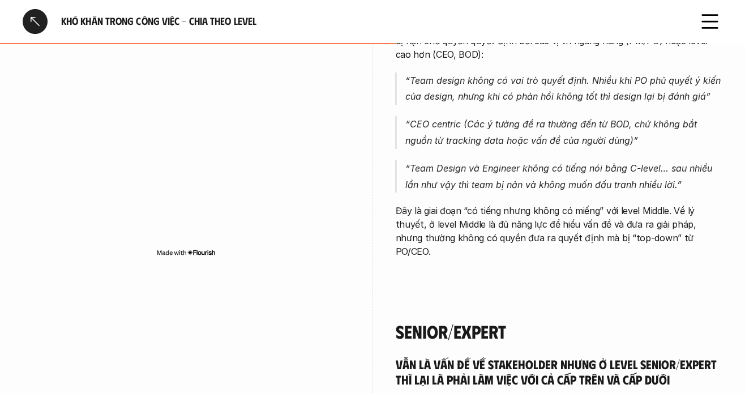
scroll to position [2605, 0]
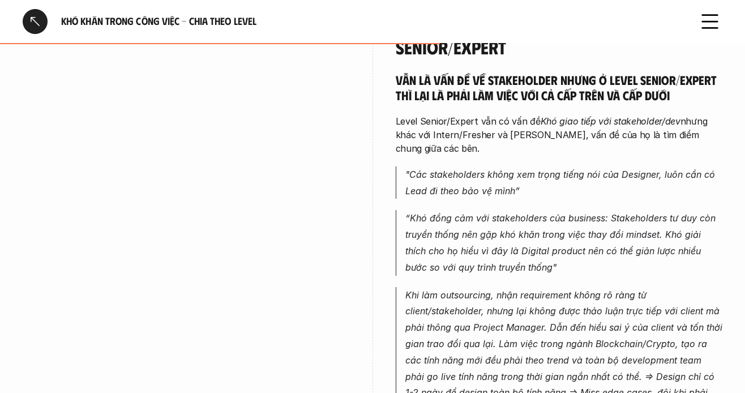
scroll to position [2889, 0]
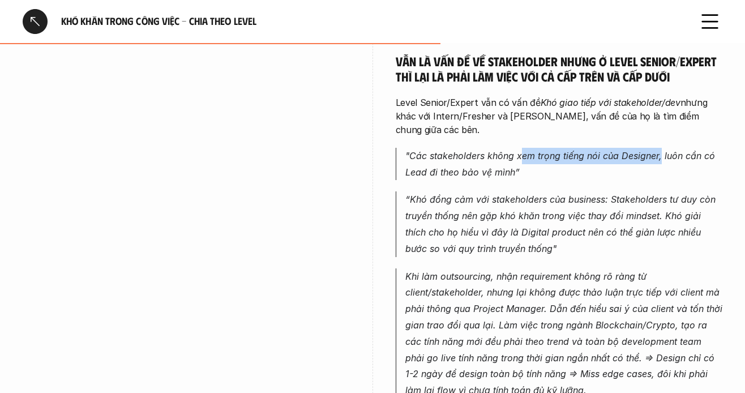
drag, startPoint x: 538, startPoint y: 93, endPoint x: 654, endPoint y: 117, distance: 118.5
click at [661, 148] on p ""Các stakeholders không xem trọng tiếng nói của Designer, luôn cần có Lead đi t…" at bounding box center [565, 164] width 318 height 33
click at [588, 191] on p "“Khó đồng cảm với stakeholders của business: Stakeholders tư duy còn truyền thố…" at bounding box center [565, 223] width 318 height 65
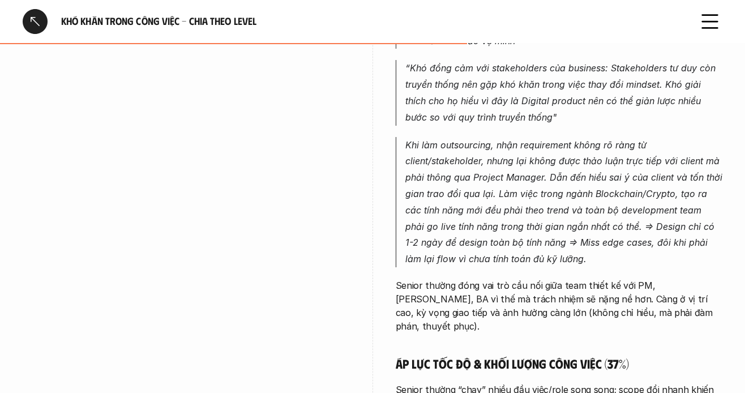
scroll to position [3002, 0]
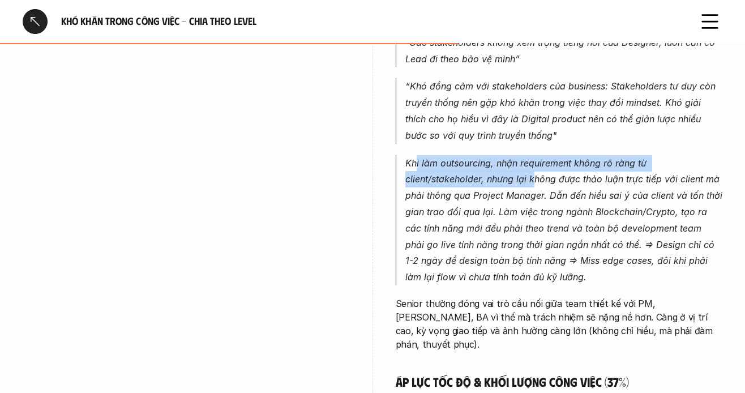
drag, startPoint x: 415, startPoint y: 110, endPoint x: 534, endPoint y: 116, distance: 119.1
click at [534, 155] on p "Khi làm outsourcing, nhận requirement không rõ ràng từ client/stakeholder, nhưn…" at bounding box center [565, 220] width 318 height 130
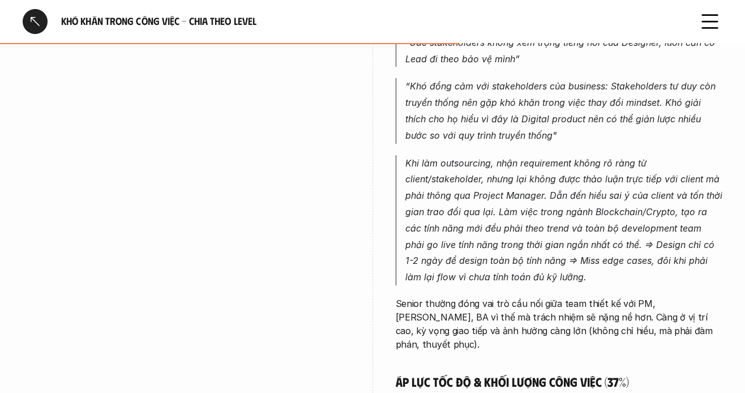
click at [532, 157] on em "Khi làm outsourcing, nhận requirement không rõ ràng từ client/stakeholder, nhưn…" at bounding box center [566, 220] width 320 height 126
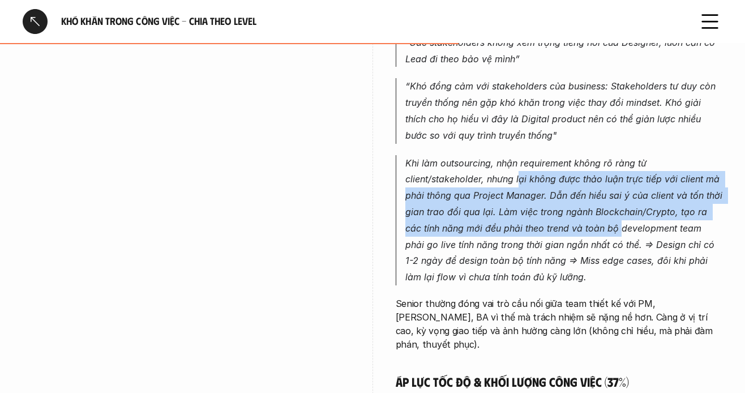
drag, startPoint x: 520, startPoint y: 122, endPoint x: 602, endPoint y: 168, distance: 94.1
click at [602, 168] on em "Khi làm outsourcing, nhận requirement không rõ ràng từ client/stakeholder, nhưn…" at bounding box center [566, 220] width 320 height 126
click at [598, 167] on em "Khi làm outsourcing, nhận requirement không rõ ràng từ client/stakeholder, nhưn…" at bounding box center [566, 220] width 320 height 126
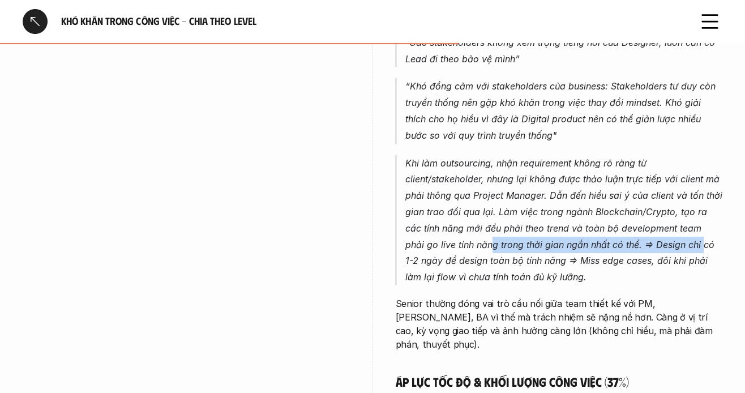
drag, startPoint x: 479, startPoint y: 189, endPoint x: 666, endPoint y: 189, distance: 186.9
click at [666, 189] on em "Khi làm outsourcing, nhận requirement không rõ ràng từ client/stakeholder, nhưn…" at bounding box center [566, 220] width 320 height 126
click at [641, 187] on em "Khi làm outsourcing, nhận requirement không rõ ràng từ client/stakeholder, nhưn…" at bounding box center [566, 220] width 320 height 126
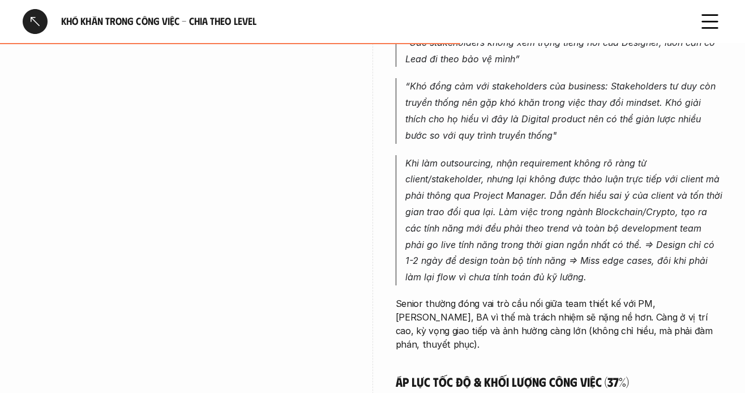
scroll to position [3059, 0]
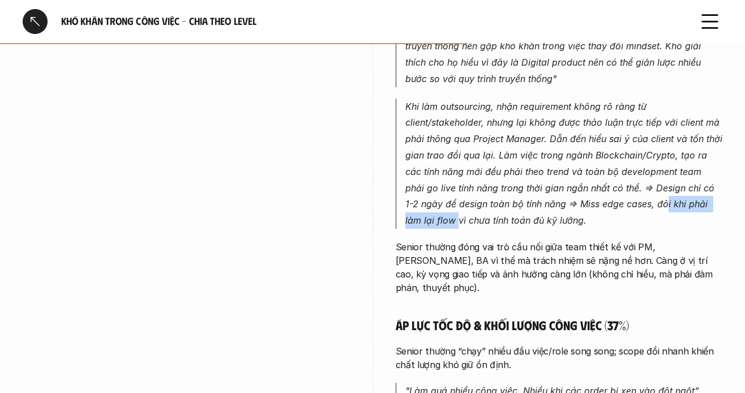
drag, startPoint x: 627, startPoint y: 147, endPoint x: 667, endPoint y: 165, distance: 44.1
click at [712, 159] on p "Khi làm outsourcing, nhận requirement không rõ ràng từ client/stakeholder, nhưn…" at bounding box center [565, 164] width 318 height 130
click at [650, 167] on p "Khi làm outsourcing, nhận requirement không rõ ràng từ client/stakeholder, nhưn…" at bounding box center [565, 164] width 318 height 130
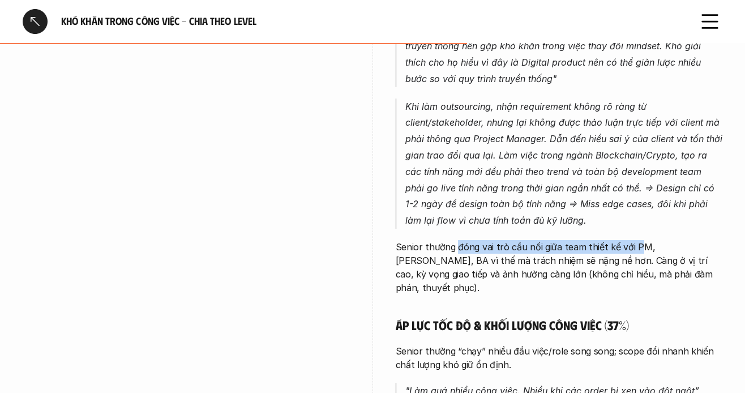
drag, startPoint x: 607, startPoint y: 185, endPoint x: 637, endPoint y: 190, distance: 30.4
click at [635, 240] on p "Senior thường đóng vai trò cầu nối giữa team thiết kế với PM, [PERSON_NAME], BA…" at bounding box center [559, 267] width 327 height 54
click at [544, 240] on p "Senior thường đóng vai trò cầu nối giữa team thiết kế với PM, [PERSON_NAME], BA…" at bounding box center [559, 267] width 327 height 54
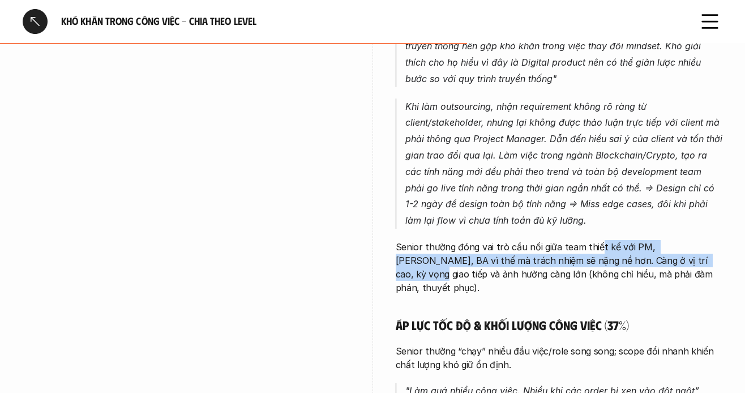
drag, startPoint x: 597, startPoint y: 187, endPoint x: 656, endPoint y: 198, distance: 60.3
click at [656, 240] on p "Senior thường đóng vai trò cầu nối giữa team thiết kế với PM, [PERSON_NAME], BA…" at bounding box center [559, 267] width 327 height 54
click at [660, 240] on p "Senior thường đóng vai trò cầu nối giữa team thiết kế với PM, [PERSON_NAME], BA…" at bounding box center [559, 267] width 327 height 54
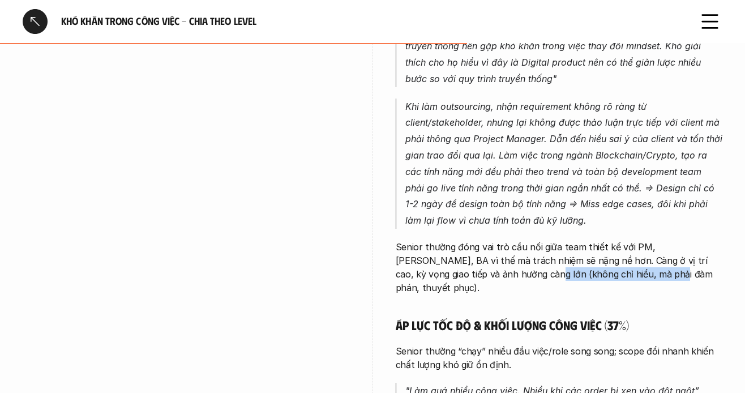
drag, startPoint x: 477, startPoint y: 220, endPoint x: 577, endPoint y: 222, distance: 99.1
click at [577, 240] on p "Senior thường đóng vai trò cầu nối giữa team thiết kế với PM, [PERSON_NAME], BA…" at bounding box center [559, 267] width 327 height 54
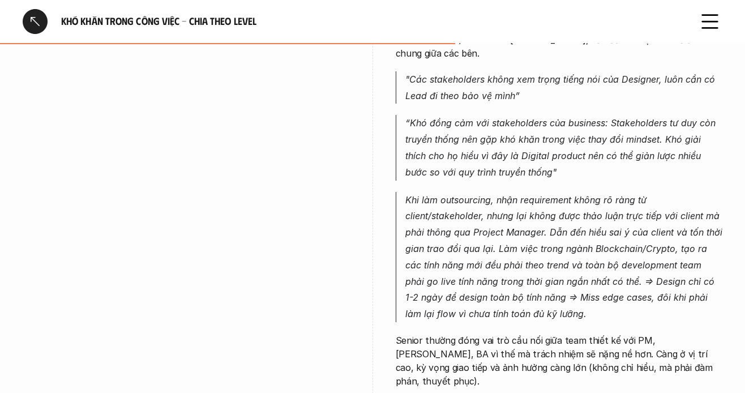
scroll to position [2945, 0]
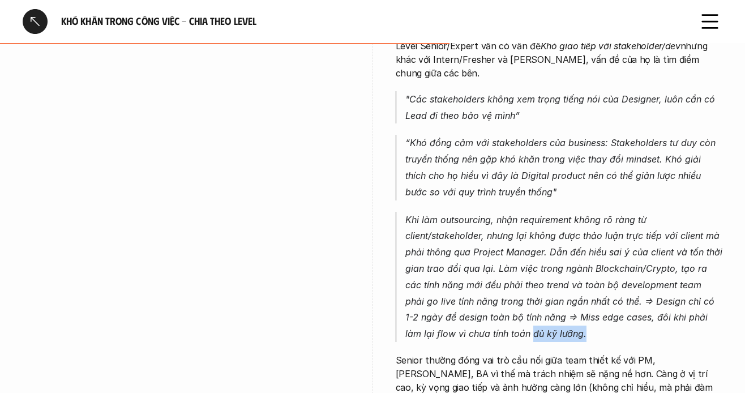
drag, startPoint x: 565, startPoint y: 270, endPoint x: 603, endPoint y: 270, distance: 38.5
click at [603, 270] on p "Khi làm outsourcing, nhận requirement không rõ ràng từ client/stakeholder, nhưn…" at bounding box center [565, 277] width 318 height 130
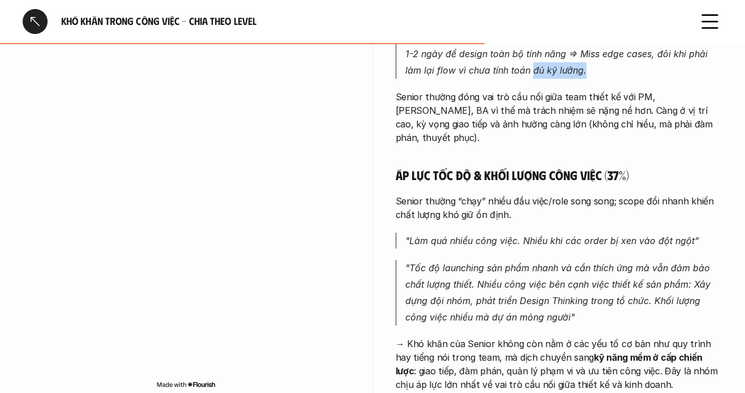
scroll to position [3228, 0]
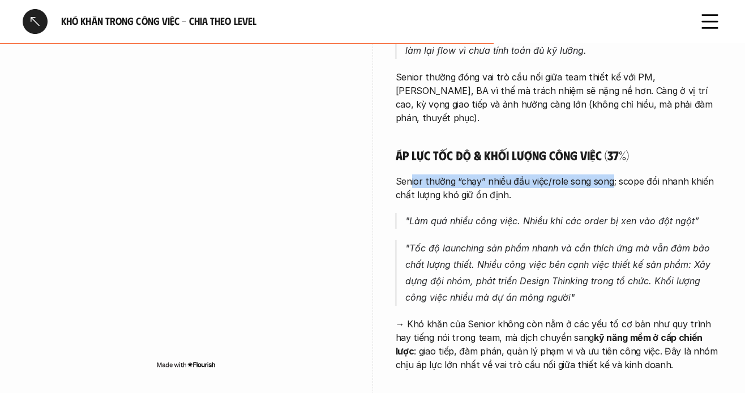
drag, startPoint x: 463, startPoint y: 116, endPoint x: 610, endPoint y: 113, distance: 147.3
click at [610, 174] on p "Senior thường “chạy” nhiều đầu việc/role song song; scope đổi nhanh khiến chất …" at bounding box center [559, 187] width 327 height 27
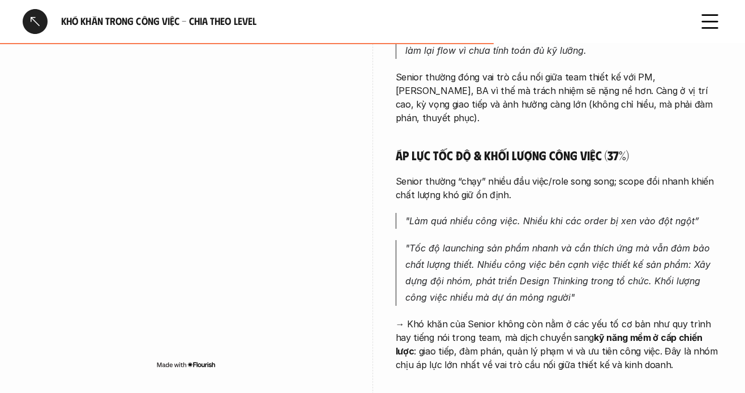
click at [643, 174] on p "Senior thường “chạy” nhiều đầu việc/role song song; scope đổi nhanh khiến chất …" at bounding box center [559, 187] width 327 height 27
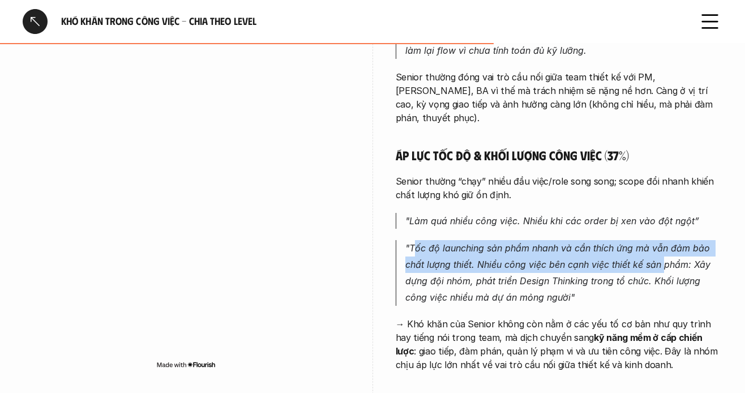
drag, startPoint x: 458, startPoint y: 181, endPoint x: 663, endPoint y: 191, distance: 205.3
click at [663, 240] on p ""Tốc độ launching sản phẩm nhanh và cần thích ứng mà vẫn đảm bảo chất lượng thi…" at bounding box center [565, 272] width 318 height 65
click at [660, 240] on p ""Tốc độ launching sản phẩm nhanh và cần thích ứng mà vẫn đảm bảo chất lượng thi…" at bounding box center [565, 272] width 318 height 65
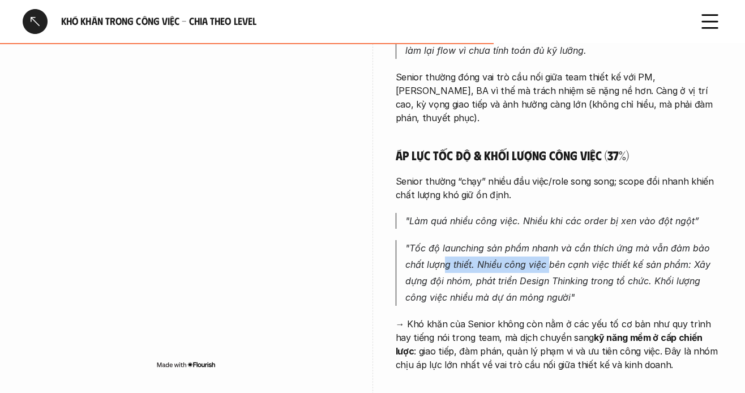
drag, startPoint x: 452, startPoint y: 202, endPoint x: 549, endPoint y: 201, distance: 96.9
click at [549, 240] on p ""Tốc độ launching sản phẩm nhanh và cần thích ứng mà vẫn đảm bảo chất lượng thi…" at bounding box center [565, 272] width 318 height 65
click at [467, 240] on p ""Tốc độ launching sản phẩm nhanh và cần thích ứng mà vẫn đảm bảo chất lượng thi…" at bounding box center [565, 272] width 318 height 65
drag, startPoint x: 476, startPoint y: 194, endPoint x: 531, endPoint y: 194, distance: 54.9
click at [531, 240] on p ""Tốc độ launching sản phẩm nhanh và cần thích ứng mà vẫn đảm bảo chất lượng thi…" at bounding box center [565, 272] width 318 height 65
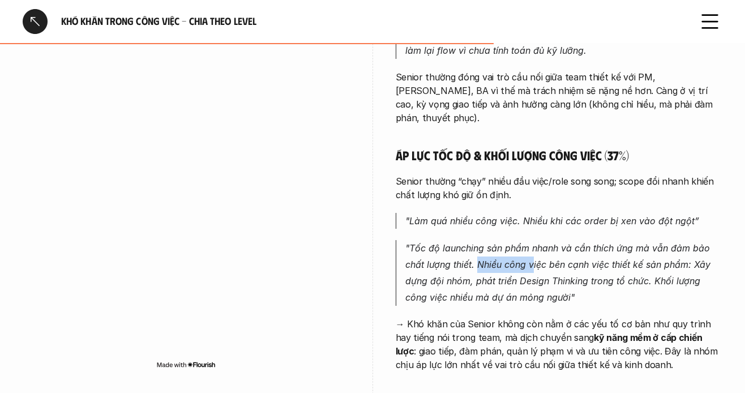
click at [532, 240] on p ""Tốc độ launching sản phẩm nhanh và cần thích ứng mà vẫn đảm bảo chất lượng thi…" at bounding box center [565, 272] width 318 height 65
drag, startPoint x: 494, startPoint y: 212, endPoint x: 558, endPoint y: 212, distance: 63.4
click at [558, 240] on p ""Tốc độ launching sản phẩm nhanh và cần thích ứng mà vẫn đảm bảo chất lượng thi…" at bounding box center [565, 272] width 318 height 65
click at [528, 240] on p ""Tốc độ launching sản phẩm nhanh và cần thích ứng mà vẫn đảm bảo chất lượng thi…" at bounding box center [565, 272] width 318 height 65
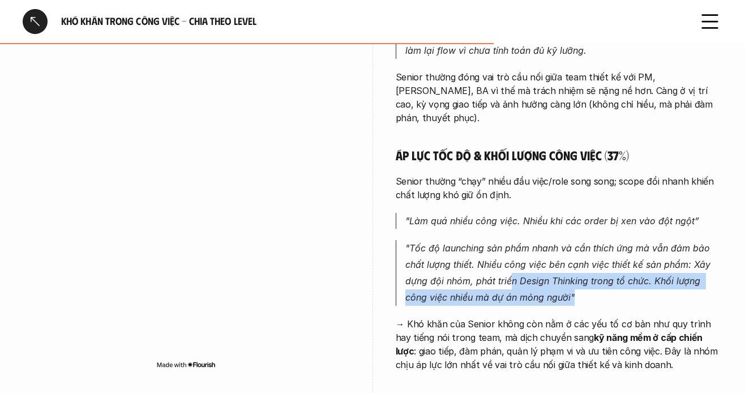
drag, startPoint x: 517, startPoint y: 215, endPoint x: 654, endPoint y: 221, distance: 137.2
click at [654, 240] on p ""Tốc độ launching sản phẩm nhanh và cần thích ứng mà vẫn đảm bảo chất lượng thi…" at bounding box center [565, 272] width 318 height 65
click at [652, 240] on p ""Tốc độ launching sản phẩm nhanh và cần thích ứng mà vẫn đảm bảo chất lượng thi…" at bounding box center [565, 272] width 318 height 65
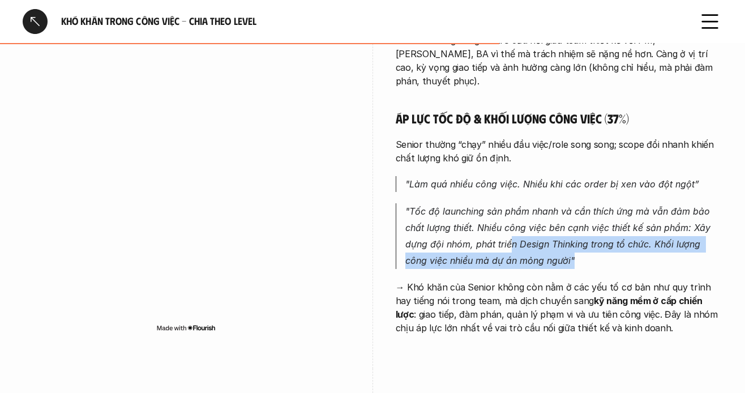
scroll to position [3285, 0]
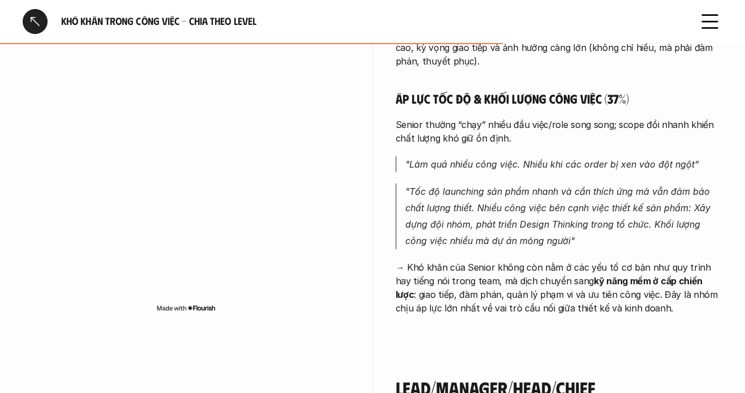
click at [584, 261] on p "→ Khó khăn của Senior không còn nằm ở các yếu tố cơ bản như quy trình hay tiếng…" at bounding box center [559, 288] width 327 height 54
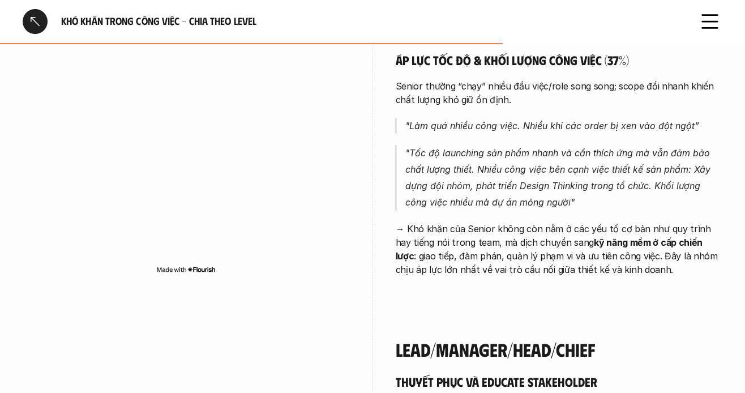
scroll to position [3342, 0]
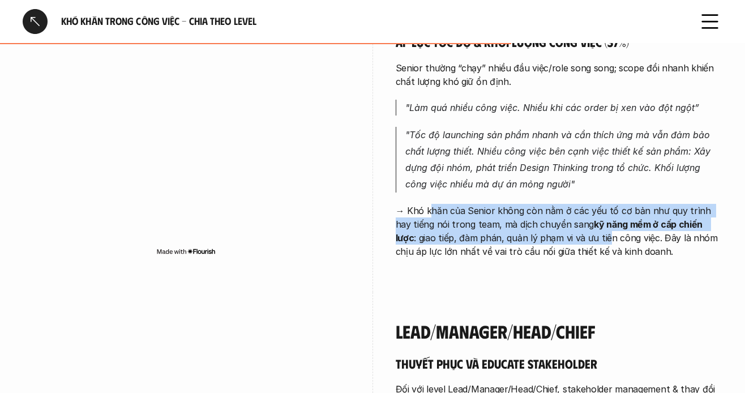
drag, startPoint x: 519, startPoint y: 144, endPoint x: 586, endPoint y: 163, distance: 68.9
click at [586, 204] on p "→ Khó khăn của Senior không còn nằm ở các yếu tố cơ bản như quy trình hay tiếng…" at bounding box center [559, 231] width 327 height 54
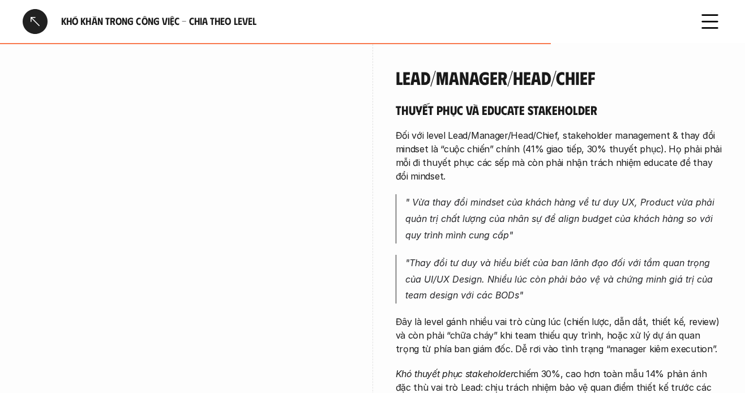
scroll to position [3568, 0]
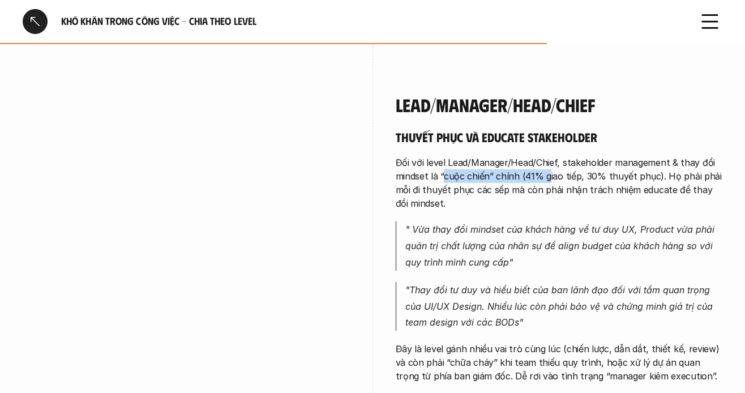
drag, startPoint x: 539, startPoint y: 103, endPoint x: 548, endPoint y: 103, distance: 9.1
click at [548, 156] on p "Đối với level Lead/Manager/Head/Chief, stakeholder management & thay đổi mindse…" at bounding box center [559, 183] width 327 height 54
click at [485, 156] on p "Đối với level Lead/Manager/Head/Chief, stakeholder management & thay đổi mindse…" at bounding box center [559, 183] width 327 height 54
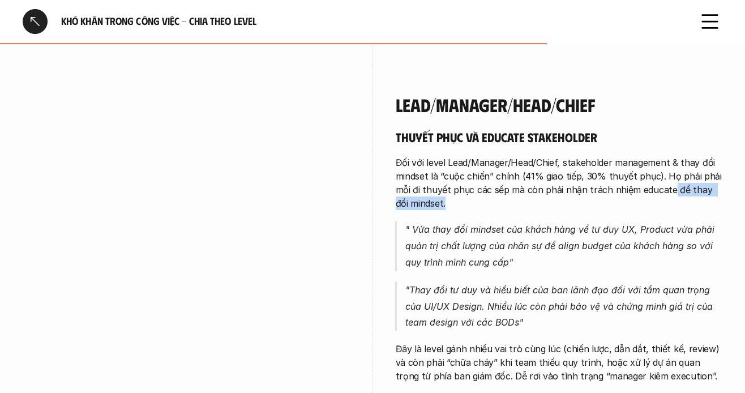
drag, startPoint x: 667, startPoint y: 118, endPoint x: 536, endPoint y: 136, distance: 132.1
click at [593, 156] on p "Đối với level Lead/Manager/Head/Chief, stakeholder management & thay đổi mindse…" at bounding box center [559, 183] width 327 height 54
click at [475, 156] on p "Đối với level Lead/Manager/Head/Chief, stakeholder management & thay đổi mindse…" at bounding box center [559, 183] width 327 height 54
click at [445, 156] on p "Đối với level Lead/Manager/Head/Chief, stakeholder management & thay đổi mindse…" at bounding box center [559, 183] width 327 height 54
drag, startPoint x: 428, startPoint y: 122, endPoint x: 470, endPoint y: 122, distance: 41.9
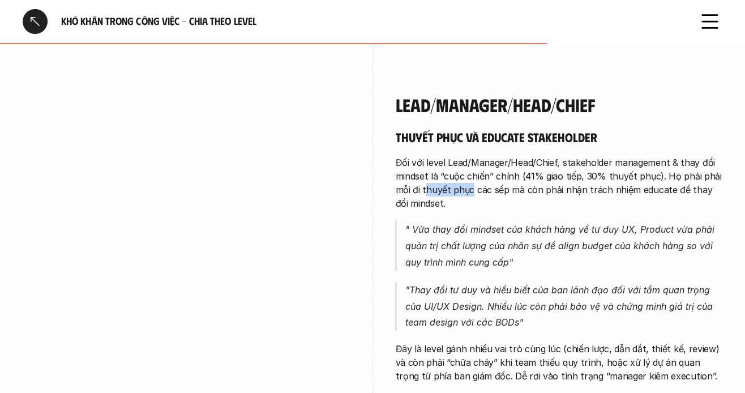
click at [470, 156] on p "Đối với level Lead/Manager/Head/Chief, stakeholder management & thay đổi mindse…" at bounding box center [559, 183] width 327 height 54
drag, startPoint x: 437, startPoint y: 121, endPoint x: 636, endPoint y: 118, distance: 199.4
click at [636, 156] on p "Đối với level Lead/Manager/Head/Chief, stakeholder management & thay đổi mindse…" at bounding box center [559, 183] width 327 height 54
click at [593, 156] on p "Đối với level Lead/Manager/Head/Chief, stakeholder management & thay đổi mindse…" at bounding box center [559, 183] width 327 height 54
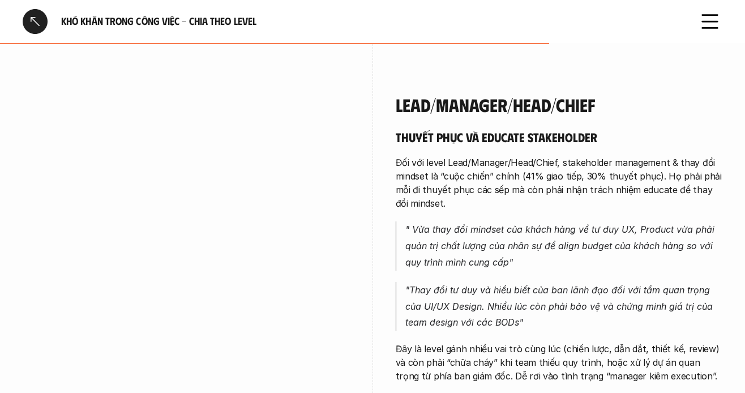
scroll to position [3625, 0]
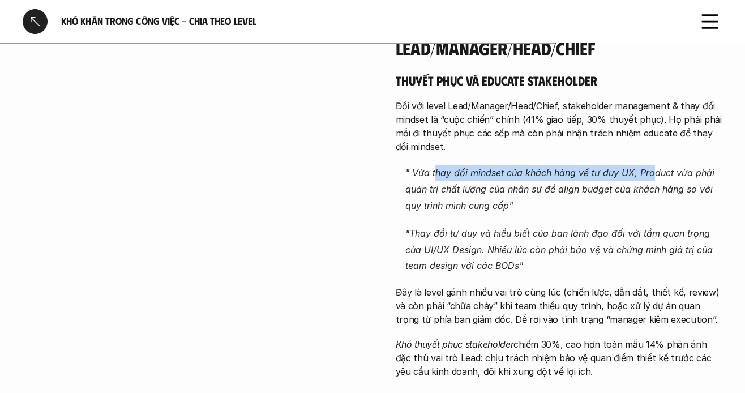
drag, startPoint x: 436, startPoint y: 103, endPoint x: 663, endPoint y: 108, distance: 227.8
click at [658, 165] on p "" Vừa thay đổi mindset của khách hàng về tư duy UX, Product vừa phải quản trị c…" at bounding box center [565, 189] width 318 height 49
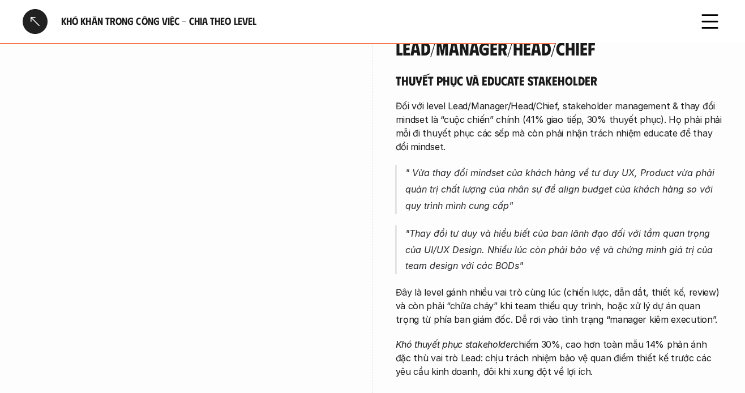
click at [646, 165] on p "" Vừa thay đổi mindset của khách hàng về tư duy UX, Product vừa phải quản trị c…" at bounding box center [565, 189] width 318 height 49
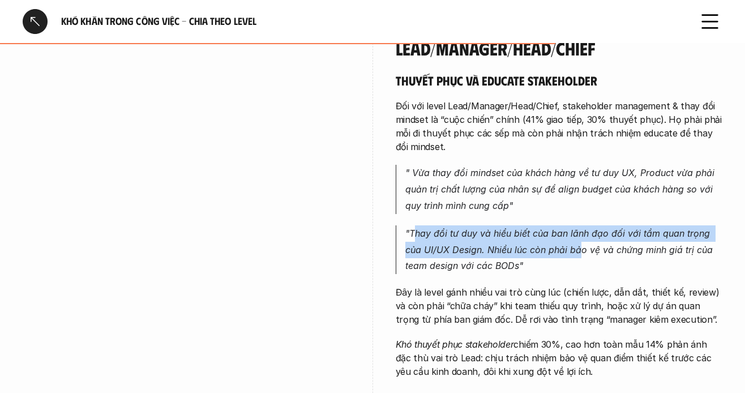
drag, startPoint x: 419, startPoint y: 165, endPoint x: 581, endPoint y: 173, distance: 161.6
click at [581, 225] on p ""Thay đổi tư duy và hiểu biết của ban lãnh đạo đối với tầm quan trọng của UI/UX…" at bounding box center [565, 249] width 318 height 49
click at [574, 225] on p ""Thay đổi tư duy và hiểu biết của ban lãnh đạo đối với tầm quan trọng của UI/UX…" at bounding box center [565, 249] width 318 height 49
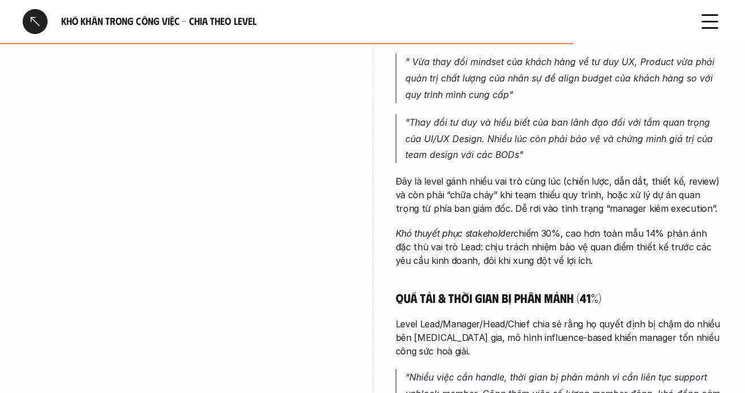
scroll to position [3738, 0]
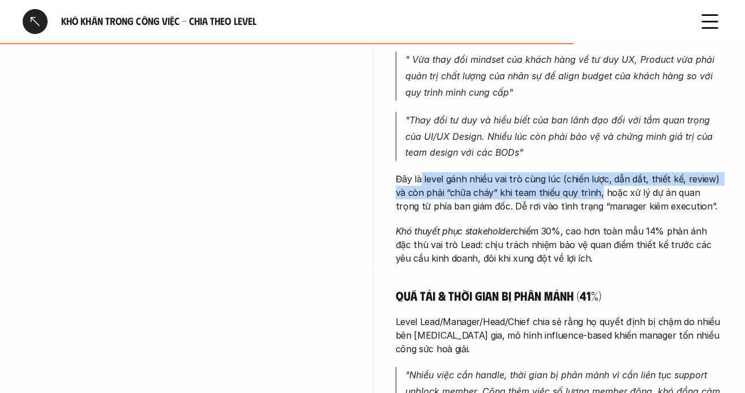
drag, startPoint x: 420, startPoint y: 113, endPoint x: 591, endPoint y: 118, distance: 171.1
click at [588, 172] on p "Đây là level gánh nhiều vai trò cùng lúc (chiến lược, dẫn dắt, thiết kế, review…" at bounding box center [559, 192] width 327 height 41
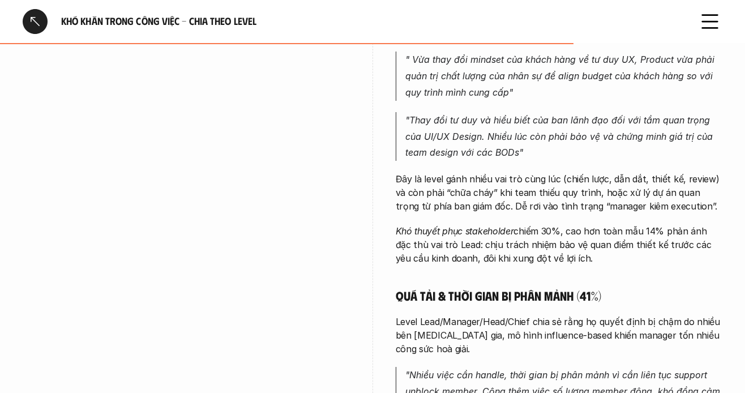
click at [595, 172] on p "Đây là level gánh nhiều vai trò cùng lúc (chiến lược, dẫn dắt, thiết kế, review…" at bounding box center [559, 192] width 327 height 41
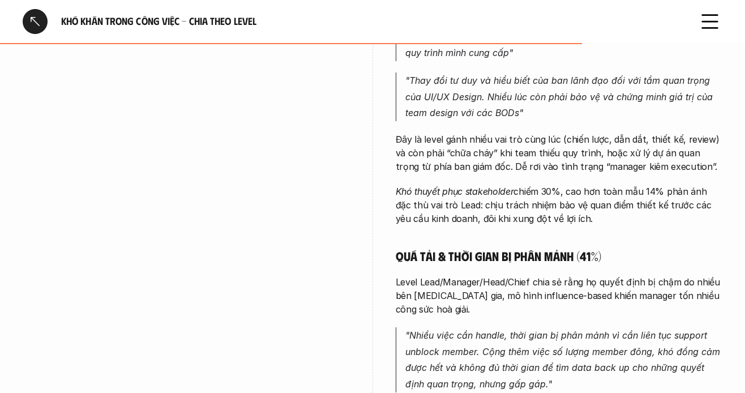
scroll to position [3795, 0]
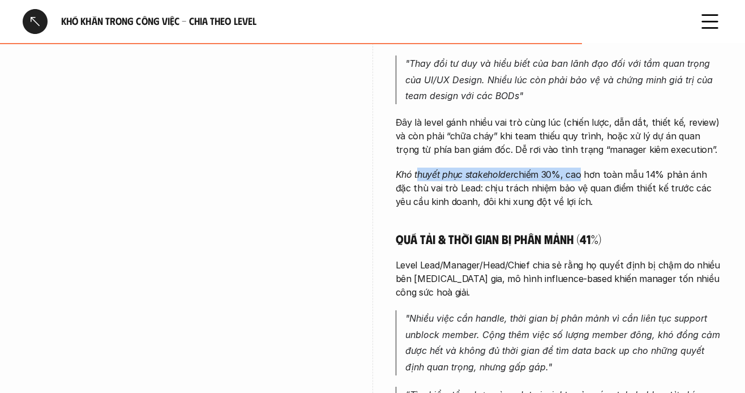
drag, startPoint x: 416, startPoint y: 108, endPoint x: 578, endPoint y: 103, distance: 161.5
click at [578, 168] on p "Khó thuyết phục stakeholder chiếm 30%, cao hơn toàn mẫu 14% phản ánh đặc thù va…" at bounding box center [559, 188] width 327 height 41
click at [552, 168] on p "Khó thuyết phục stakeholder chiếm 30%, cao hơn toàn mẫu 14% phản ánh đặc thù va…" at bounding box center [559, 188] width 327 height 41
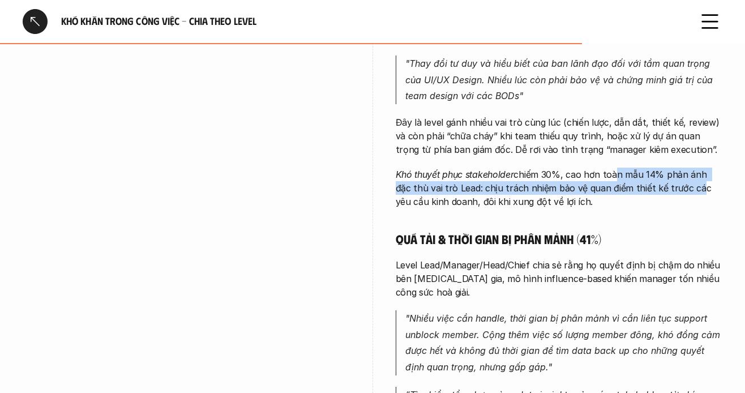
drag, startPoint x: 619, startPoint y: 108, endPoint x: 674, endPoint y: 112, distance: 55.6
click at [674, 168] on p "Khó thuyết phục stakeholder chiếm 30%, cao hơn toàn mẫu 14% phản ánh đặc thù va…" at bounding box center [559, 188] width 327 height 41
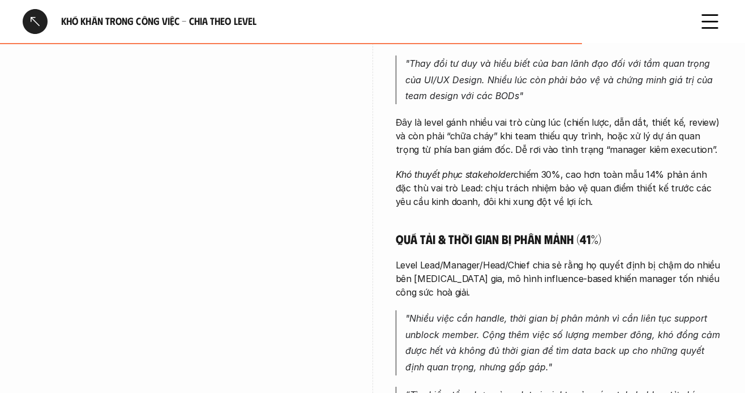
click at [445, 168] on p "Khó thuyết phục stakeholder chiếm 30%, cao hơn toàn mẫu 14% phản ánh đặc thù va…" at bounding box center [559, 188] width 327 height 41
drag, startPoint x: 516, startPoint y: 121, endPoint x: 652, endPoint y: 123, distance: 136.5
click at [652, 168] on p "Khó thuyết phục stakeholder chiếm 30%, cao hơn toàn mẫu 14% phản ánh đặc thù va…" at bounding box center [559, 188] width 327 height 41
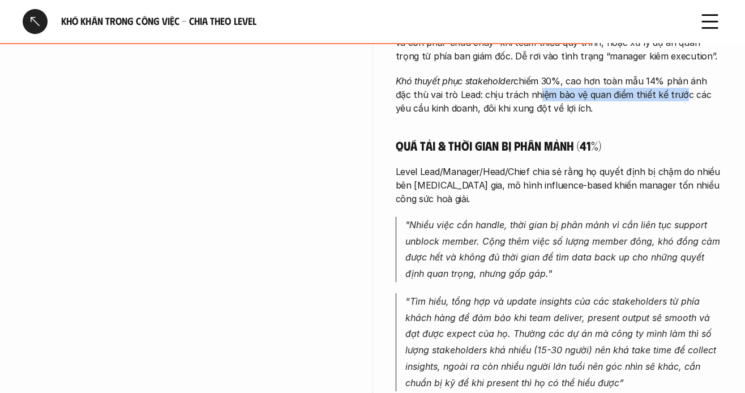
scroll to position [3908, 0]
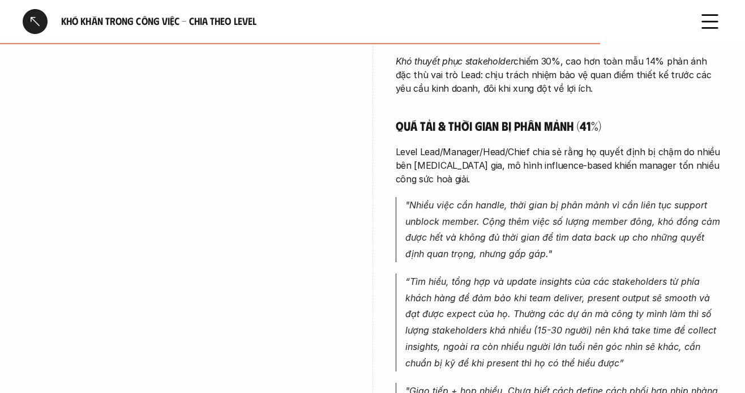
click at [470, 118] on div "Thuyết phục và educate stakeholder Đối với level Lead/Manager/Head/Chief, stake…" at bounding box center [559, 360] width 327 height 1142
drag, startPoint x: 589, startPoint y: 84, endPoint x: 712, endPoint y: 86, distance: 122.9
click at [712, 145] on p "Level Lead/Manager/Head/Chief chia sẻ rằng họ quyết định bị chậm do nhiều bên […" at bounding box center [559, 165] width 327 height 41
click at [680, 145] on p "Level Lead/Manager/Head/Chief chia sẻ rằng họ quyết định bị chậm do nhiều bên […" at bounding box center [559, 165] width 327 height 41
drag, startPoint x: 407, startPoint y: 97, endPoint x: 507, endPoint y: 97, distance: 100.3
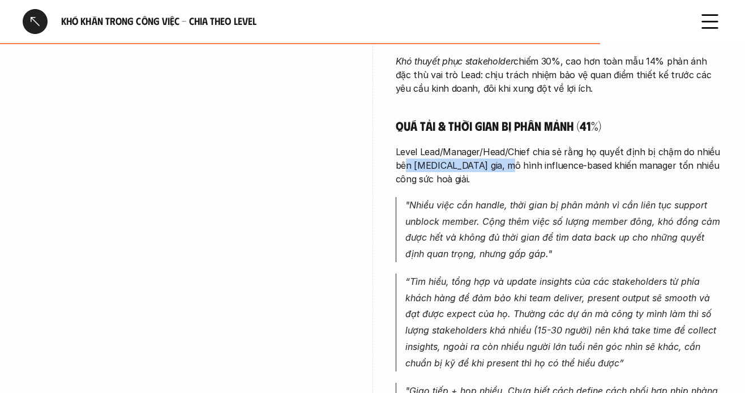
click at [500, 145] on p "Level Lead/Manager/Head/Chief chia sẻ rằng họ quyết định bị chậm do nhiều bên […" at bounding box center [559, 165] width 327 height 41
click at [507, 145] on p "Level Lead/Manager/Head/Chief chia sẻ rằng họ quyết định bị chậm do nhiều bên […" at bounding box center [559, 165] width 327 height 41
drag, startPoint x: 534, startPoint y: 97, endPoint x: 566, endPoint y: 97, distance: 32.3
click at [566, 145] on p "Level Lead/Manager/Head/Chief chia sẻ rằng họ quyết định bị chậm do nhiều bên […" at bounding box center [559, 165] width 327 height 41
click at [605, 145] on p "Level Lead/Manager/Head/Chief chia sẻ rằng họ quyết định bị chậm do nhiều bên […" at bounding box center [559, 165] width 327 height 41
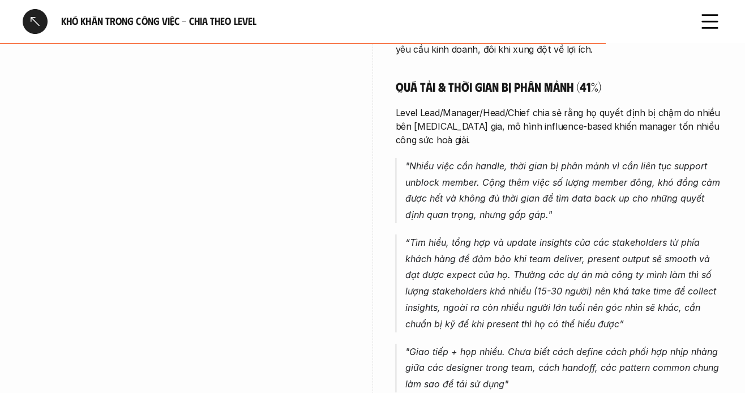
scroll to position [3965, 0]
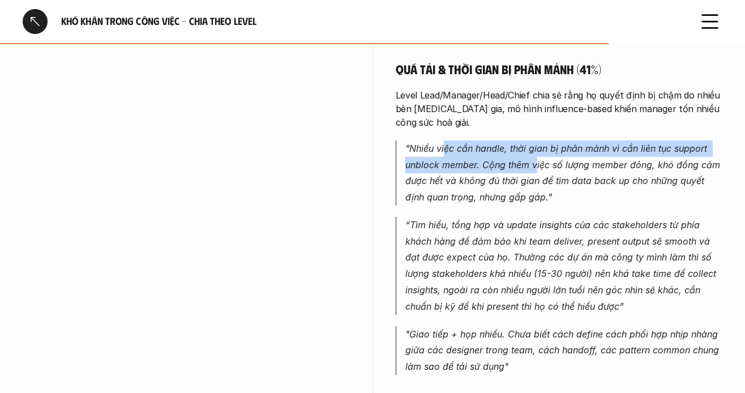
drag, startPoint x: 447, startPoint y: 82, endPoint x: 535, endPoint y: 89, distance: 87.5
click at [535, 140] on p ""Nhiều việc cần handle, thời gian bị phân mảnh vì cần liên tục support unblock …" at bounding box center [565, 172] width 318 height 65
click at [587, 140] on p ""Nhiều việc cần handle, thời gian bị phân mảnh vì cần liên tục support unblock …" at bounding box center [565, 172] width 318 height 65
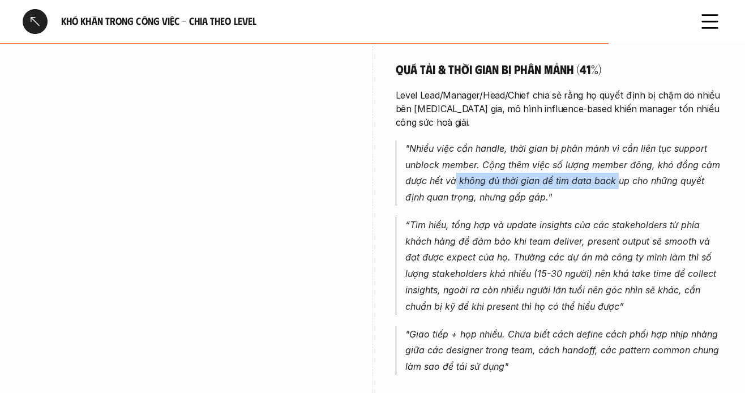
drag, startPoint x: 457, startPoint y: 115, endPoint x: 618, endPoint y: 110, distance: 161.5
click at [618, 140] on p ""Nhiều việc cần handle, thời gian bị phân mảnh vì cần liên tục support unblock …" at bounding box center [565, 172] width 318 height 65
click at [620, 140] on p ""Nhiều việc cần handle, thời gian bị phân mảnh vì cần liên tục support unblock …" at bounding box center [565, 172] width 318 height 65
click at [652, 140] on p ""Nhiều việc cần handle, thời gian bị phân mảnh vì cần liên tục support unblock …" at bounding box center [565, 172] width 318 height 65
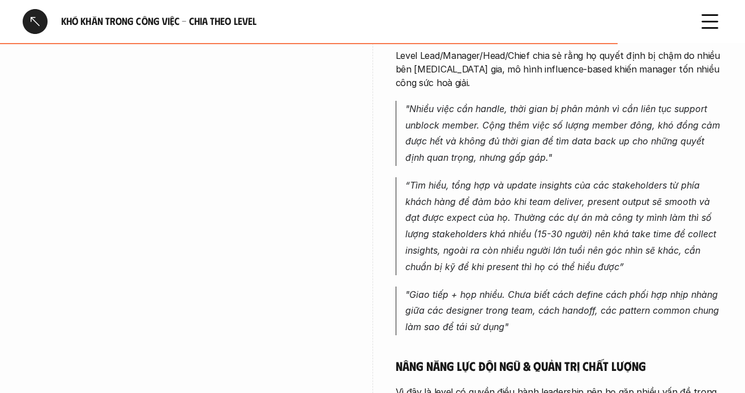
scroll to position [4021, 0]
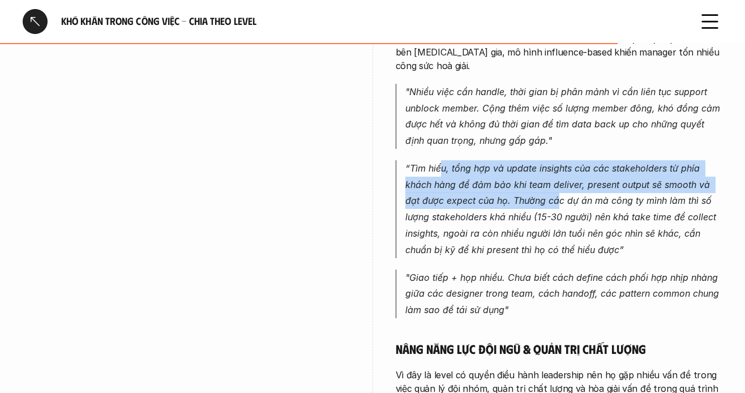
drag, startPoint x: 455, startPoint y: 104, endPoint x: 557, endPoint y: 130, distance: 105.2
click at [558, 160] on p "“Tìm hiểu, tổng hợp và update insights của các stakeholders từ phía khách hàng …" at bounding box center [565, 209] width 318 height 98
click at [553, 160] on p "“Tìm hiểu, tổng hợp và update insights của các stakeholders từ phía khách hàng …" at bounding box center [565, 209] width 318 height 98
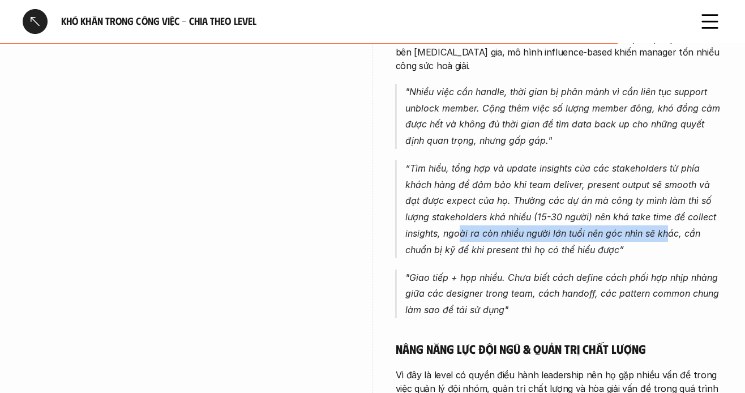
drag, startPoint x: 475, startPoint y: 166, endPoint x: 668, endPoint y: 164, distance: 193.7
click at [668, 164] on p "“Tìm hiểu, tổng hợp và update insights của các stakeholders từ phía khách hàng …" at bounding box center [565, 209] width 318 height 98
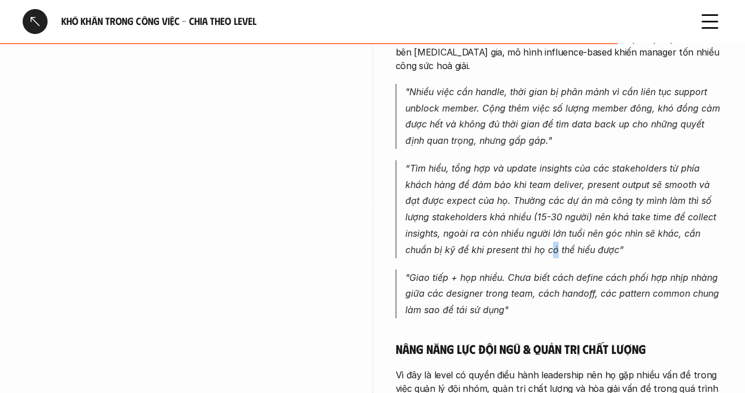
click at [554, 177] on p "“Tìm hiểu, tổng hợp và update insights của các stakeholders từ phía khách hàng …" at bounding box center [565, 209] width 318 height 98
click at [469, 181] on p "“Tìm hiểu, tổng hợp và update insights của các stakeholders từ phía khách hàng …" at bounding box center [565, 209] width 318 height 98
drag, startPoint x: 520, startPoint y: 182, endPoint x: 591, endPoint y: 184, distance: 70.8
click at [591, 184] on p "“Tìm hiểu, tổng hợp và update insights của các stakeholders từ phía khách hàng …" at bounding box center [565, 209] width 318 height 98
drag, startPoint x: 562, startPoint y: 185, endPoint x: 554, endPoint y: 185, distance: 7.9
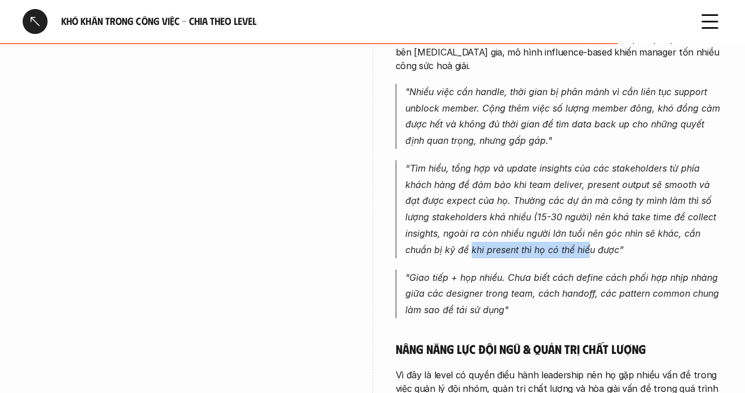
click at [562, 185] on p "“Tìm hiểu, tổng hợp và update insights của các stakeholders từ phía khách hàng …" at bounding box center [565, 209] width 318 height 98
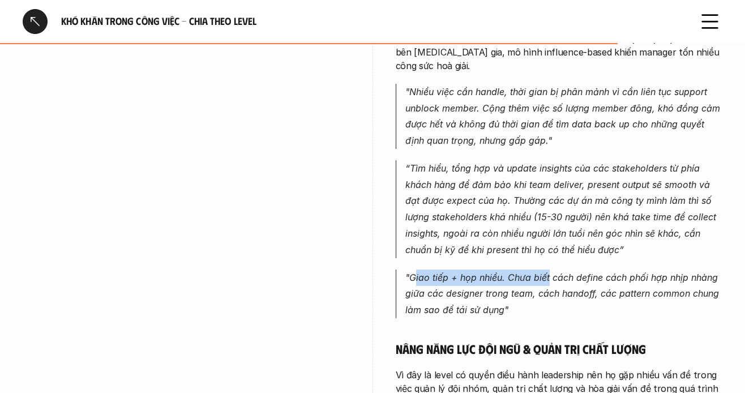
drag, startPoint x: 415, startPoint y: 206, endPoint x: 548, endPoint y: 199, distance: 132.7
click at [548, 270] on p ""Giao tiếp + họp nhiều. Chưa biết cách define cách phối hợp nhịp nhàng giữa các…" at bounding box center [565, 294] width 318 height 49
click at [522, 199] on div "Thuyết phục và educate stakeholder Đối với level Lead/Manager/Head/Chief, stake…" at bounding box center [559, 247] width 327 height 1142
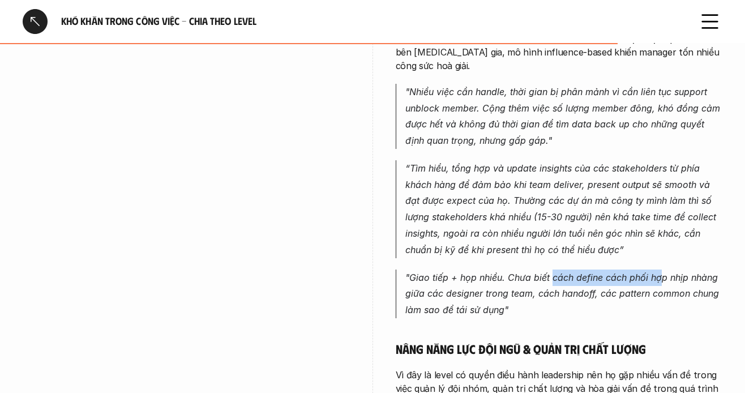
drag, startPoint x: 553, startPoint y: 201, endPoint x: 660, endPoint y: 206, distance: 107.2
click at [660, 270] on p ""Giao tiếp + họp nhiều. Chưa biết cách define cách phối hợp nhịp nhàng giữa các…" at bounding box center [565, 294] width 318 height 49
click at [588, 270] on p ""Giao tiếp + họp nhiều. Chưa biết cách define cách phối hợp nhịp nhàng giữa các…" at bounding box center [565, 294] width 318 height 49
drag, startPoint x: 627, startPoint y: 201, endPoint x: 681, endPoint y: 202, distance: 53.8
click at [681, 270] on p ""Giao tiếp + họp nhiều. Chưa biết cách define cách phối hợp nhịp nhàng giữa các…" at bounding box center [565, 294] width 318 height 49
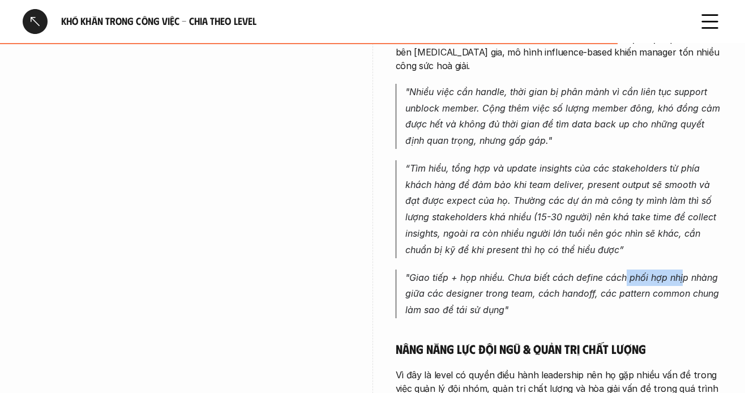
click at [628, 270] on p ""Giao tiếp + họp nhiều. Chưa biết cách define cách phối hợp nhịp nhàng giữa các…" at bounding box center [565, 294] width 318 height 49
click at [556, 270] on p ""Giao tiếp + họp nhiều. Chưa biết cách define cách phối hợp nhịp nhàng giữa các…" at bounding box center [565, 294] width 318 height 49
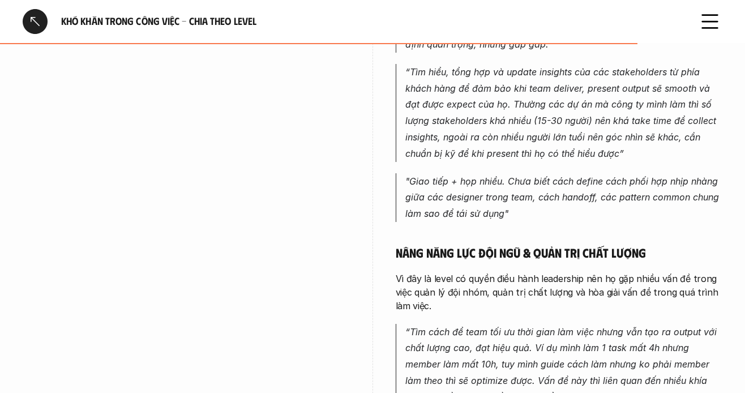
scroll to position [4191, 0]
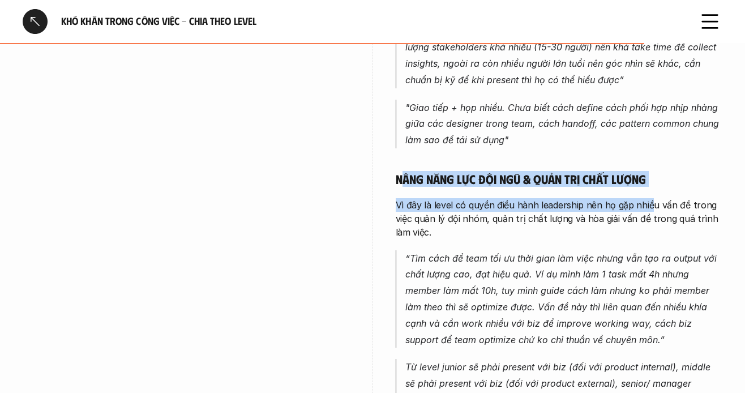
drag, startPoint x: 403, startPoint y: 111, endPoint x: 518, endPoint y: 159, distance: 124.4
click at [642, 140] on div "Thuyết phục và educate stakeholder Đối với level Lead/Manager/Head/Chief, stake…" at bounding box center [559, 77] width 327 height 1142
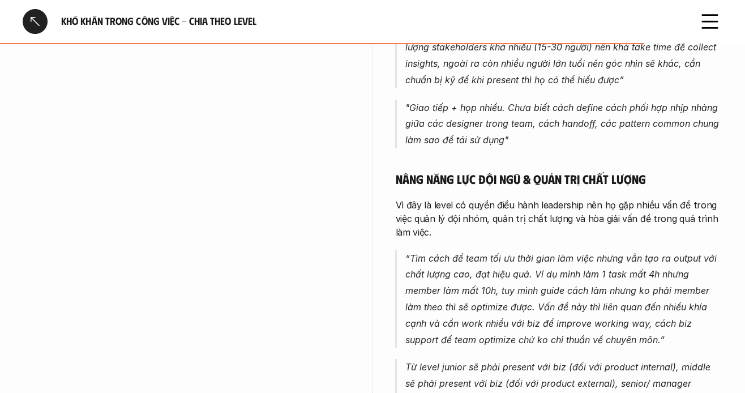
click at [518, 198] on p "Vì đây là level có quyền điều hành leadership nên họ gặp nhiều vấn đề trong việ…" at bounding box center [559, 218] width 327 height 41
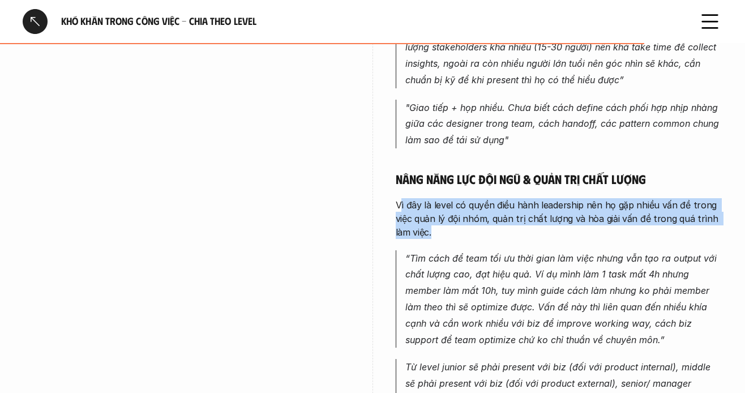
drag, startPoint x: 470, startPoint y: 142, endPoint x: 557, endPoint y: 161, distance: 90.0
click at [557, 198] on p "Vì đây là level có quyền điều hành leadership nên họ gặp nhiều vấn đề trong việ…" at bounding box center [559, 218] width 327 height 41
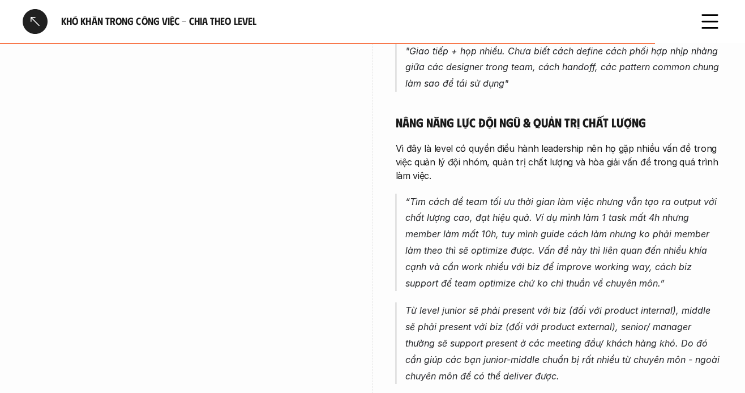
scroll to position [4305, 0]
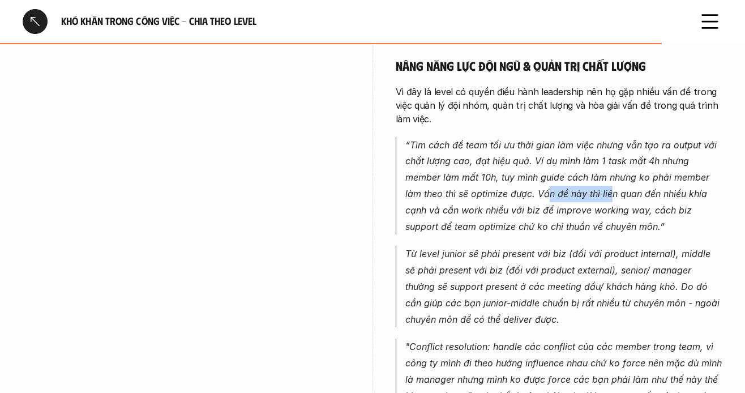
drag, startPoint x: 547, startPoint y: 125, endPoint x: 613, endPoint y: 125, distance: 66.3
click at [613, 137] on p "“Tìm cách để team tối ưu thời gian làm việc nhưng vẫn tạo ra output với chất lư…" at bounding box center [565, 186] width 318 height 98
click at [590, 137] on p "“Tìm cách để team tối ưu thời gian làm việc nhưng vẫn tạo ra output với chất lư…" at bounding box center [565, 186] width 318 height 98
drag, startPoint x: 628, startPoint y: 121, endPoint x: 669, endPoint y: 121, distance: 41.3
click at [669, 137] on p "“Tìm cách để team tối ưu thời gian làm việc nhưng vẫn tạo ra output với chất lư…" at bounding box center [565, 186] width 318 height 98
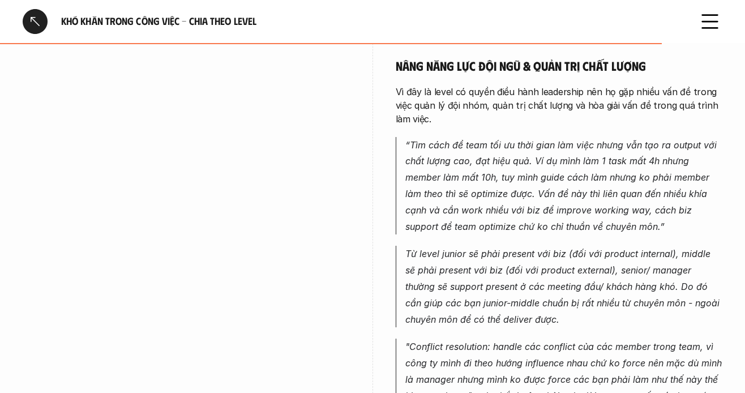
click at [544, 137] on p "“Tìm cách để team tối ưu thời gian làm việc nhưng vẫn tạo ra output với chất lư…" at bounding box center [565, 186] width 318 height 98
click at [455, 141] on p "“Tìm cách để team tối ưu thời gian làm việc nhưng vẫn tạo ra output với chất lư…" at bounding box center [565, 186] width 318 height 98
drag, startPoint x: 439, startPoint y: 143, endPoint x: 500, endPoint y: 145, distance: 60.6
click at [500, 145] on p "“Tìm cách để team tối ưu thời gian làm việc nhưng vẫn tạo ra output với chất lư…" at bounding box center [565, 186] width 318 height 98
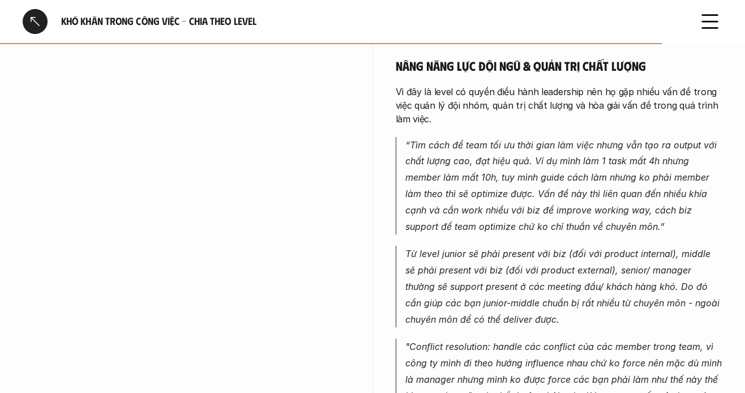
click at [538, 141] on p "“Tìm cách để team tối ưu thời gian làm việc nhưng vẫn tạo ra output với chất lư…" at bounding box center [565, 186] width 318 height 98
click at [599, 138] on p "“Tìm cách để team tối ưu thời gian làm việc nhưng vẫn tạo ra output với chất lư…" at bounding box center [565, 186] width 318 height 98
click at [561, 138] on p "“Tìm cách để team tối ưu thời gian làm việc nhưng vẫn tạo ra output với chất lư…" at bounding box center [565, 186] width 318 height 98
drag, startPoint x: 542, startPoint y: 138, endPoint x: 664, endPoint y: 134, distance: 121.8
click at [664, 137] on p "“Tìm cách để team tối ưu thời gian làm việc nhưng vẫn tạo ra output với chất lư…" at bounding box center [565, 186] width 318 height 98
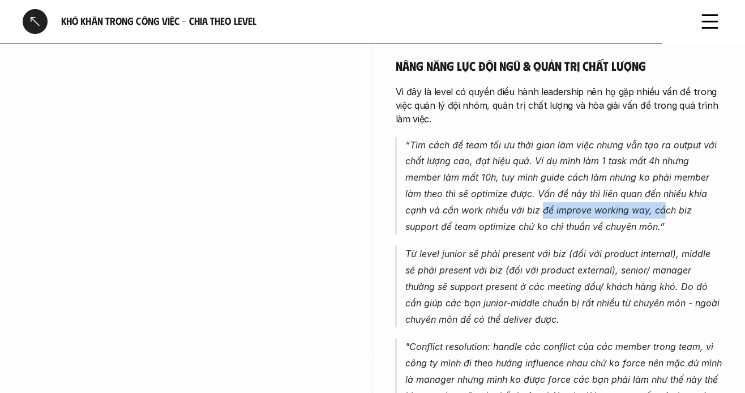
click at [620, 138] on p "“Tìm cách để team tối ưu thời gian làm việc nhưng vẫn tạo ra output với chất lư…" at bounding box center [565, 186] width 318 height 98
click at [468, 159] on p "“Tìm cách để team tối ưu thời gian làm việc nhưng vẫn tạo ra output với chất lư…" at bounding box center [565, 186] width 318 height 98
drag, startPoint x: 445, startPoint y: 160, endPoint x: 463, endPoint y: 162, distance: 18.2
click at [463, 162] on p "“Tìm cách để team tối ưu thời gian làm việc nhưng vẫn tạo ra output với chất lư…" at bounding box center [565, 186] width 318 height 98
drag, startPoint x: 432, startPoint y: 163, endPoint x: 457, endPoint y: 164, distance: 24.9
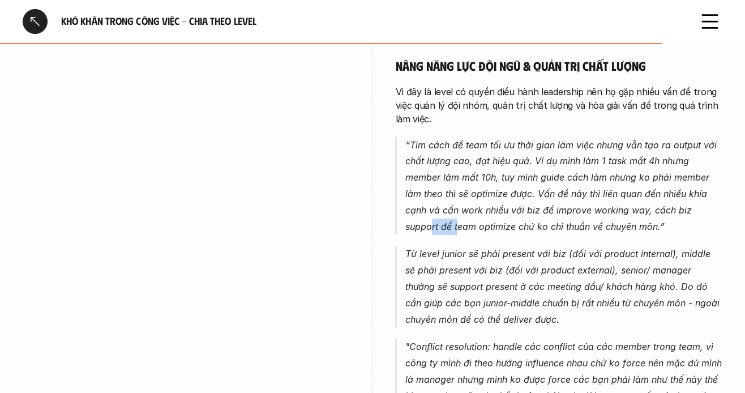
click at [457, 164] on p "“Tìm cách để team tối ưu thời gian làm việc nhưng vẫn tạo ra output với chất lư…" at bounding box center [565, 186] width 318 height 98
drag, startPoint x: 486, startPoint y: 160, endPoint x: 498, endPoint y: 158, distance: 12.0
click at [492, 153] on p "“Tìm cách để team tối ưu thời gian làm việc nhưng vẫn tạo ra output với chất lư…" at bounding box center [565, 186] width 318 height 98
click at [526, 246] on p "Từ level junior sẽ phải present với biz (đối với product internal), middle sẽ p…" at bounding box center [565, 287] width 318 height 82
click at [560, 246] on p "Từ level junior sẽ phải present với biz (đối với product internal), middle sẽ p…" at bounding box center [565, 287] width 318 height 82
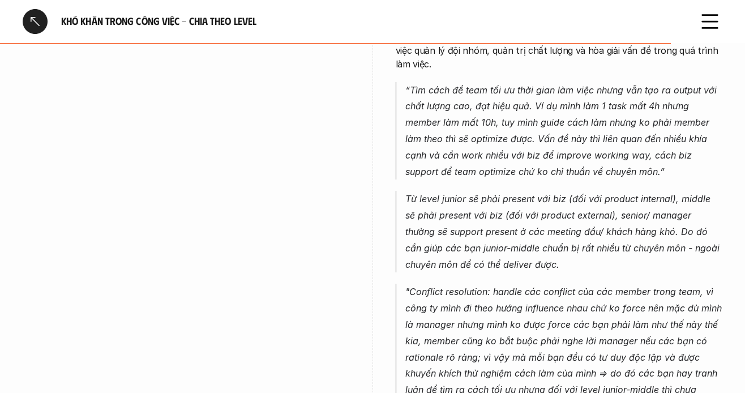
scroll to position [4361, 0]
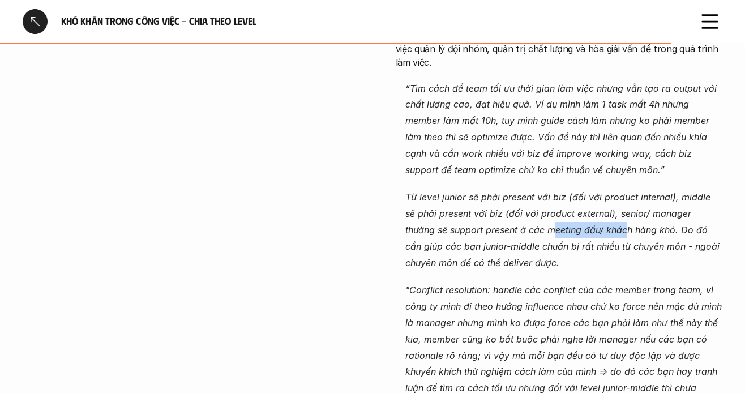
drag, startPoint x: 531, startPoint y: 157, endPoint x: 581, endPoint y: 158, distance: 50.4
click at [581, 189] on p "Từ level junior sẽ phải present với biz (đối với product internal), middle sẽ p…" at bounding box center [565, 230] width 318 height 82
click at [578, 189] on p "Từ level junior sẽ phải present với biz (đối với product internal), middle sẽ p…" at bounding box center [565, 230] width 318 height 82
drag, startPoint x: 607, startPoint y: 160, endPoint x: 635, endPoint y: 160, distance: 27.8
click at [635, 189] on p "Từ level junior sẽ phải present với biz (đối với product internal), middle sẽ p…" at bounding box center [565, 230] width 318 height 82
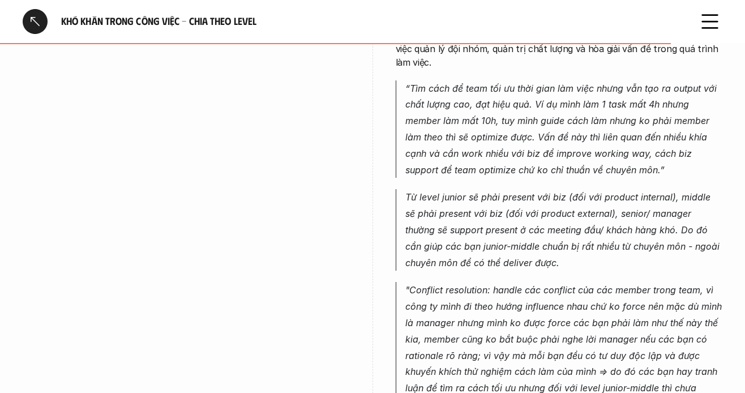
click at [656, 189] on p "Từ level junior sẽ phải present với biz (đối với product internal), middle sẽ p…" at bounding box center [565, 230] width 318 height 82
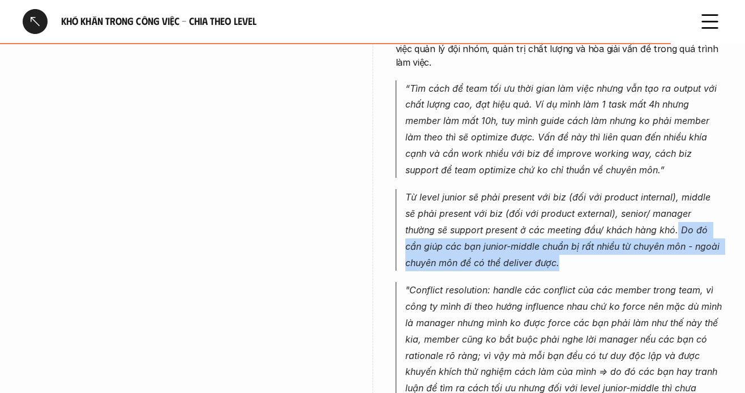
drag, startPoint x: 644, startPoint y: 163, endPoint x: 659, endPoint y: 176, distance: 19.7
click at [675, 189] on p "Từ level junior sẽ phải present với biz (đối với product internal), middle sẽ p…" at bounding box center [565, 230] width 318 height 82
click at [498, 189] on p "Từ level junior sẽ phải present với biz (đối với product internal), middle sẽ p…" at bounding box center [565, 230] width 318 height 82
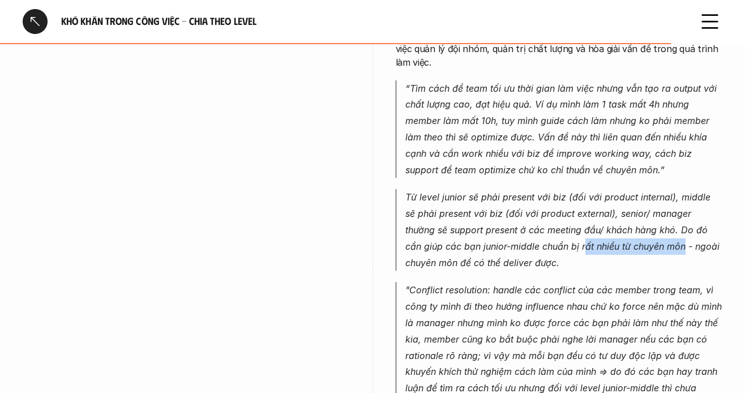
drag, startPoint x: 527, startPoint y: 178, endPoint x: 625, endPoint y: 177, distance: 98.0
click at [625, 189] on p "Từ level junior sẽ phải present với biz (đối với product internal), middle sẽ p…" at bounding box center [565, 230] width 318 height 82
click at [564, 189] on p "Từ level junior sẽ phải present với biz (đối với product internal), middle sẽ p…" at bounding box center [565, 230] width 318 height 82
drag, startPoint x: 600, startPoint y: 179, endPoint x: 619, endPoint y: 177, distance: 18.8
click at [604, 189] on p "Từ level junior sẽ phải present với biz (đối với product internal), middle sẽ p…" at bounding box center [565, 230] width 318 height 82
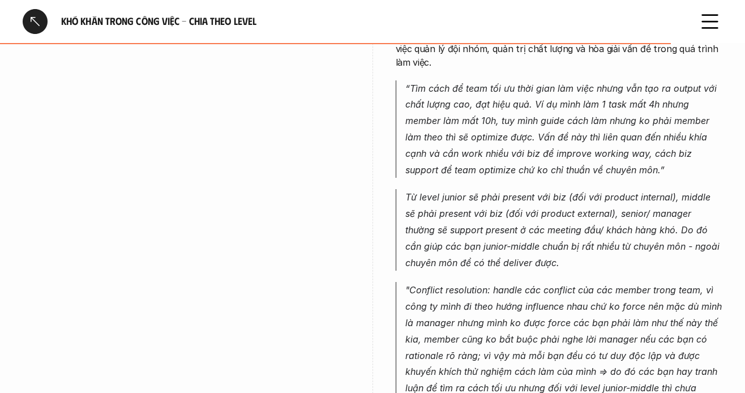
click at [510, 189] on p "Từ level junior sẽ phải present với biz (đối với product internal), middle sẽ p…" at bounding box center [565, 230] width 318 height 82
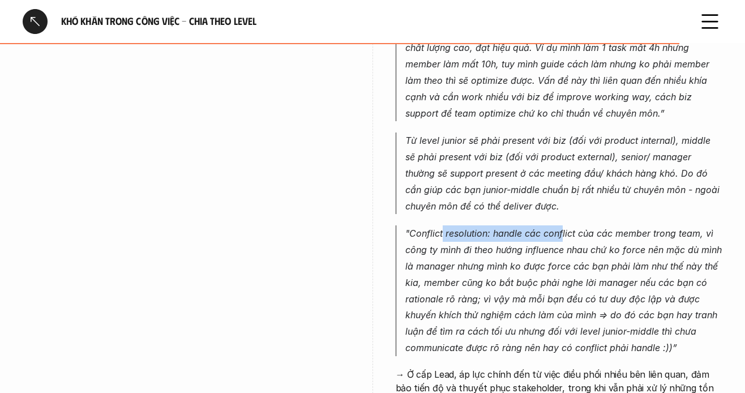
drag, startPoint x: 442, startPoint y: 169, endPoint x: 565, endPoint y: 169, distance: 122.9
click at [565, 225] on p ""Conflict resolution: handle các conflict của các member trong team, vì công ty…" at bounding box center [565, 290] width 318 height 130
drag, startPoint x: 437, startPoint y: 233, endPoint x: 466, endPoint y: 233, distance: 28.9
click at [466, 233] on p ""Conflict resolution: handle các conflict của các member trong team, vì công ty…" at bounding box center [565, 290] width 318 height 130
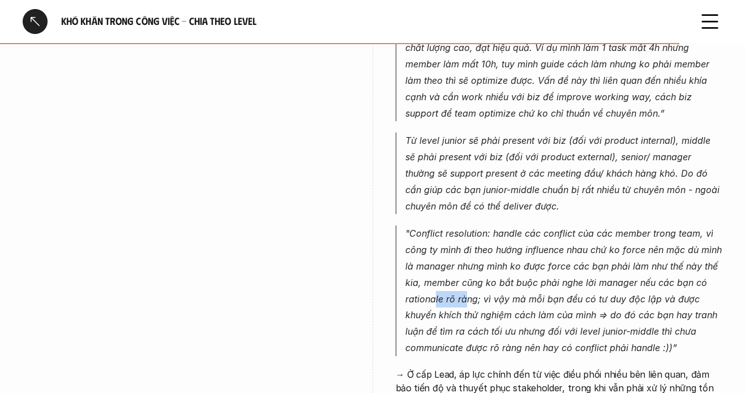
click at [455, 233] on p ""Conflict resolution: handle các conflict của các member trong team, vì công ty…" at bounding box center [565, 290] width 318 height 130
drag, startPoint x: 485, startPoint y: 224, endPoint x: 635, endPoint y: 221, distance: 150.1
click at [627, 225] on p ""Conflict resolution: handle các conflict của các member trong team, vì công ty…" at bounding box center [565, 290] width 318 height 130
click at [639, 225] on p ""Conflict resolution: handle các conflict của các member trong team, vì công ty…" at bounding box center [565, 290] width 318 height 130
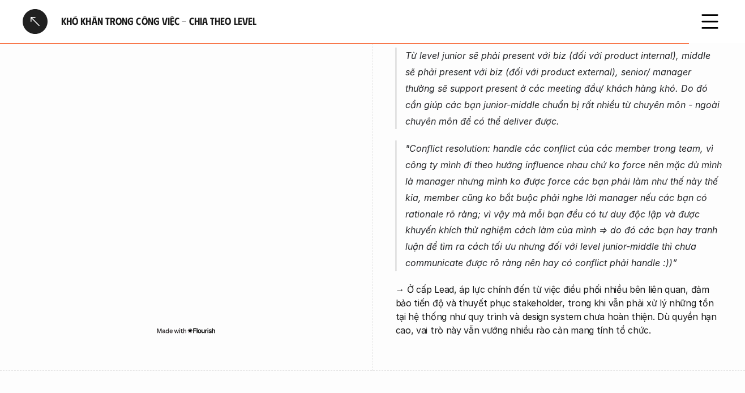
scroll to position [4531, 0]
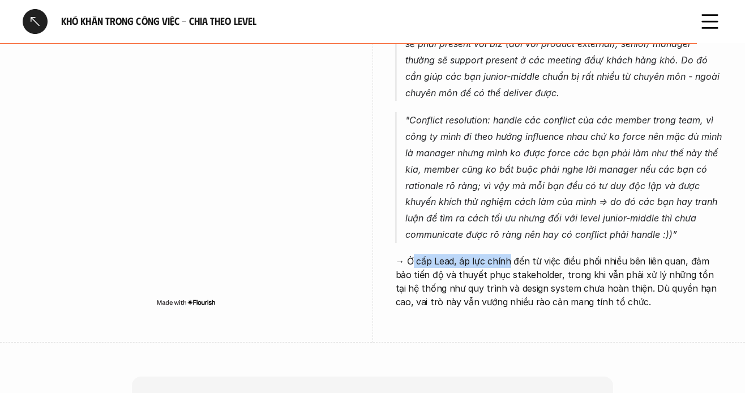
drag, startPoint x: 425, startPoint y: 191, endPoint x: 510, endPoint y: 191, distance: 85.0
click at [510, 254] on p "→ Ở cấp Lead, áp lực chính đến từ việc điều phối nhiều bên liên quan, đảm bảo t…" at bounding box center [559, 281] width 327 height 54
click at [509, 254] on p "→ Ở cấp Lead, áp lực chính đến từ việc điều phối nhiều bên liên quan, đảm bảo t…" at bounding box center [559, 281] width 327 height 54
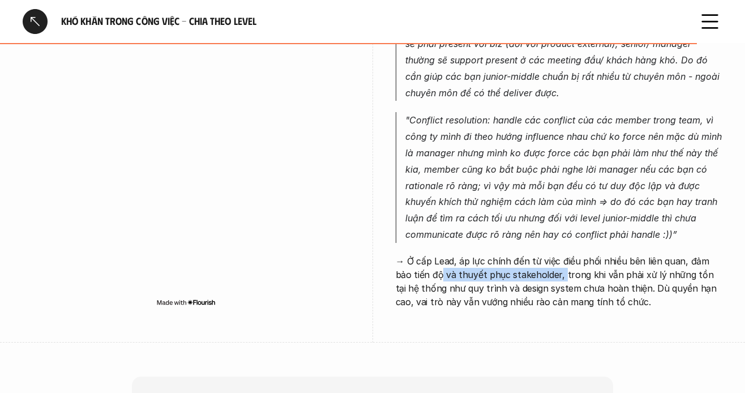
drag, startPoint x: 457, startPoint y: 207, endPoint x: 543, endPoint y: 207, distance: 86.1
click at [543, 254] on p "→ Ở cấp Lead, áp lực chính đến từ việc điều phối nhiều bên liên quan, đảm bảo t…" at bounding box center [559, 281] width 327 height 54
click at [517, 254] on p "→ Ở cấp Lead, áp lực chính đến từ việc điều phối nhiều bên liên quan, đảm bảo t…" at bounding box center [559, 281] width 327 height 54
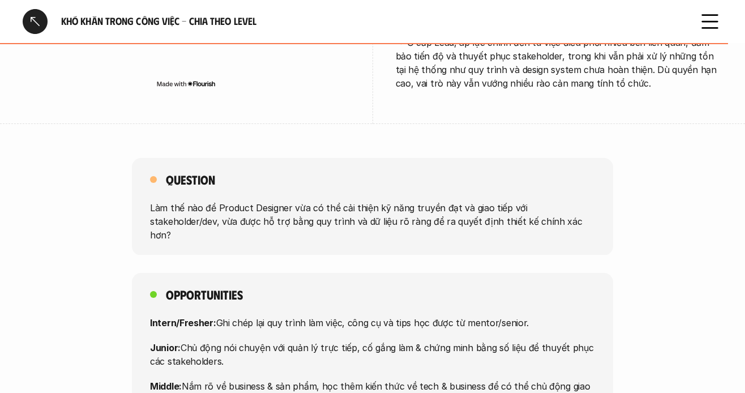
scroll to position [4758, 0]
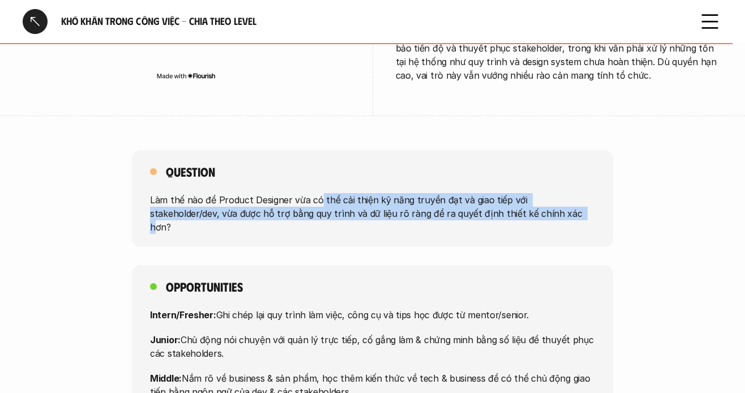
drag, startPoint x: 387, startPoint y: 133, endPoint x: 503, endPoint y: 165, distance: 120.1
click at [503, 165] on div "Question Làm thế nào để Product Designer vừa có thể cải thiện kỹ năng truyền đạ…" at bounding box center [372, 340] width 745 height 380
click at [479, 193] on p "Làm thế nào để Product Designer vừa có thể cải thiện kỹ năng truyền đạt và giao…" at bounding box center [372, 213] width 445 height 41
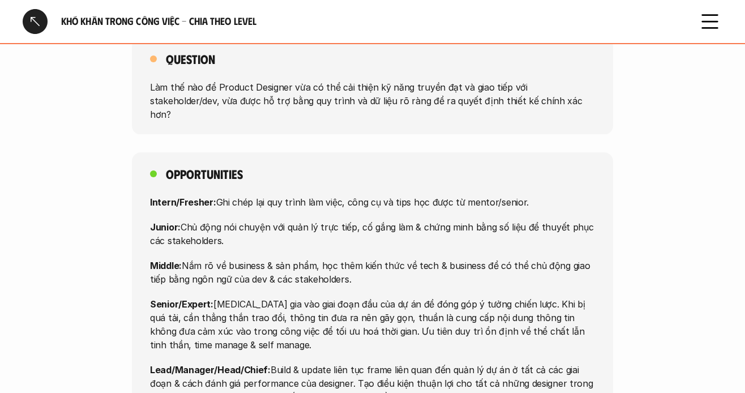
scroll to position [4871, 0]
drag, startPoint x: 249, startPoint y: 117, endPoint x: 469, endPoint y: 127, distance: 220.6
click at [469, 195] on div "Intern/Fresher: Ghi chép lại quy trình làm việc, công cụ và tips học được từ me…" at bounding box center [372, 299] width 445 height 208
click at [470, 203] on div "Intern/Fresher: Ghi chép lại quy trình làm việc, công cụ và tips học được từ me…" at bounding box center [372, 299] width 445 height 208
click at [466, 202] on div "Intern/Fresher: Ghi chép lại quy trình làm việc, công cụ và tips học được từ me…" at bounding box center [372, 299] width 445 height 208
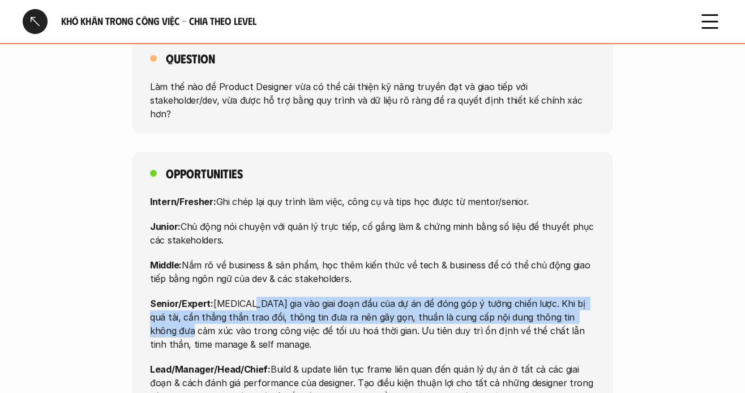
drag, startPoint x: 249, startPoint y: 224, endPoint x: 626, endPoint y: 238, distance: 377.5
click at [626, 238] on div "Opportunities Intern/Fresher: Ghi chép lại quy trình làm việc, công cụ và tips …" at bounding box center [372, 284] width 745 height 265
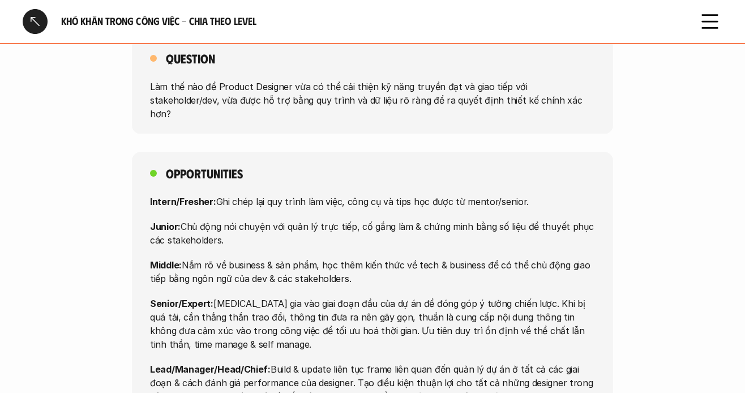
click at [504, 297] on p "Senior/Expert: [MEDICAL_DATA] gia vào giai đoạn đầu của dự án để đóng góp ý tưở…" at bounding box center [372, 324] width 445 height 54
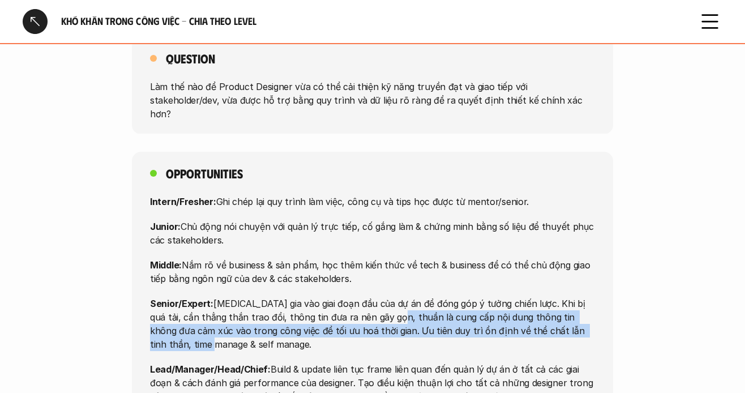
drag, startPoint x: 382, startPoint y: 233, endPoint x: 591, endPoint y: 250, distance: 209.7
click at [591, 297] on p "Senior/Expert: [MEDICAL_DATA] gia vào giai đoạn đầu của dự án để đóng góp ý tưở…" at bounding box center [372, 324] width 445 height 54
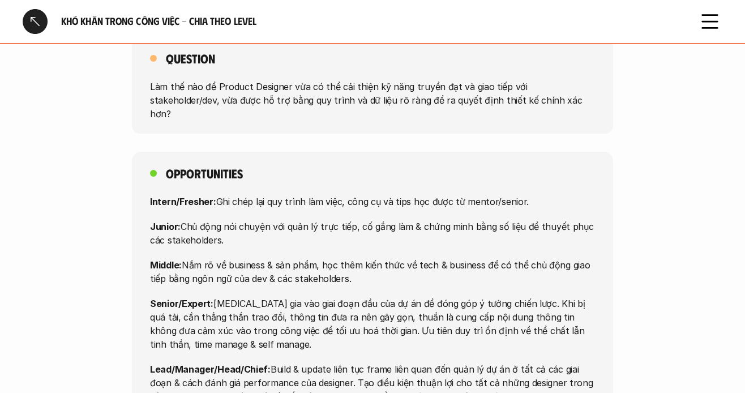
click at [335, 297] on p "Senior/Expert: [MEDICAL_DATA] gia vào giai đoạn đầu của dự án để đóng góp ý tưở…" at bounding box center [372, 324] width 445 height 54
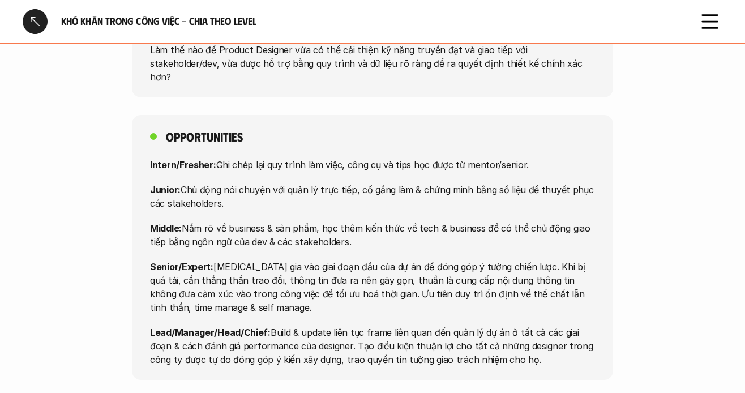
scroll to position [4928, 0]
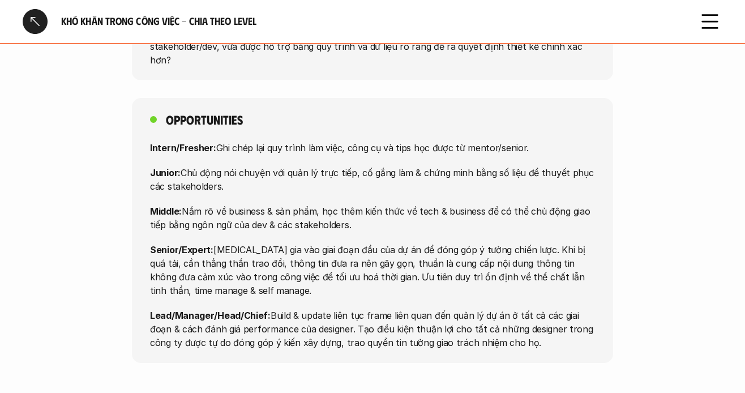
scroll to position [4868, 0]
